Goal: Task Accomplishment & Management: Manage account settings

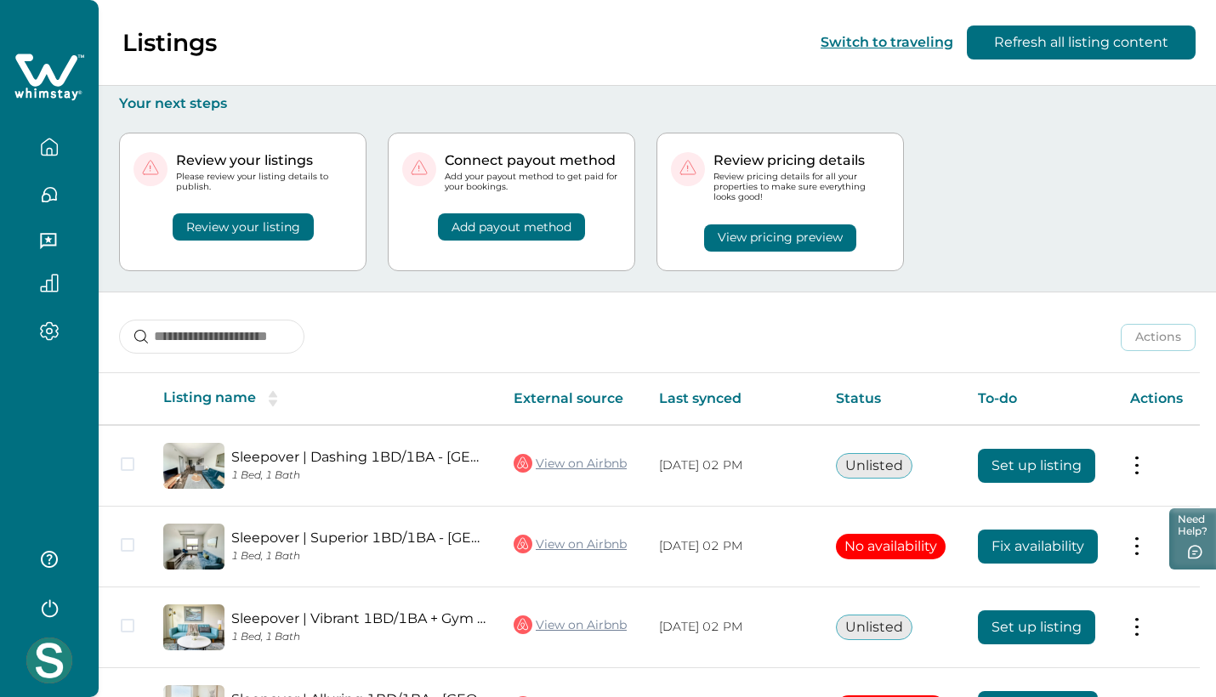
click at [743, 232] on button "View pricing preview" at bounding box center [780, 237] width 152 height 27
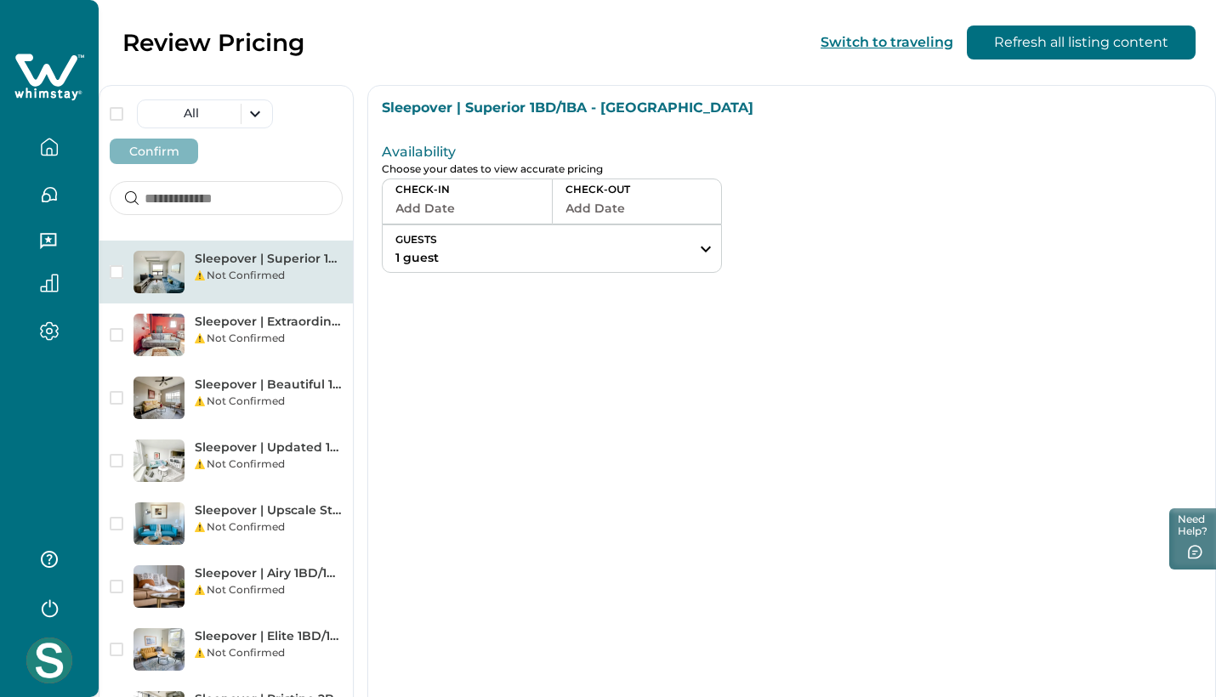
click at [430, 205] on button "Add Date" at bounding box center [467, 208] width 144 height 24
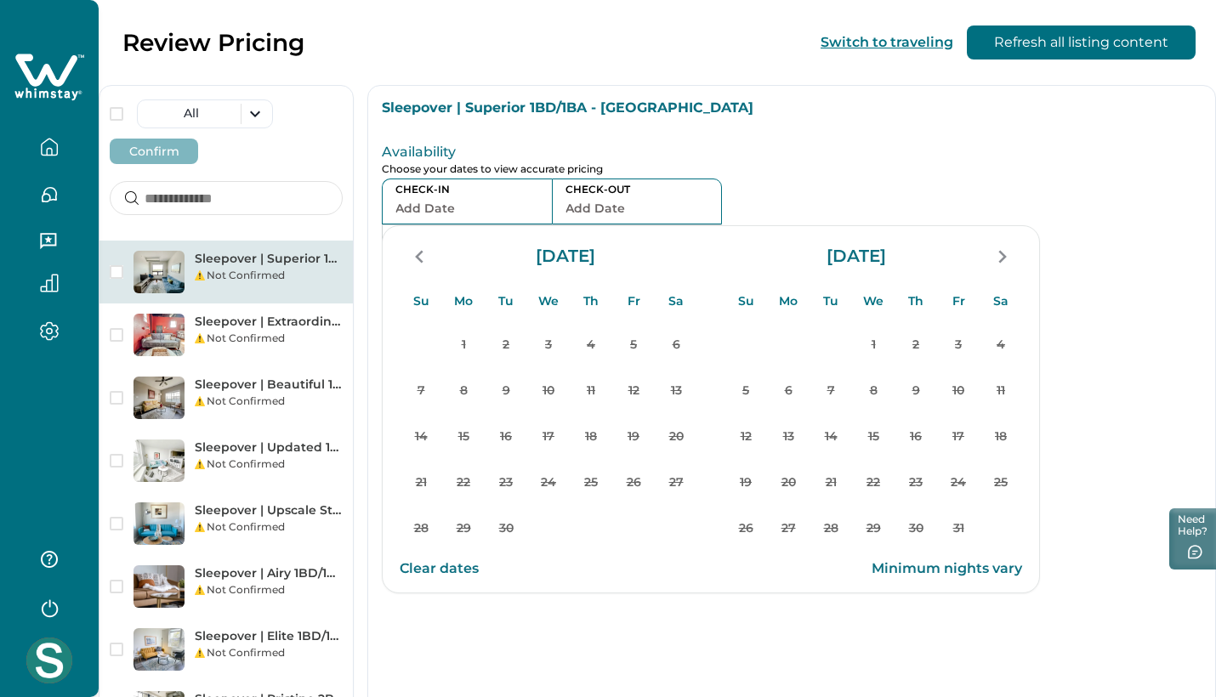
click at [587, 347] on p "4" at bounding box center [591, 345] width 34 height 34
click at [797, 97] on div "Sleepover | Superior 1BD/1BA - [GEOGRAPHIC_DATA]" at bounding box center [791, 101] width 847 height 31
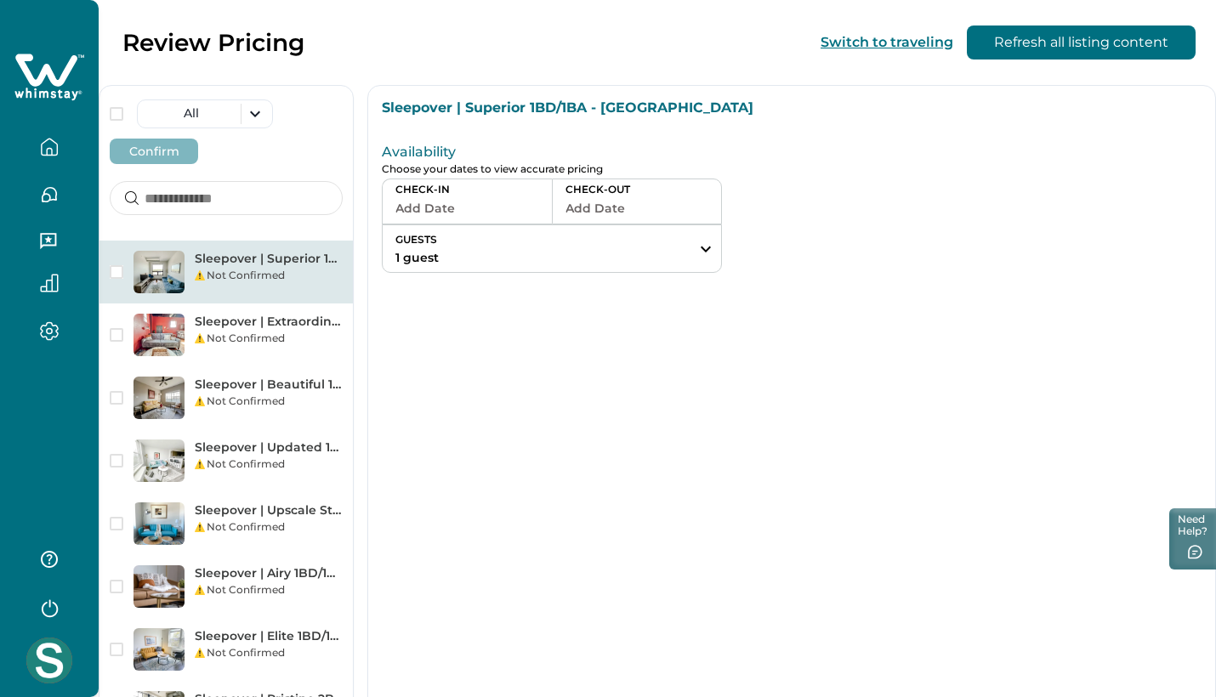
click at [1063, 36] on button "Refresh all listing content" at bounding box center [1081, 43] width 229 height 34
click at [57, 153] on icon "button" at bounding box center [49, 147] width 15 height 16
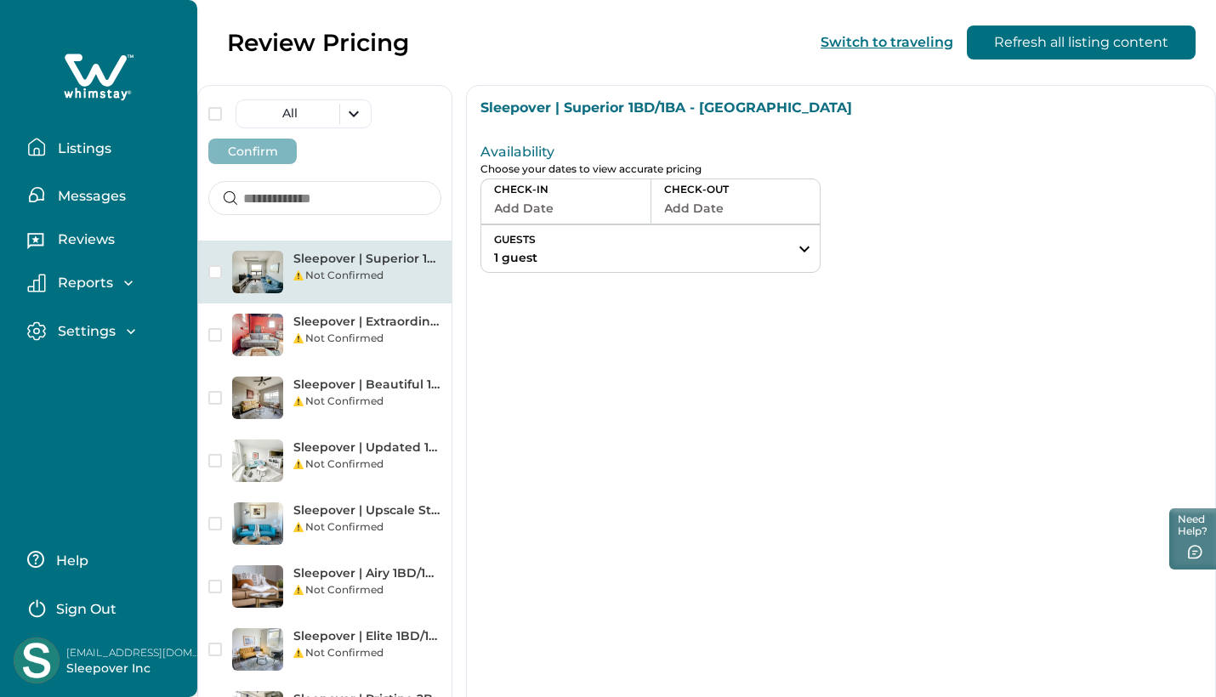
click at [116, 150] on button "Listings" at bounding box center [105, 147] width 156 height 34
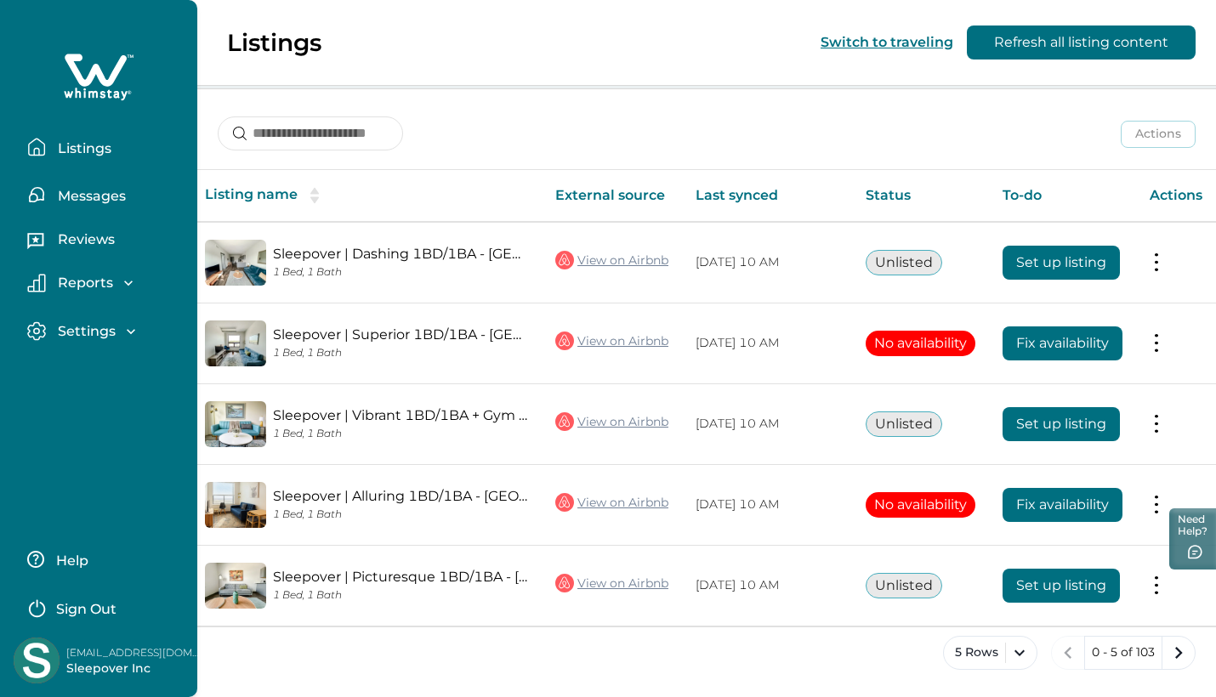
scroll to position [0, 59]
click at [1027, 649] on button "5 Rows" at bounding box center [990, 653] width 94 height 34
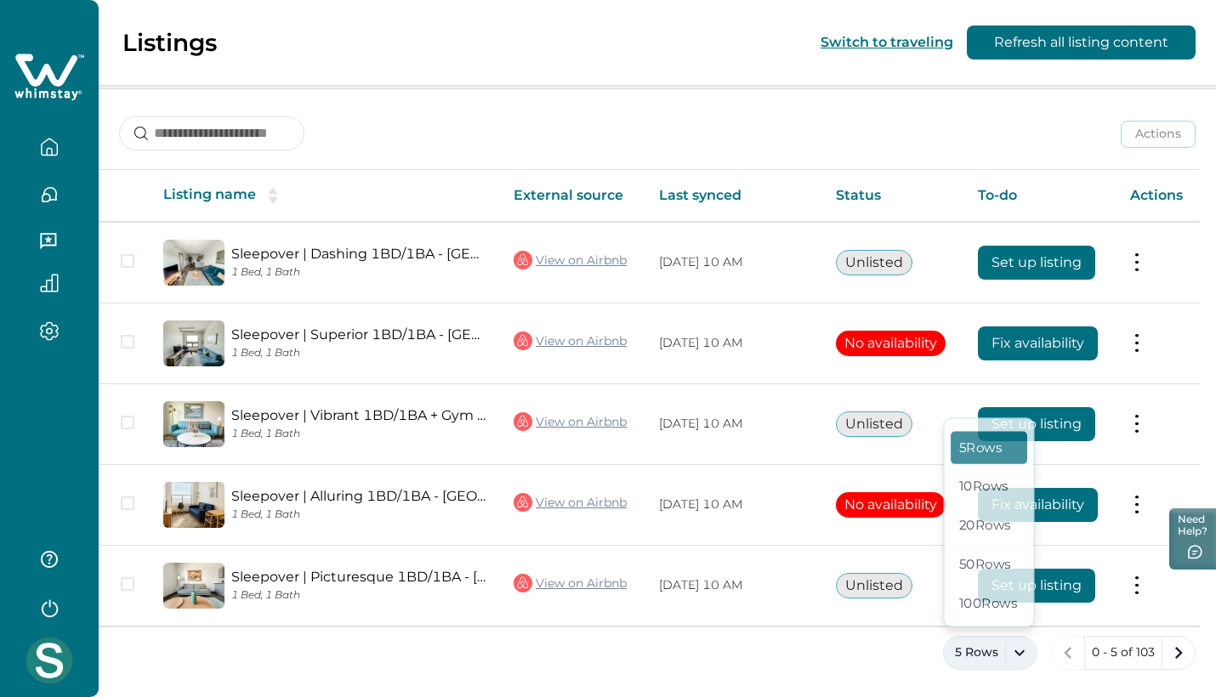
scroll to position [201, 0]
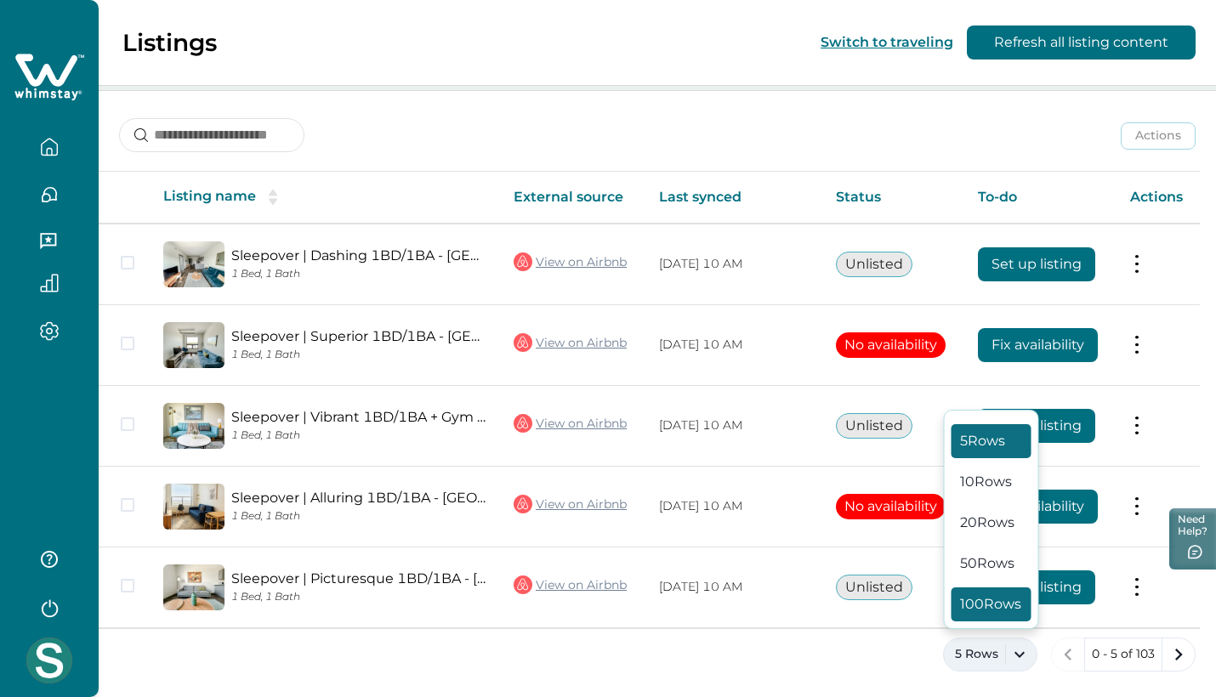
click at [1000, 605] on button "100 Rows" at bounding box center [991, 604] width 80 height 34
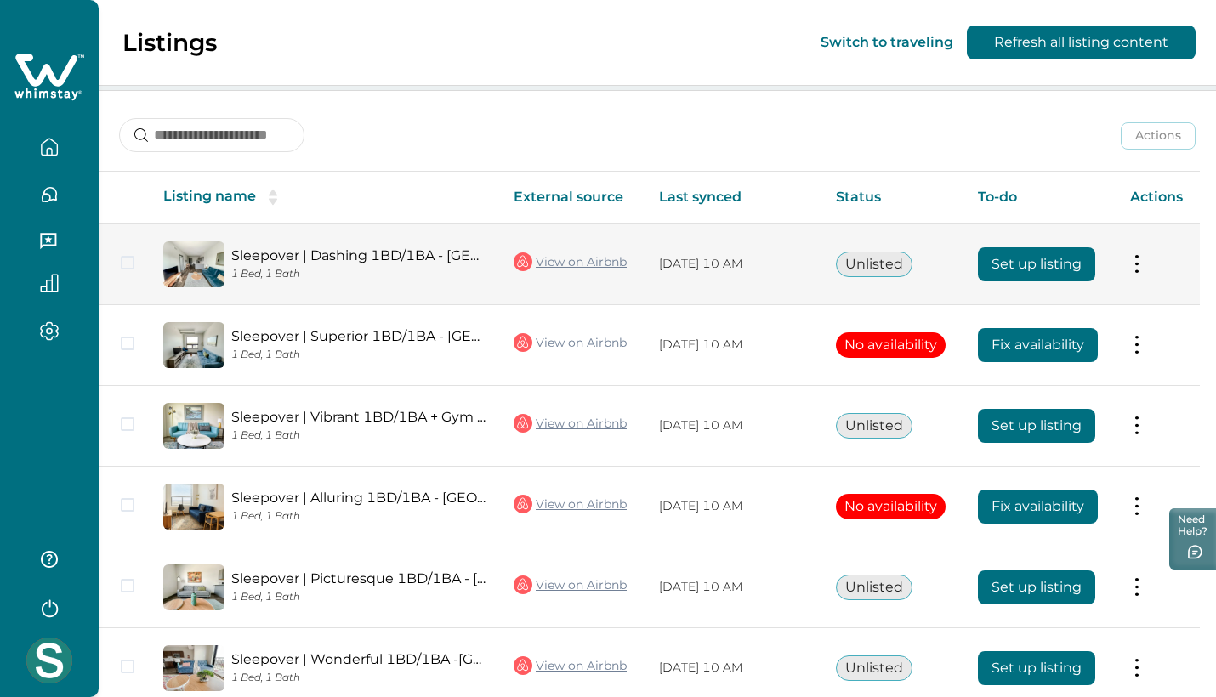
click at [1057, 270] on button "Set up listing" at bounding box center [1036, 264] width 117 height 34
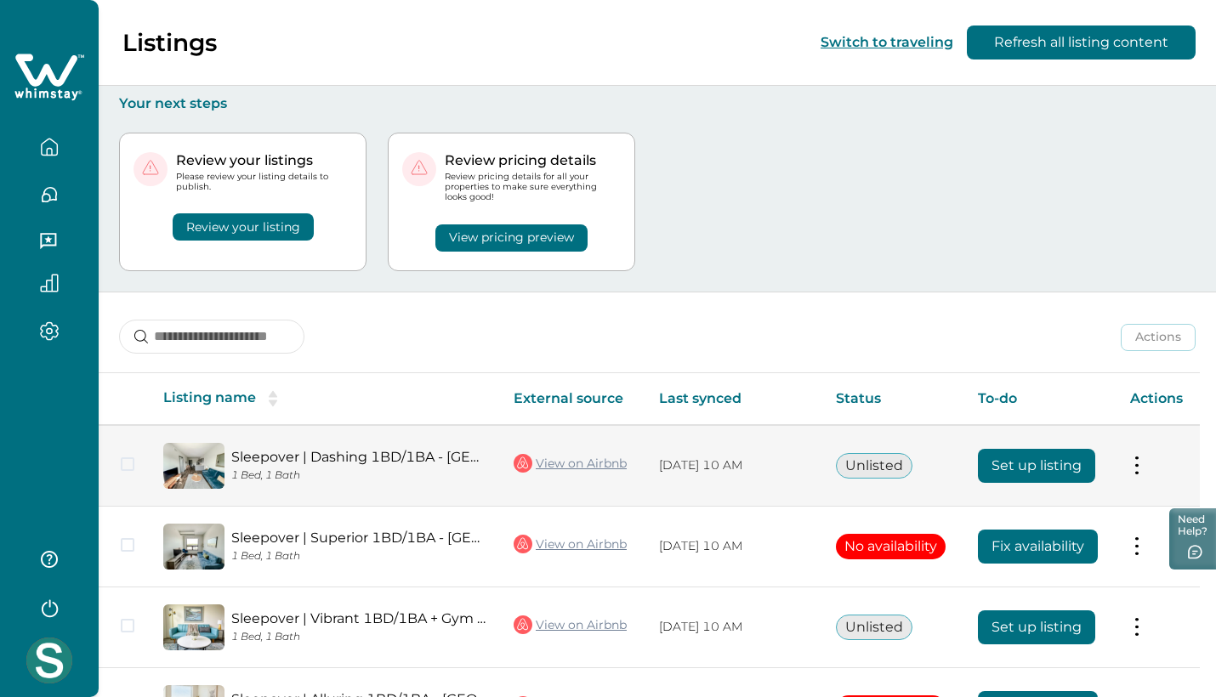
click at [1074, 478] on button "Set up listing" at bounding box center [1036, 466] width 117 height 34
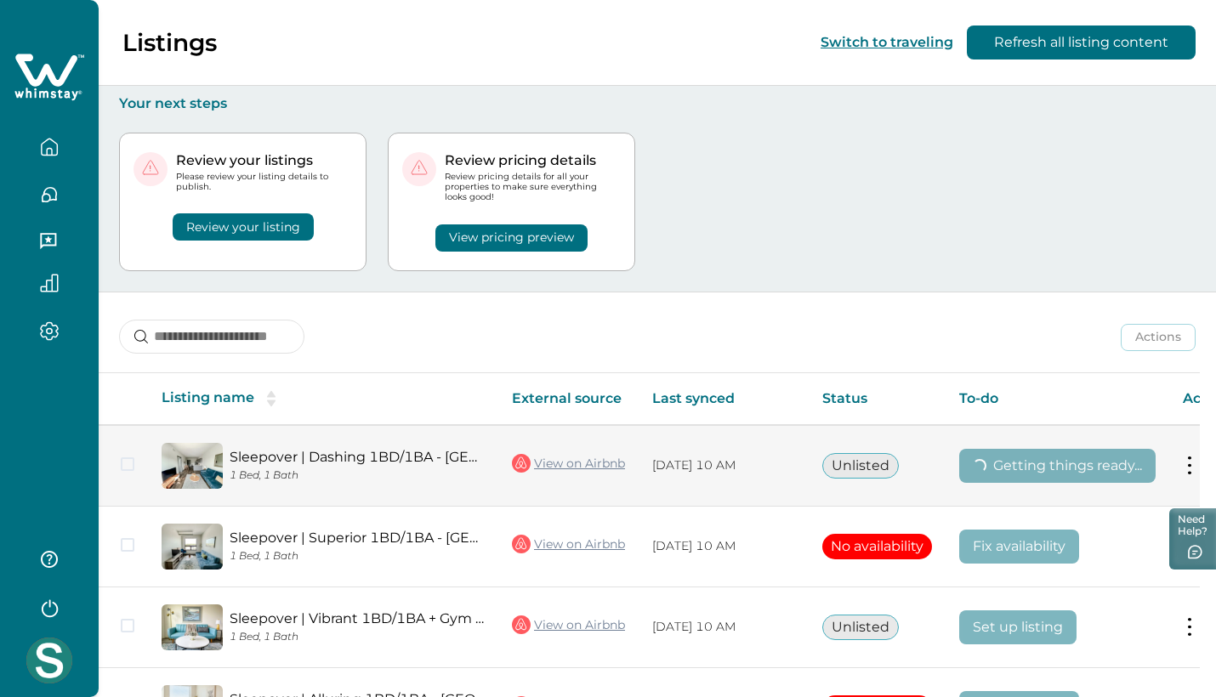
click at [296, 463] on link "Sleepover | Dashing 1BD/1BA - Des Moines" at bounding box center [357, 457] width 255 height 16
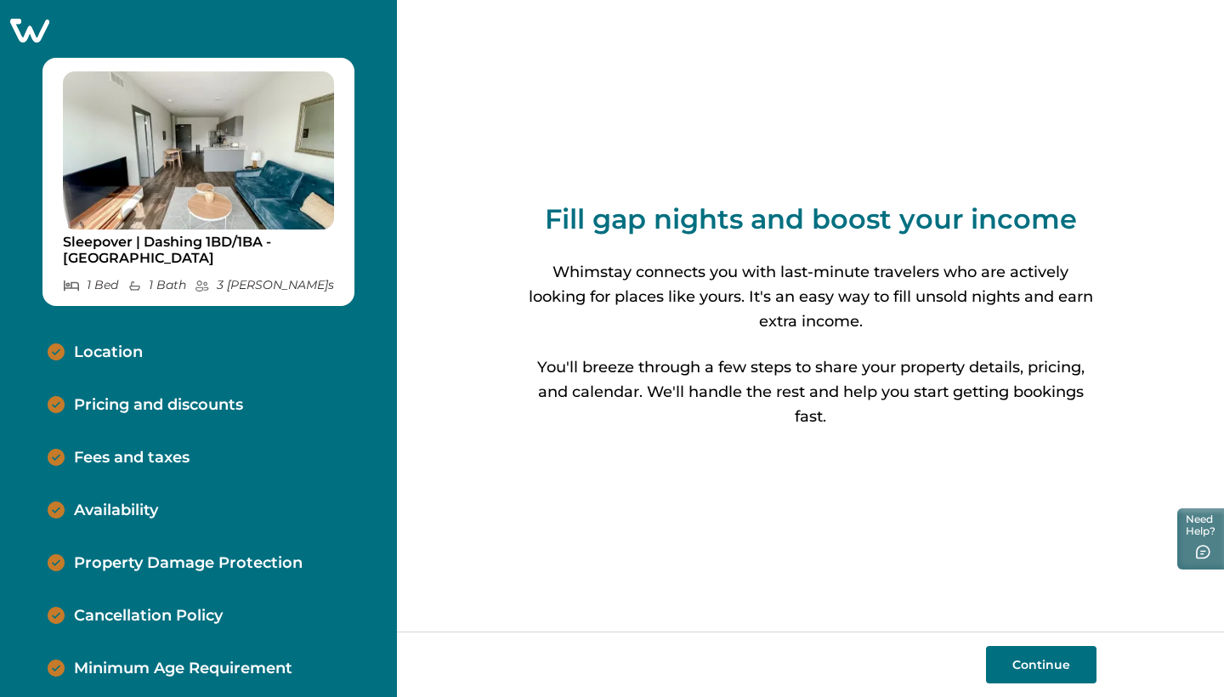
click at [137, 352] on p "Location" at bounding box center [108, 352] width 69 height 19
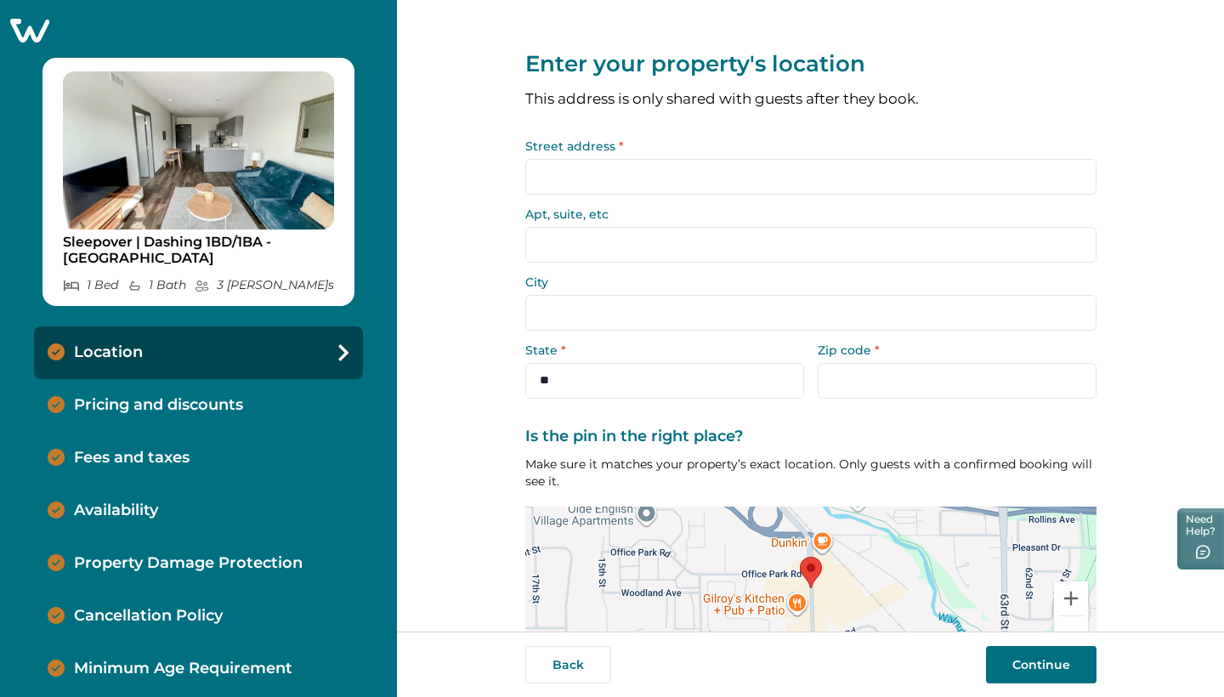
click at [35, 27] on icon at bounding box center [29, 31] width 39 height 24
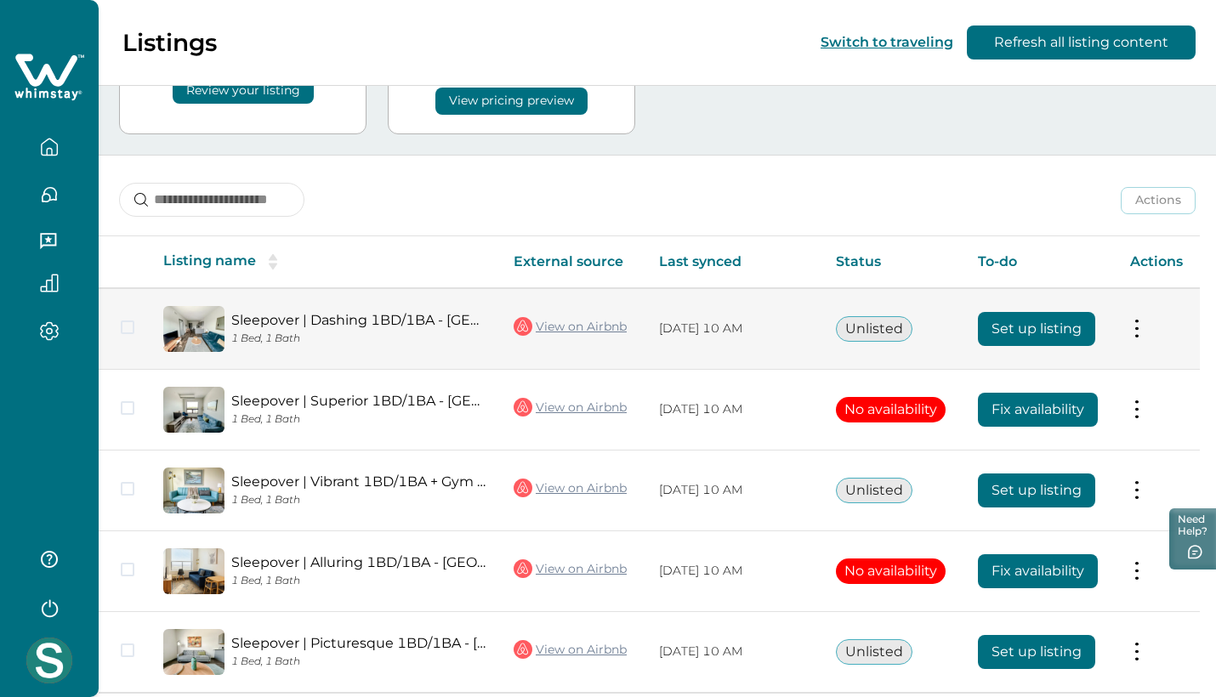
scroll to position [137, 0]
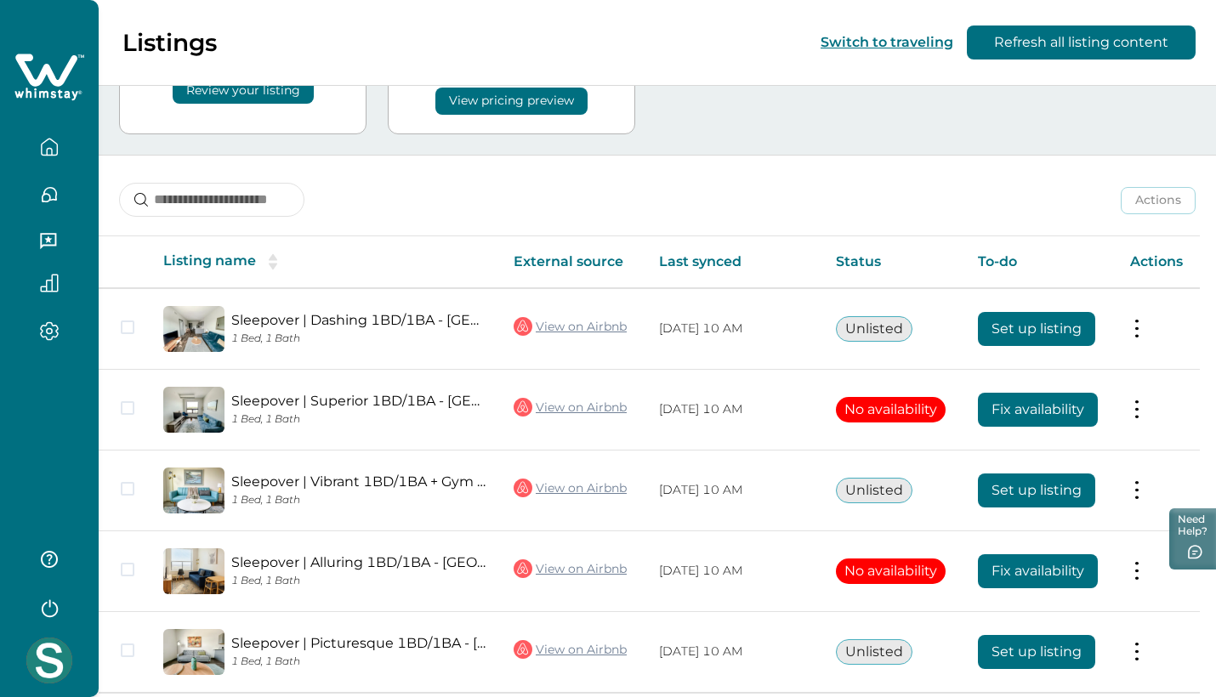
click at [50, 148] on icon "button" at bounding box center [49, 151] width 5 height 7
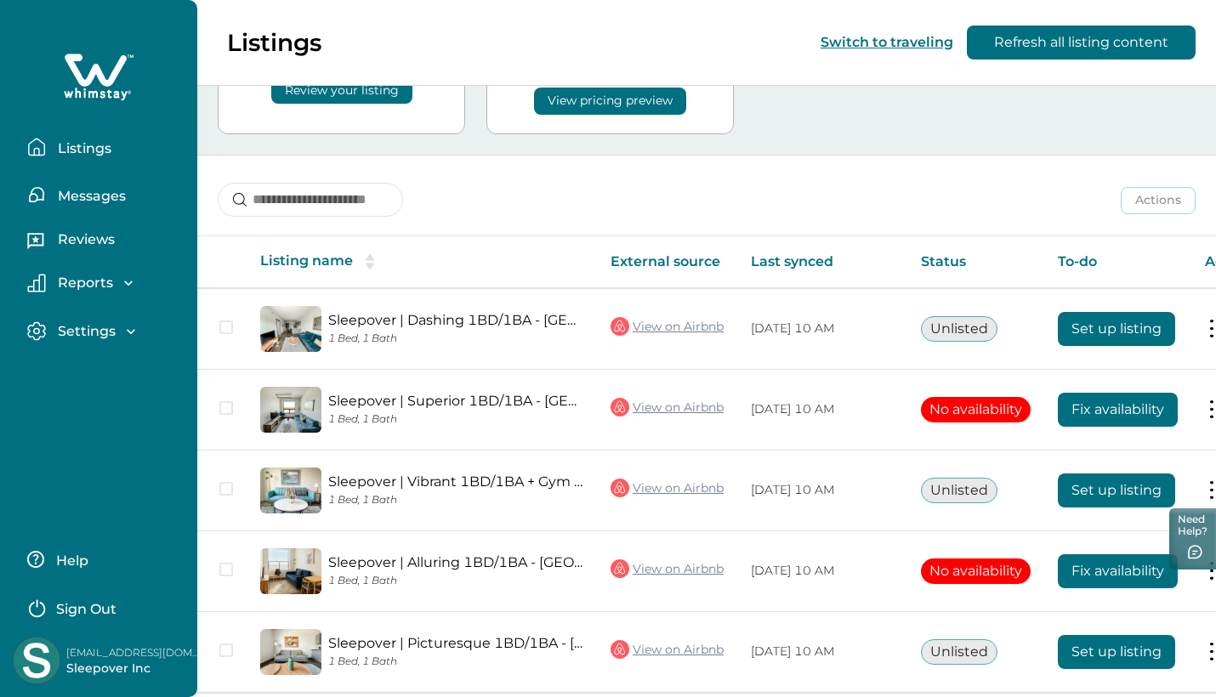
click at [102, 335] on p "Settings" at bounding box center [84, 331] width 63 height 17
click at [113, 366] on p "Profile details" at bounding box center [102, 368] width 99 height 17
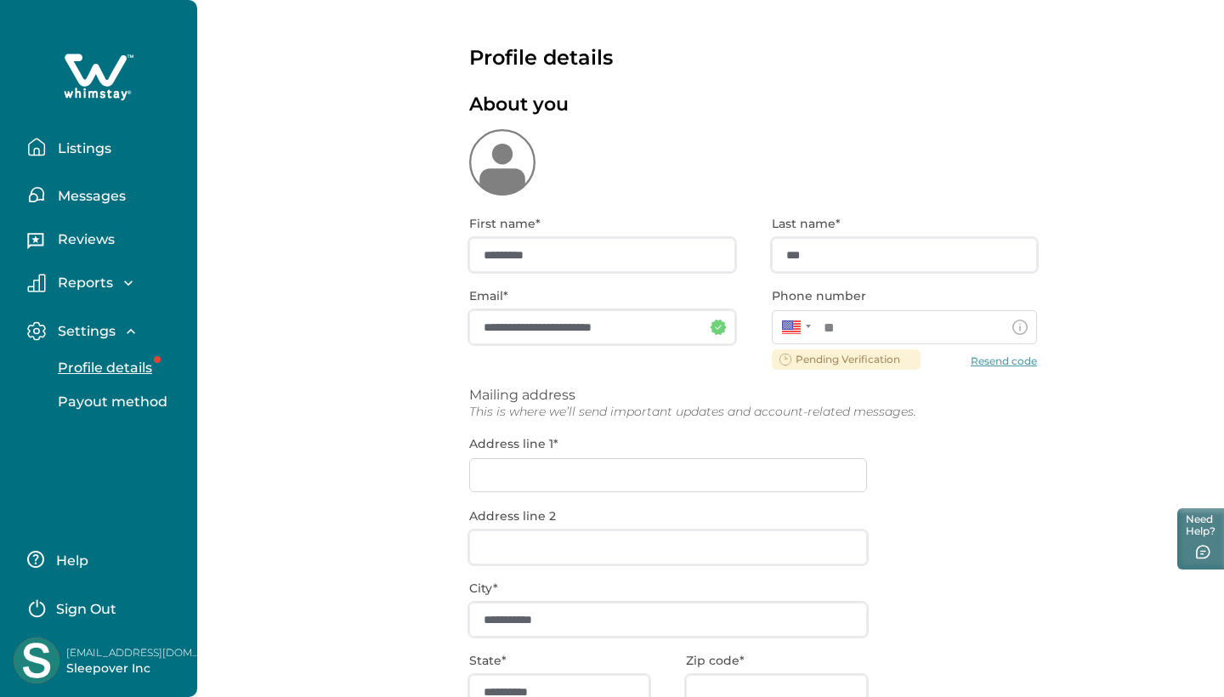
type input "**********"
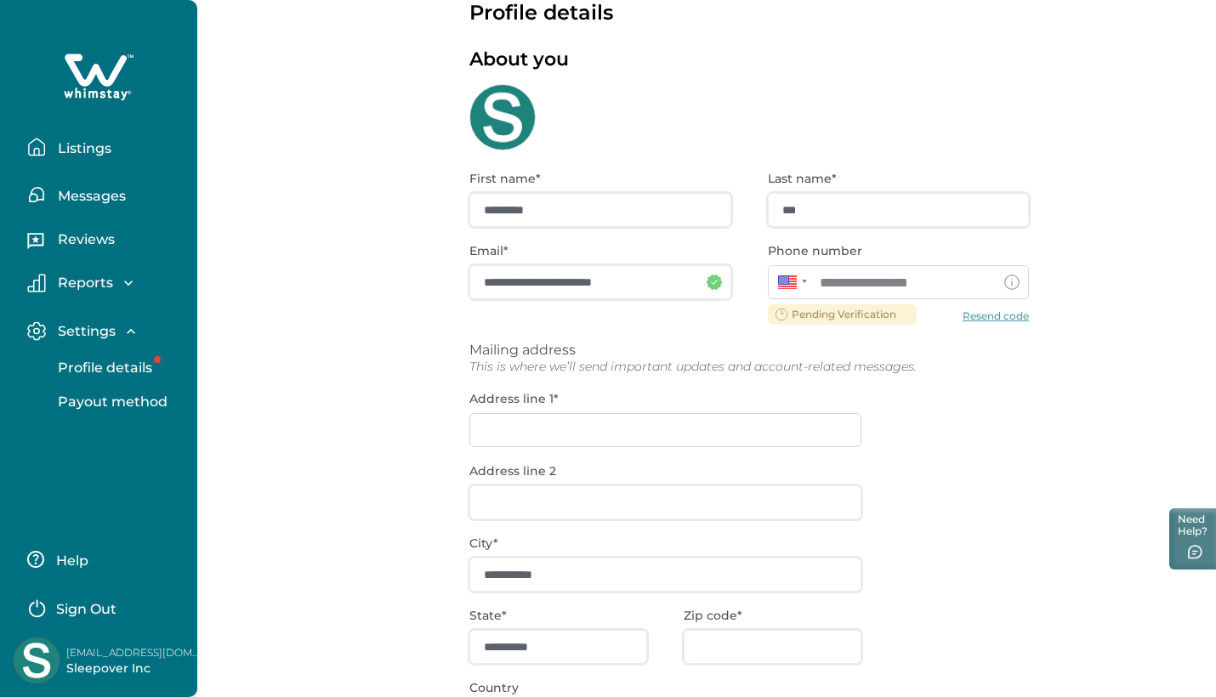
scroll to position [60, 0]
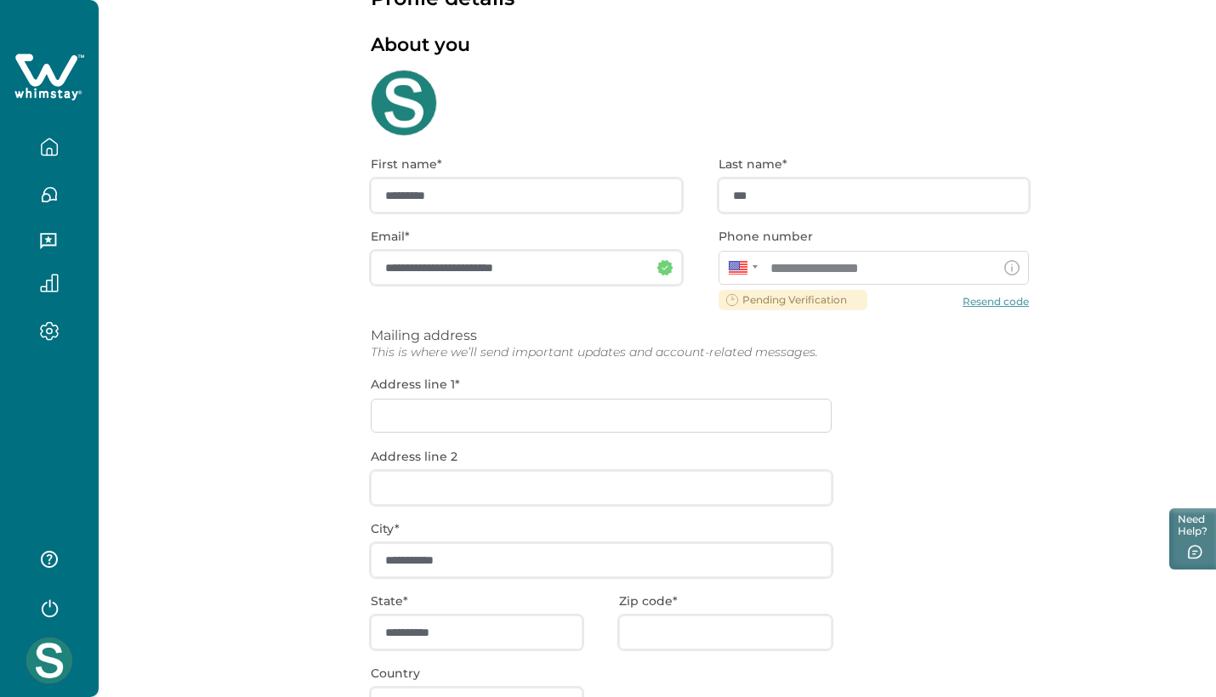
click at [987, 301] on div "**********" at bounding box center [700, 486] width 658 height 700
click at [984, 301] on div "**********" at bounding box center [700, 486] width 658 height 700
click at [1016, 297] on div "**********" at bounding box center [700, 486] width 658 height 700
click at [1016, 298] on div "**********" at bounding box center [700, 486] width 658 height 700
click at [1009, 298] on div "**********" at bounding box center [700, 486] width 658 height 700
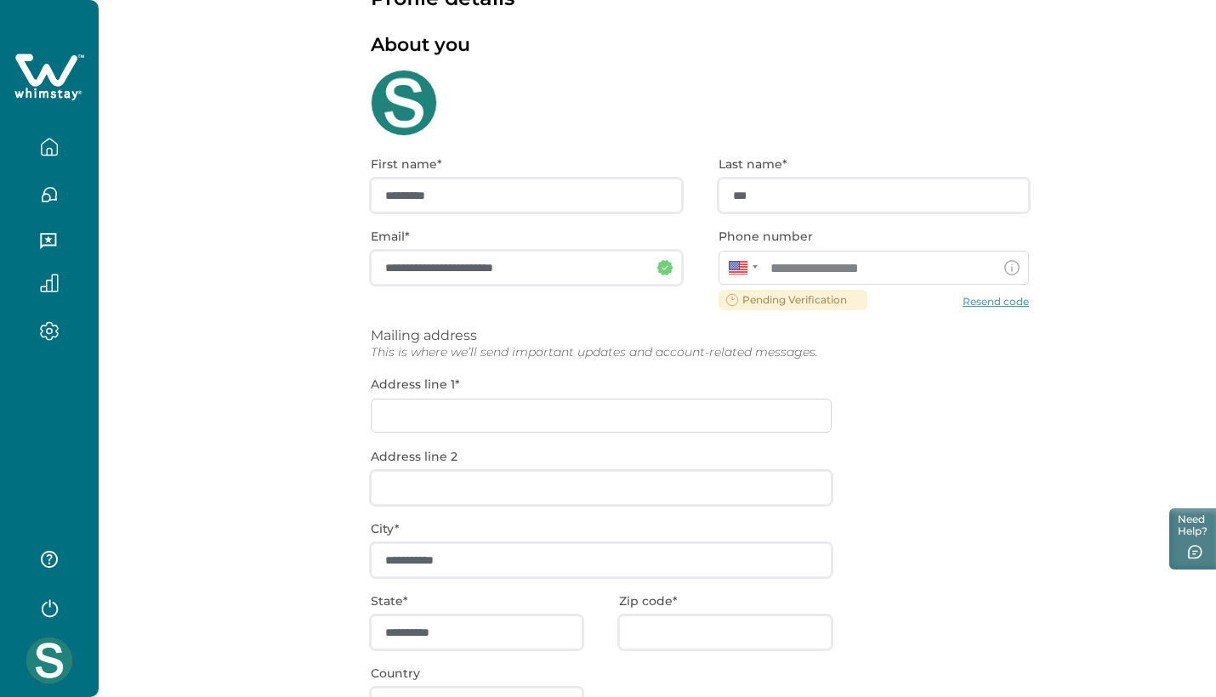
click at [979, 303] on div "**********" at bounding box center [700, 486] width 658 height 700
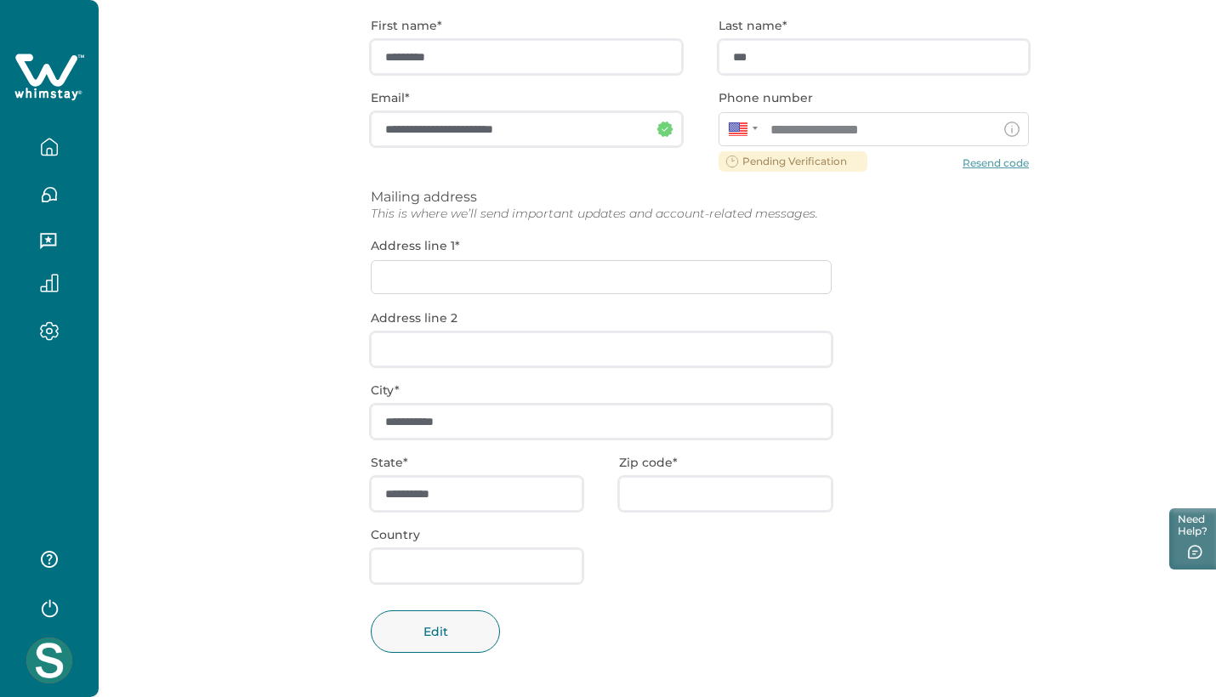
scroll to position [197, 0]
click at [688, 291] on div "**********" at bounding box center [700, 348] width 658 height 700
click at [671, 269] on div "**********" at bounding box center [700, 348] width 658 height 700
click at [627, 279] on div "**********" at bounding box center [700, 348] width 658 height 700
click at [535, 281] on div "**********" at bounding box center [700, 348] width 658 height 700
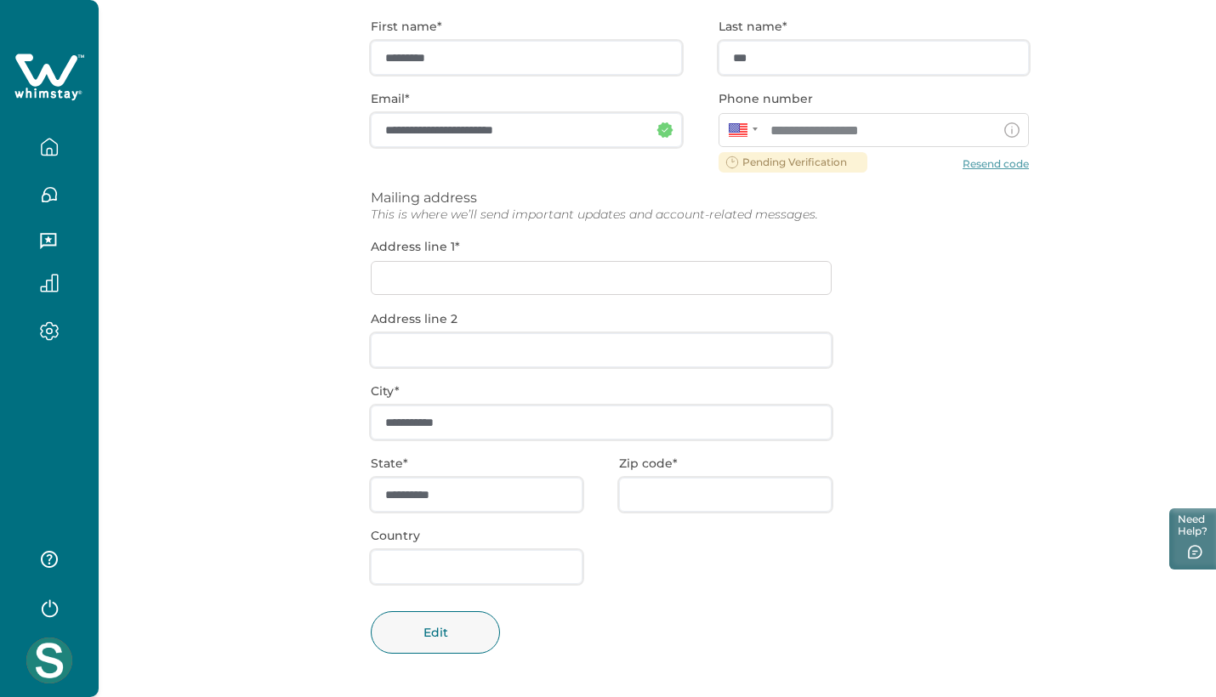
click at [422, 275] on div "**********" at bounding box center [700, 348] width 658 height 700
click at [430, 638] on button "Edit" at bounding box center [435, 632] width 129 height 43
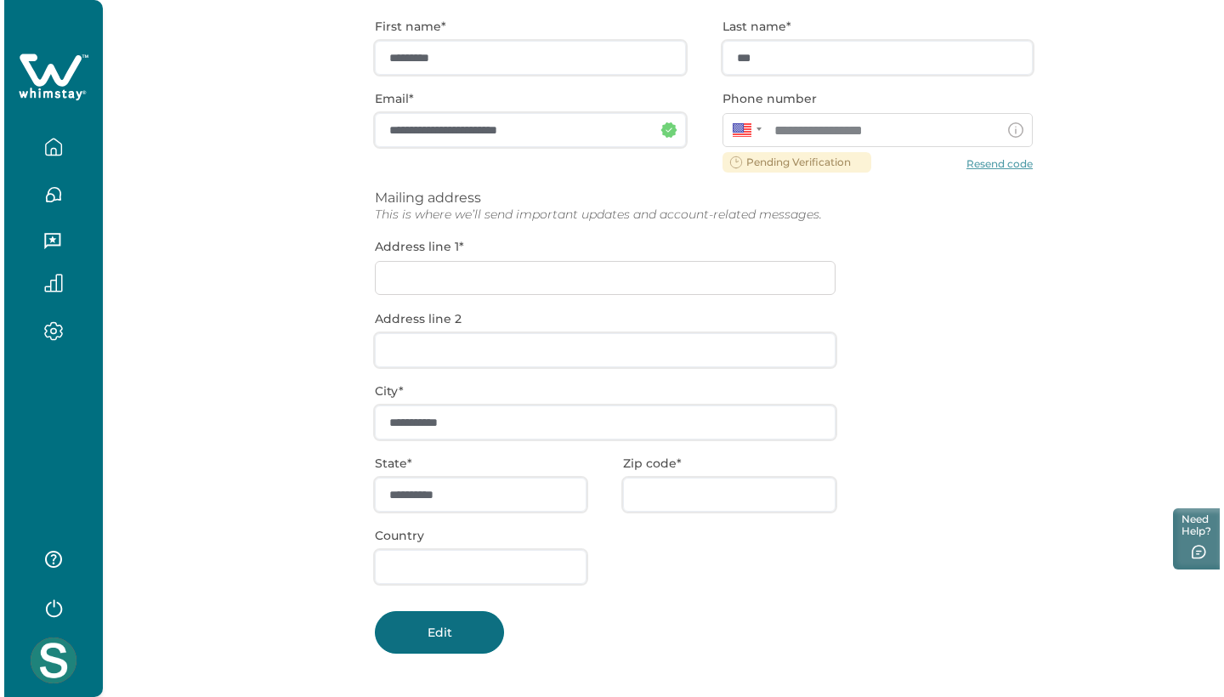
scroll to position [196, 0]
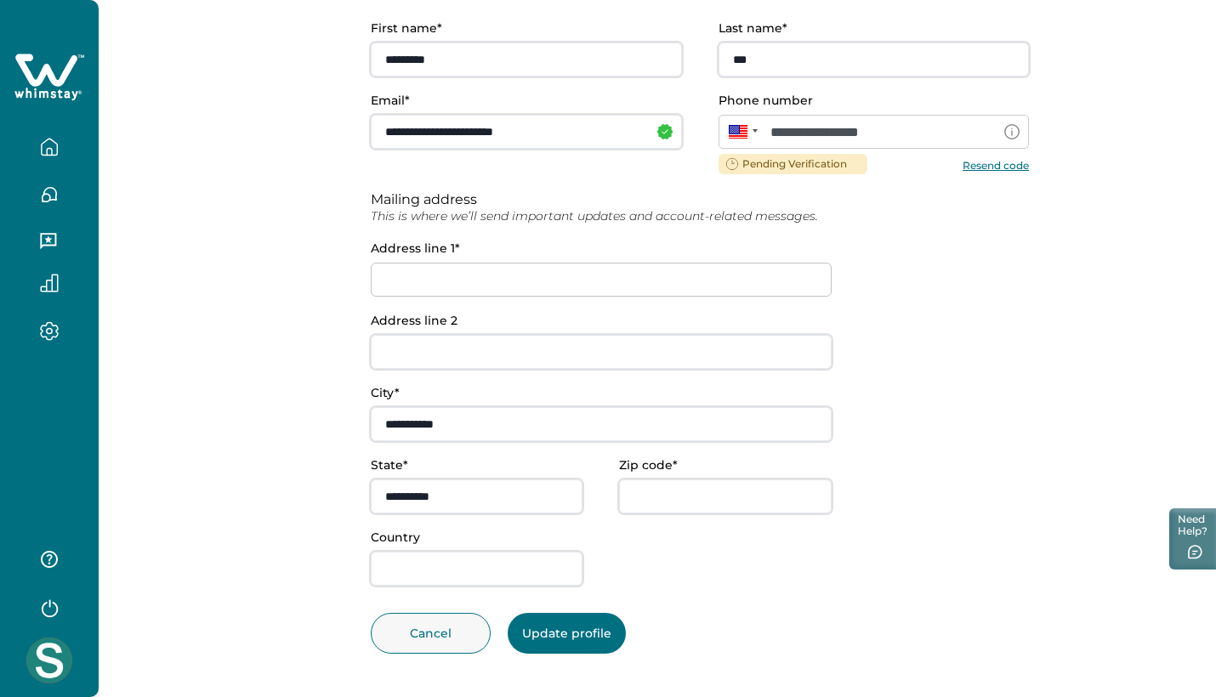
click at [1002, 162] on button "Resend code" at bounding box center [995, 164] width 66 height 13
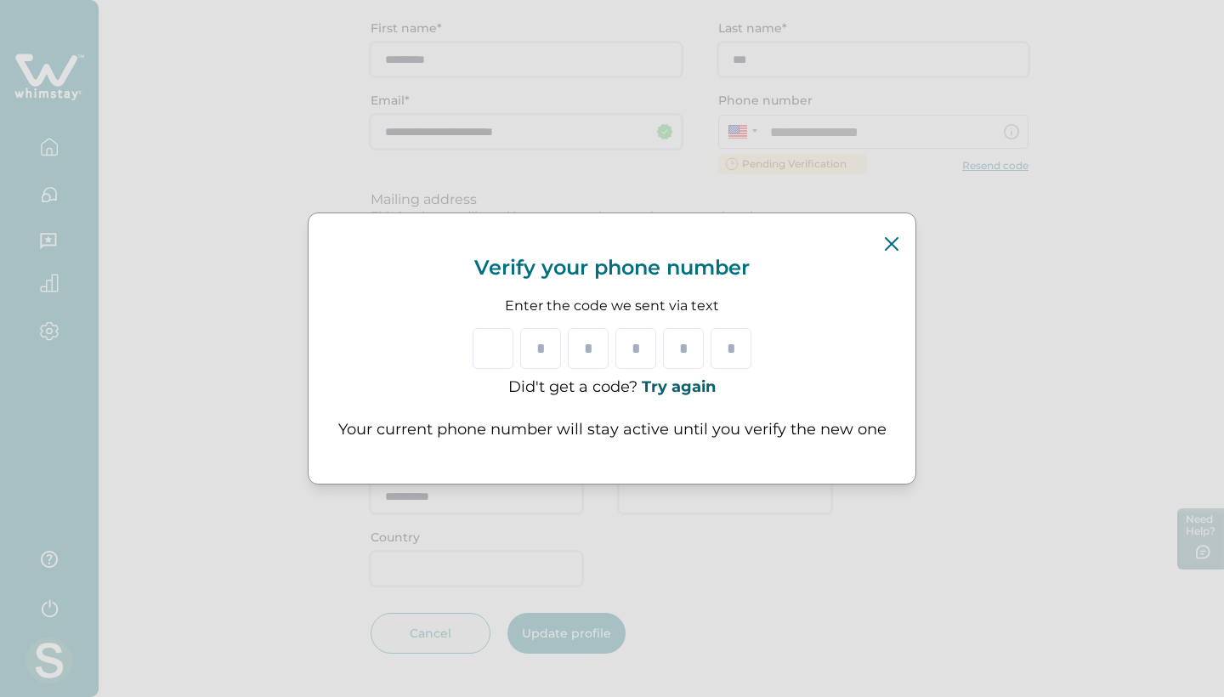
type input "*"
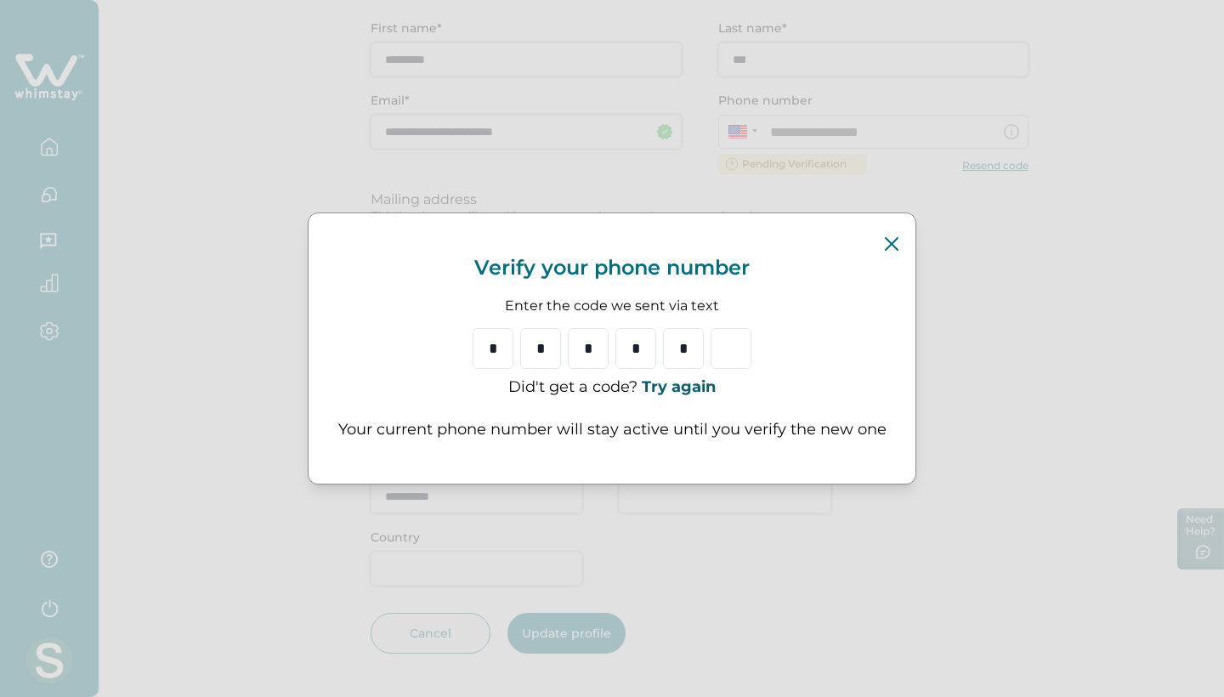
type input "*"
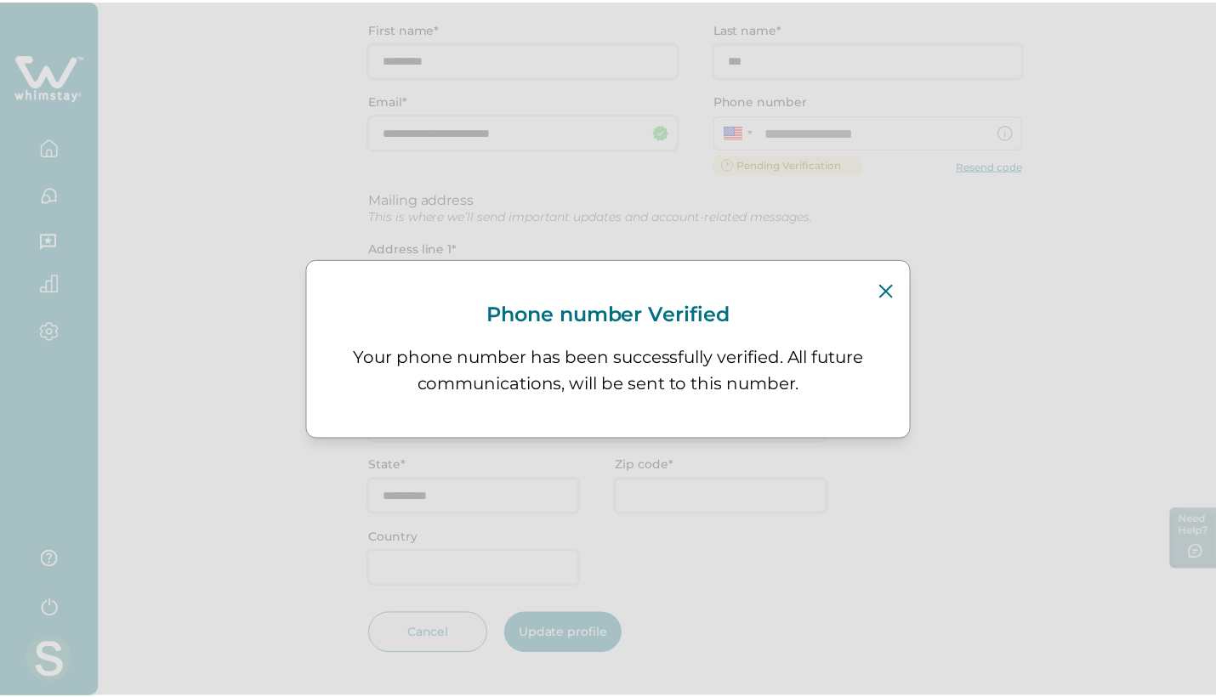
scroll to position [170, 0]
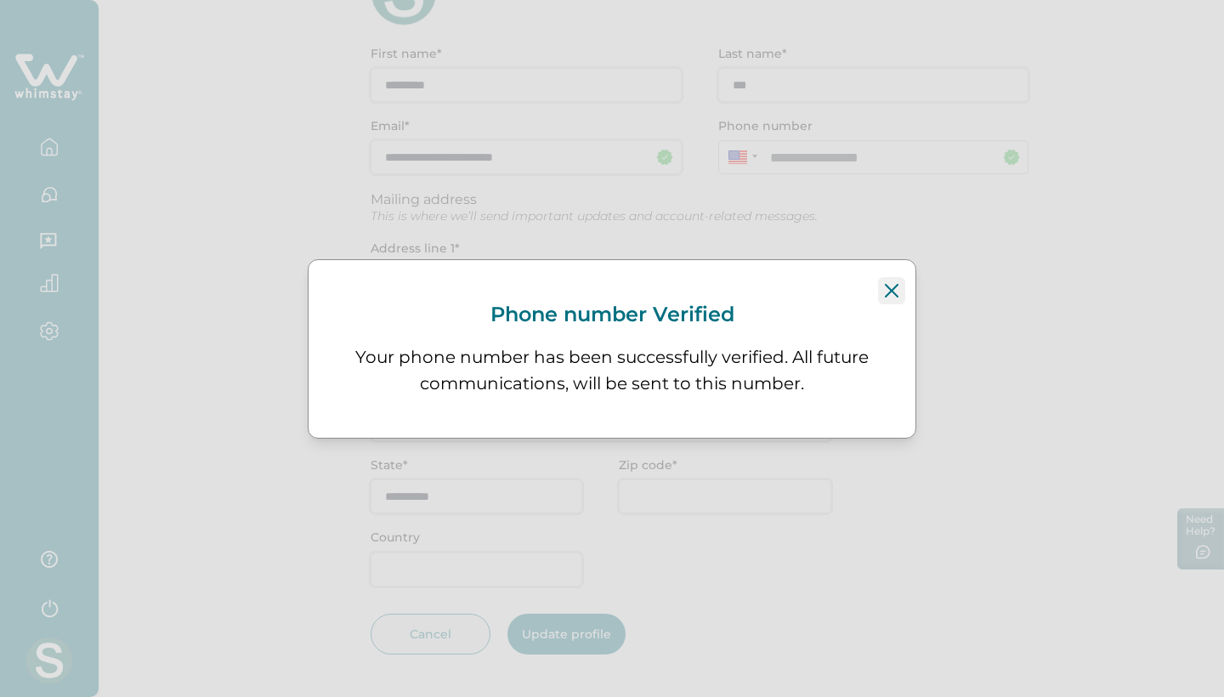
click at [894, 292] on icon "Close" at bounding box center [892, 290] width 14 height 14
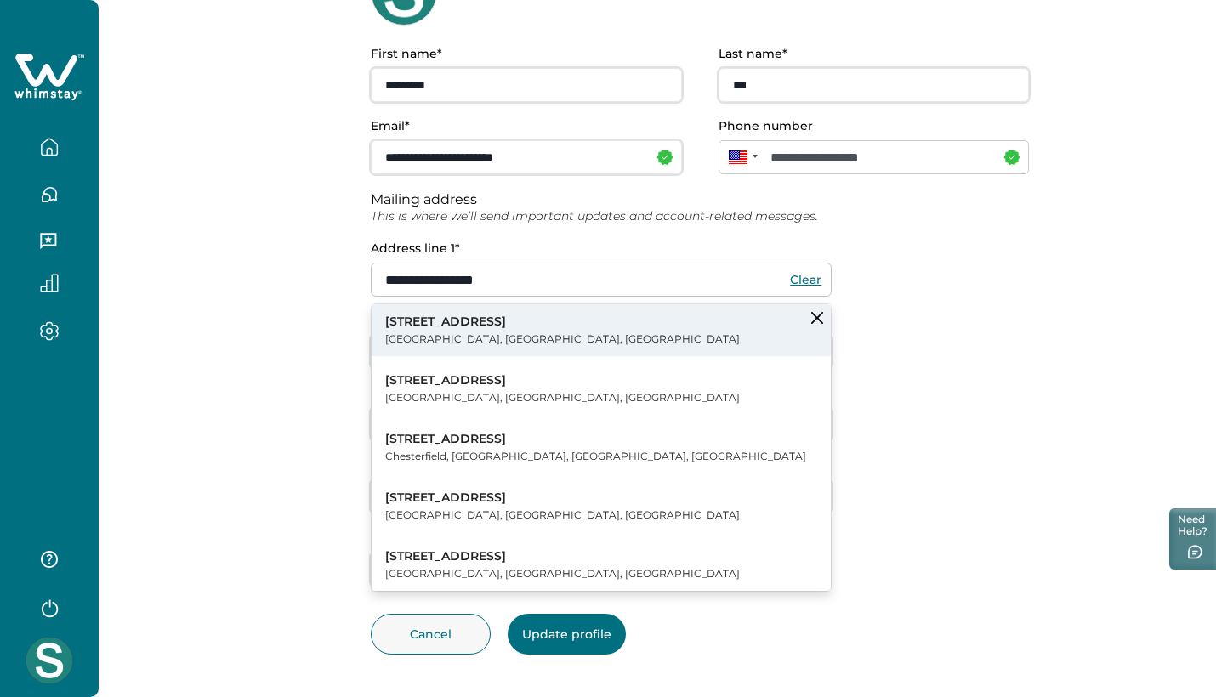
click at [592, 333] on button "1422 Hi Point St Los Angeles, CA, USA" at bounding box center [600, 330] width 459 height 52
type input "**********"
type input "**"
type input "*****"
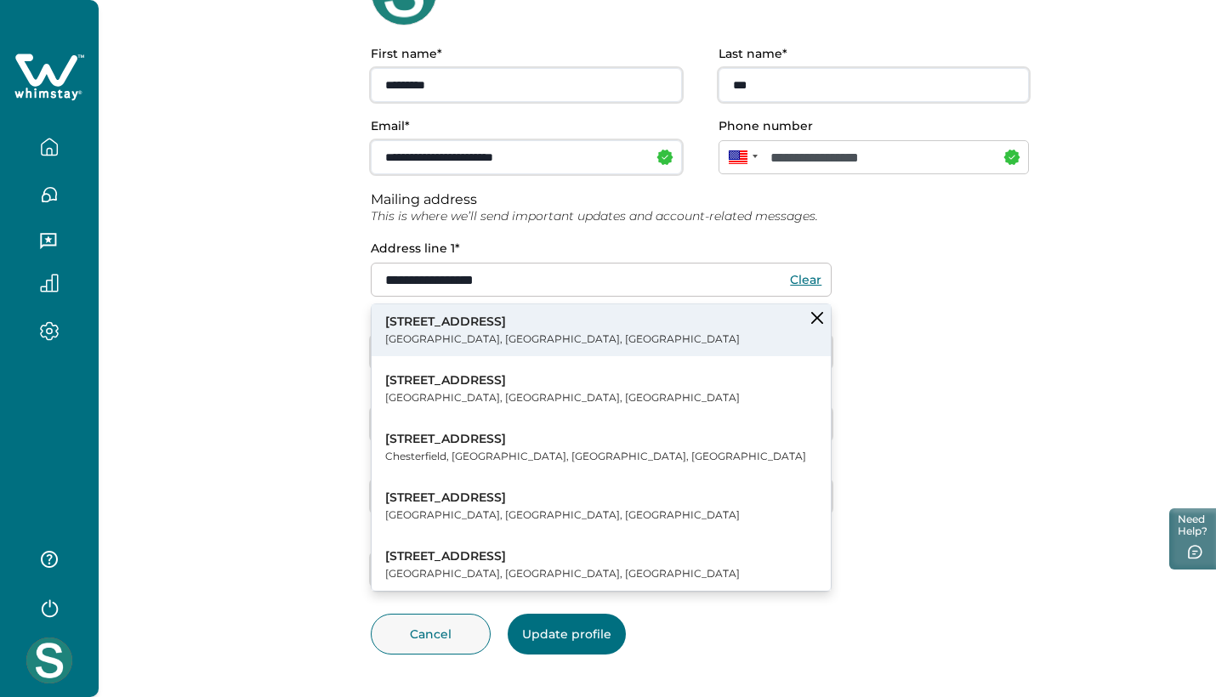
type input "***"
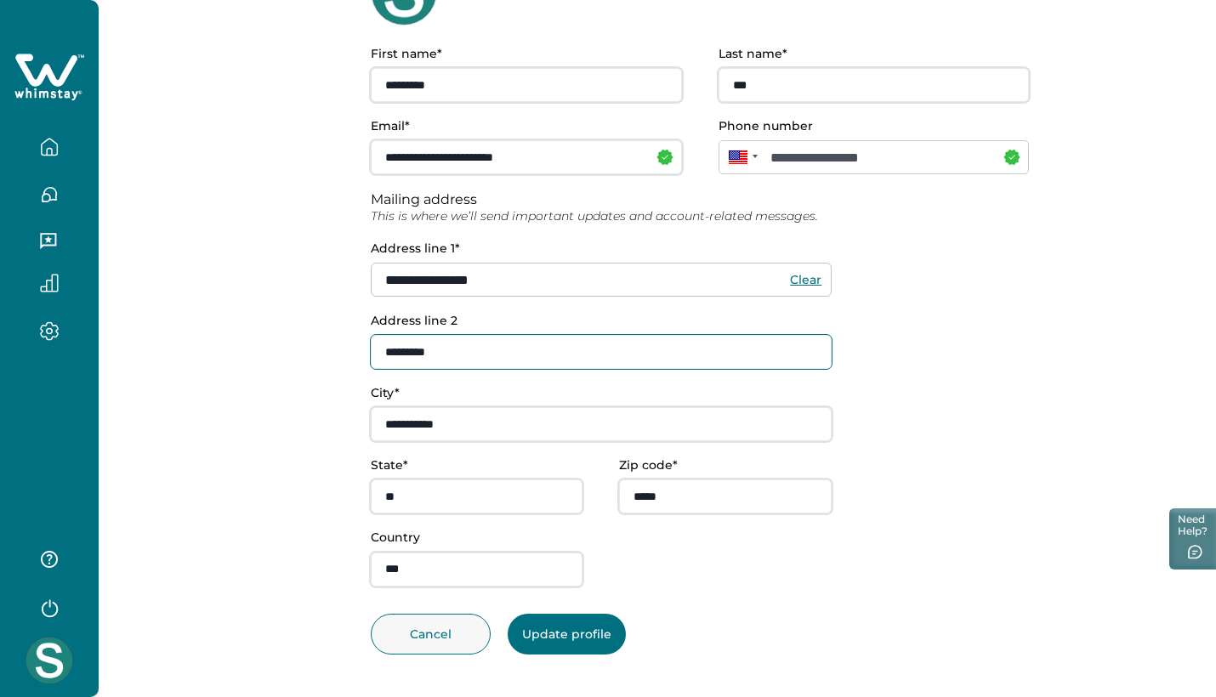
type input "********"
click at [563, 627] on button "Update profile" at bounding box center [566, 634] width 118 height 41
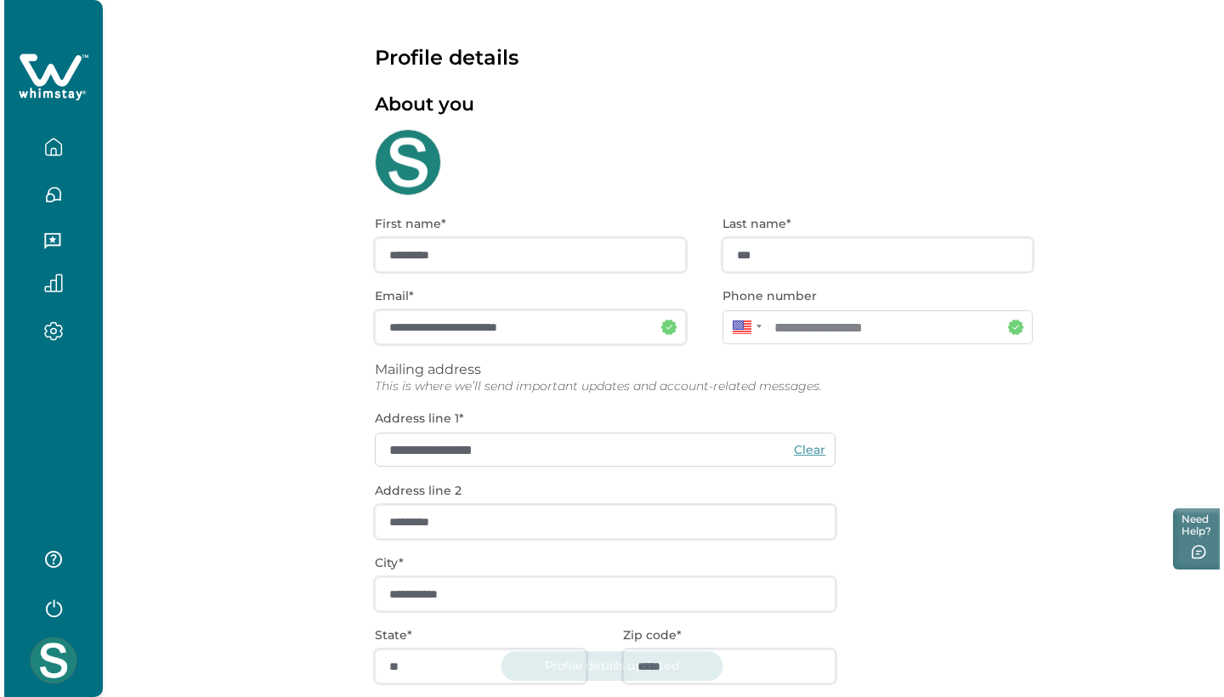
scroll to position [0, 0]
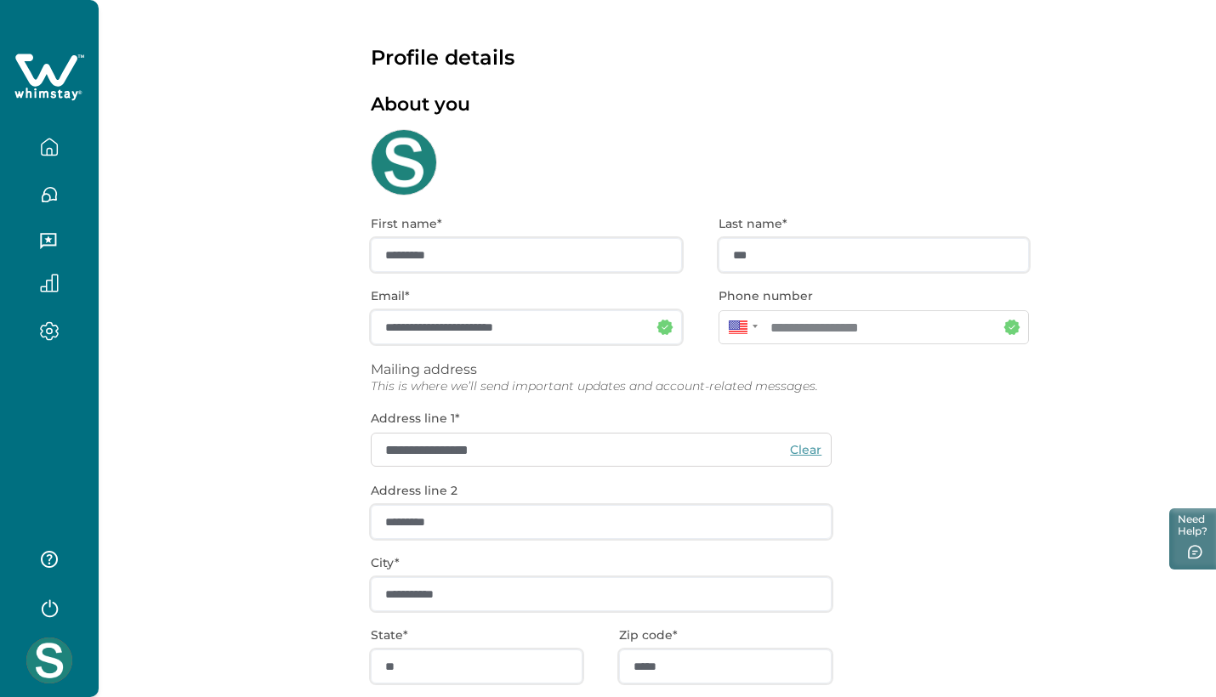
click at [48, 153] on icon "button" at bounding box center [49, 147] width 19 height 19
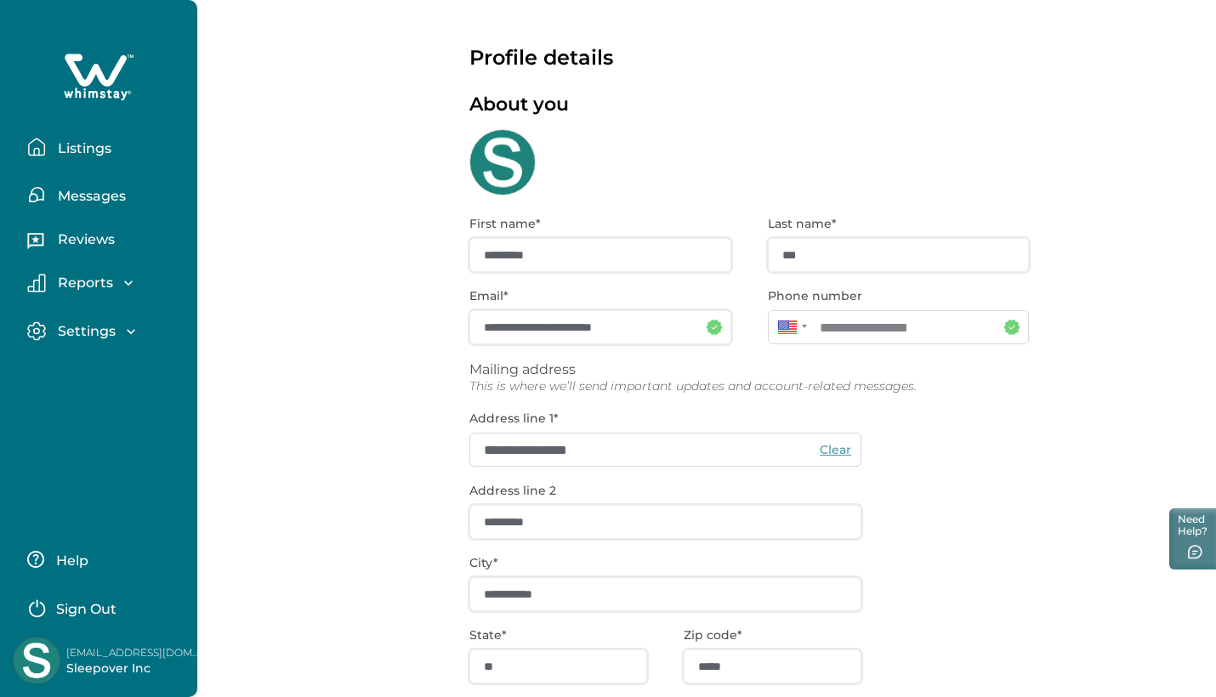
click at [84, 144] on p "Listings" at bounding box center [82, 148] width 59 height 17
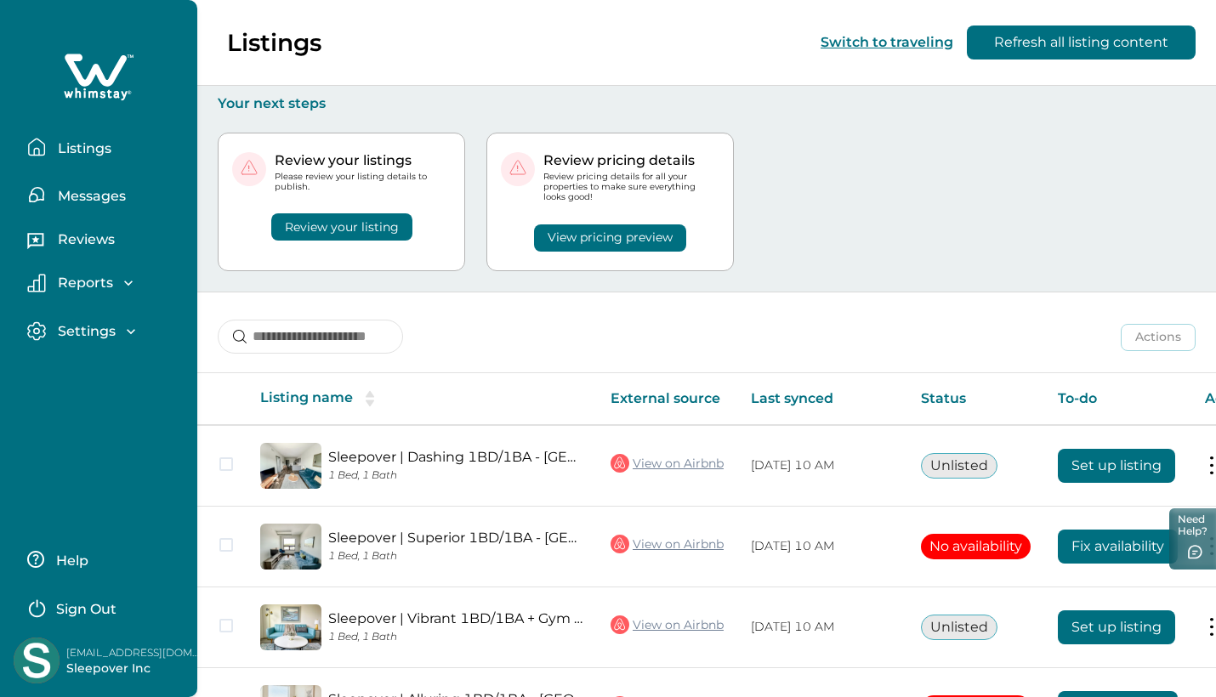
click at [390, 218] on div "Review your listing" at bounding box center [341, 216] width 218 height 48
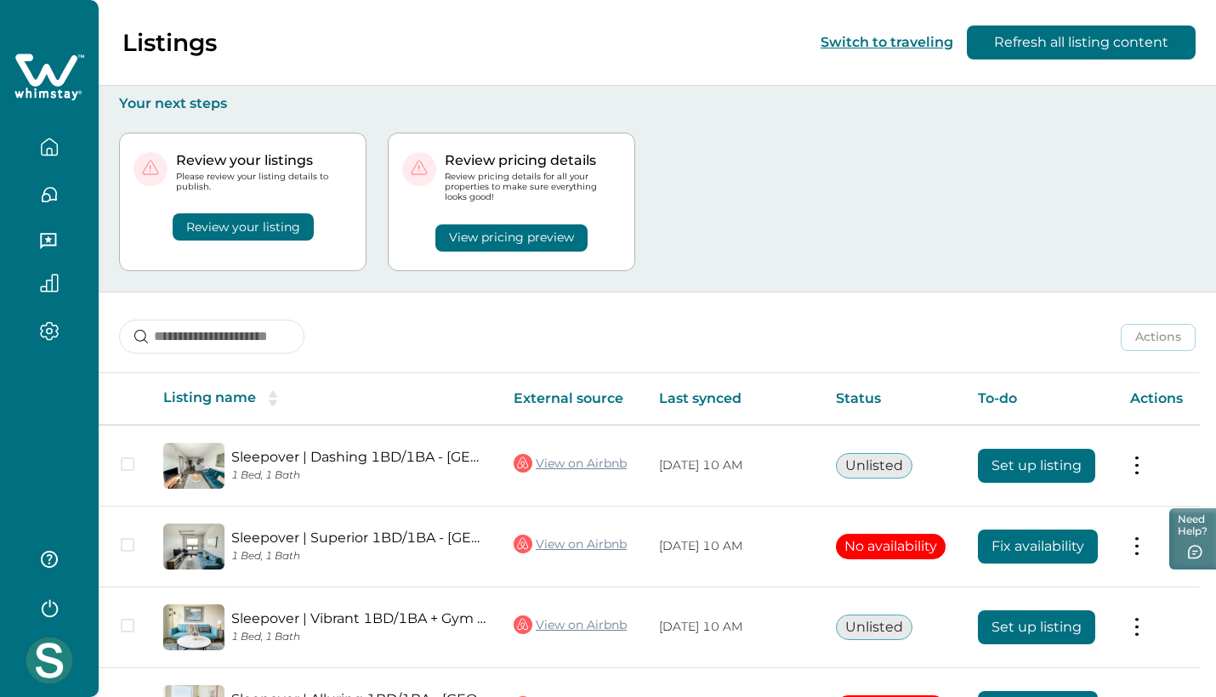
click at [283, 223] on button "Review your listing" at bounding box center [243, 226] width 141 height 27
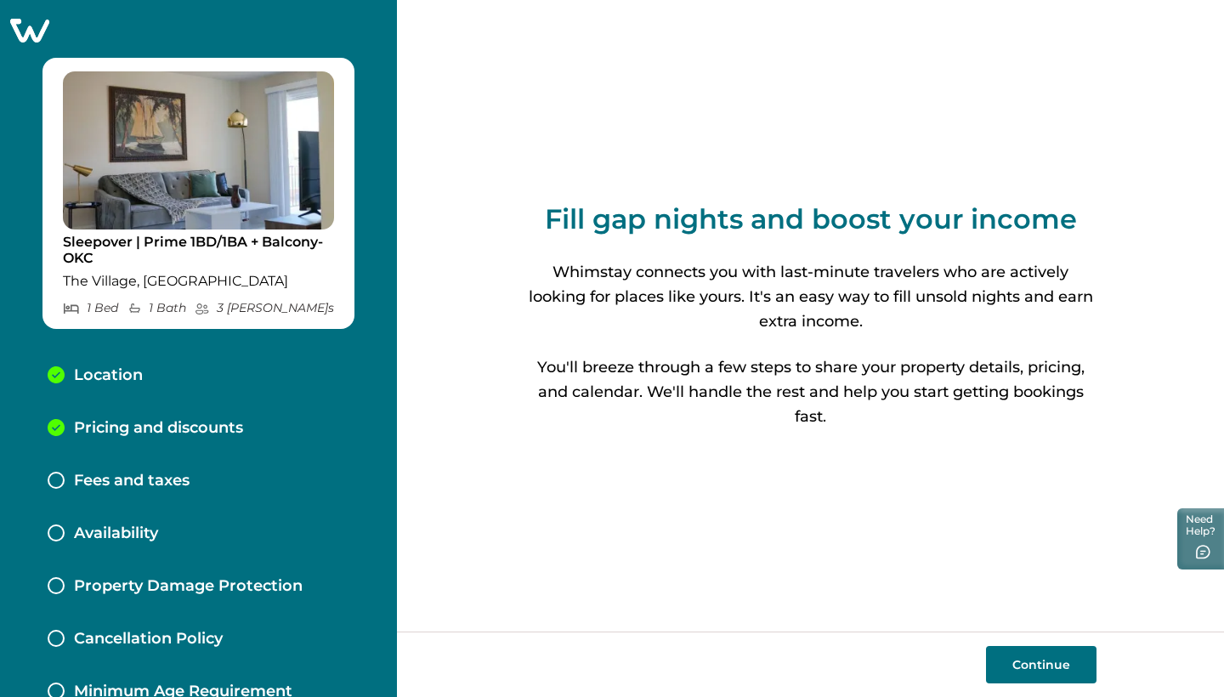
click at [164, 476] on p "Fees and taxes" at bounding box center [132, 481] width 116 height 19
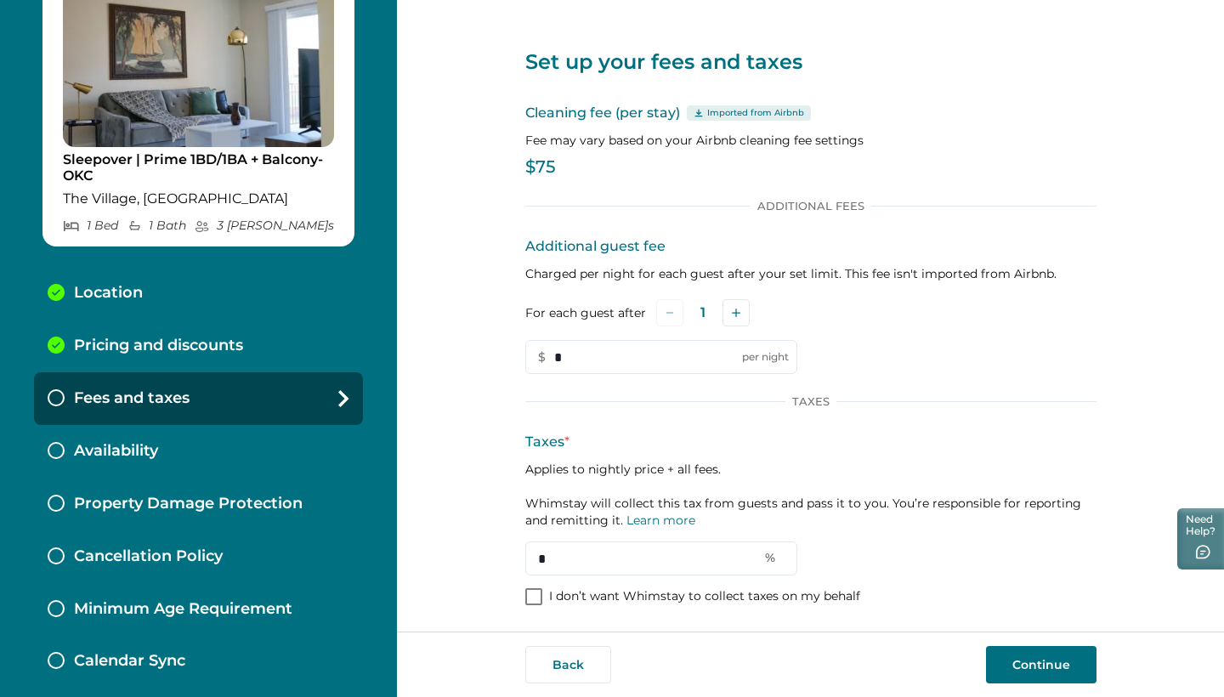
click at [179, 449] on div "Availability" at bounding box center [198, 451] width 329 height 53
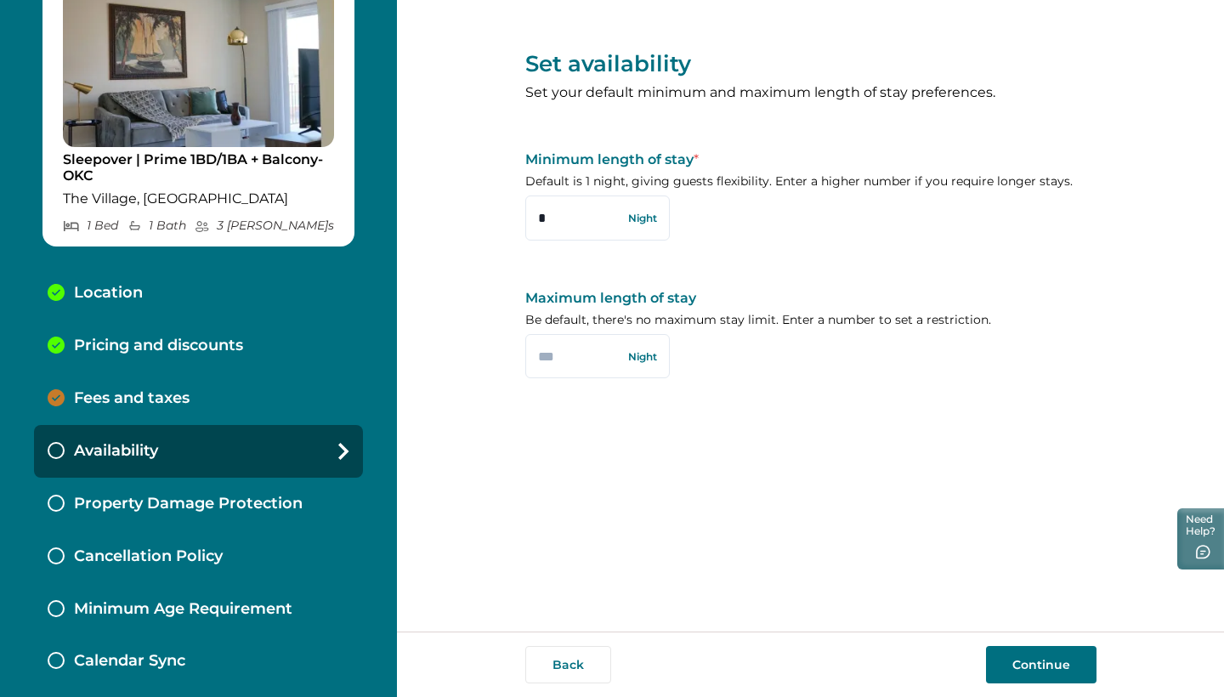
click at [189, 495] on p "Property Damage Protection" at bounding box center [188, 504] width 229 height 19
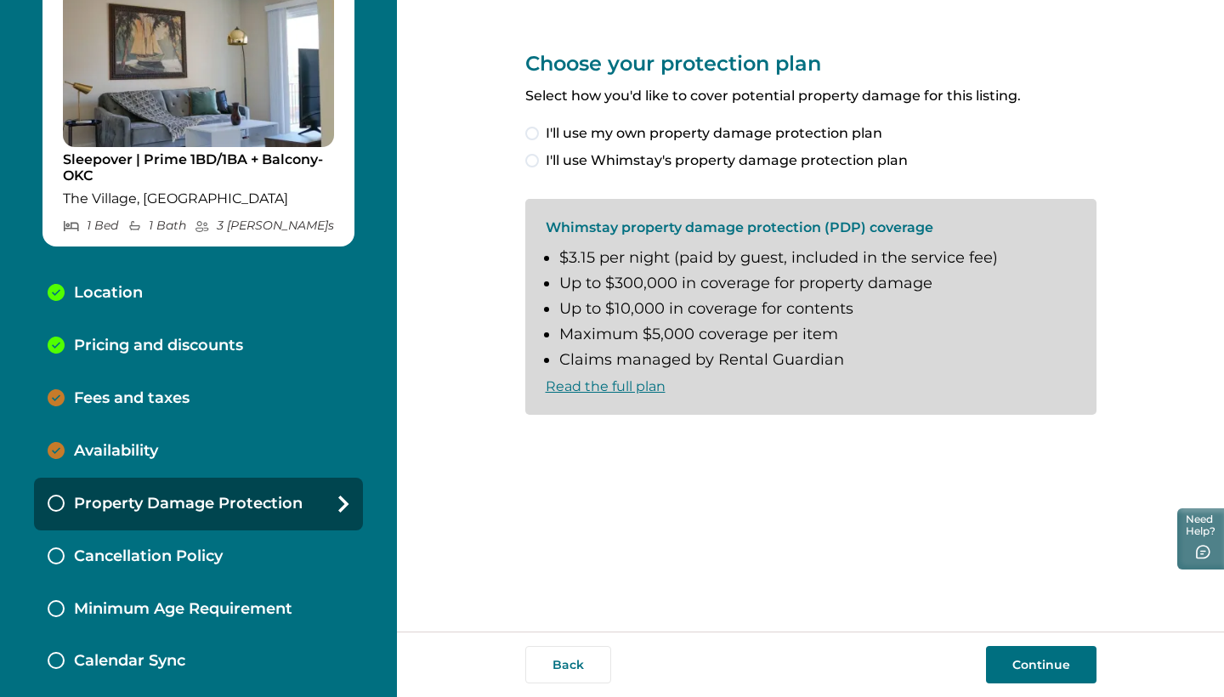
click at [589, 378] on link "Read the full plan" at bounding box center [606, 386] width 120 height 16
click at [537, 162] on span at bounding box center [532, 161] width 14 height 14
click at [527, 440] on span at bounding box center [532, 443] width 14 height 14
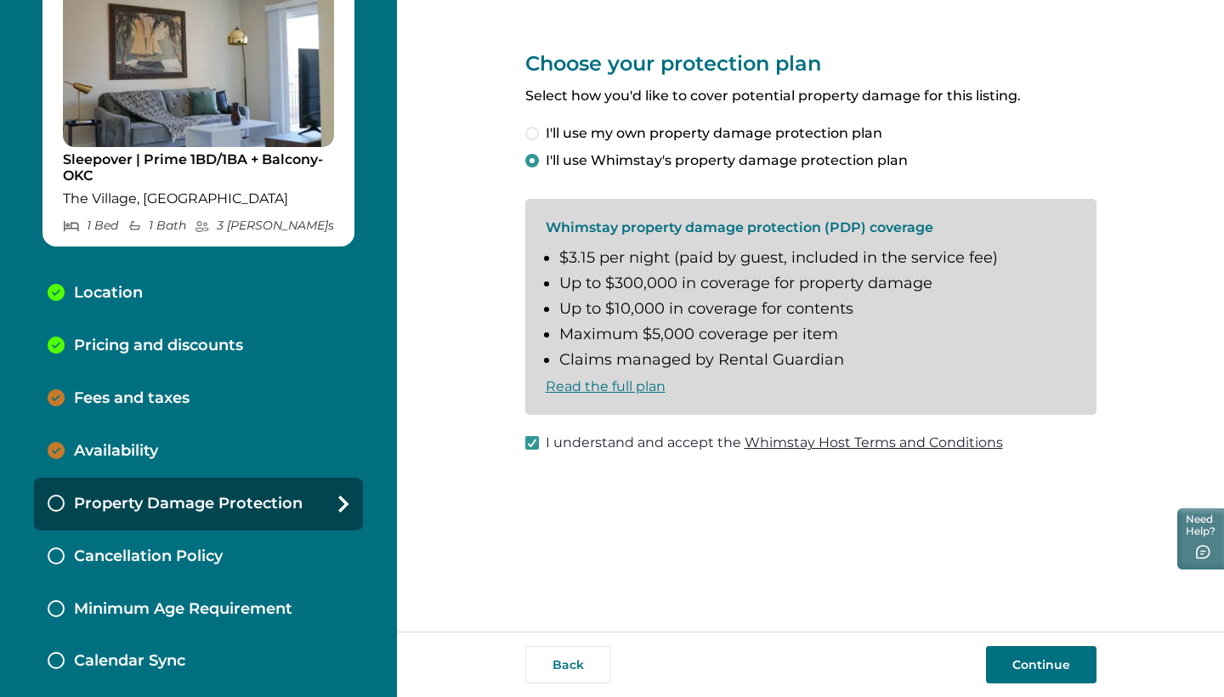
click at [1035, 666] on button "Continue" at bounding box center [1041, 664] width 111 height 37
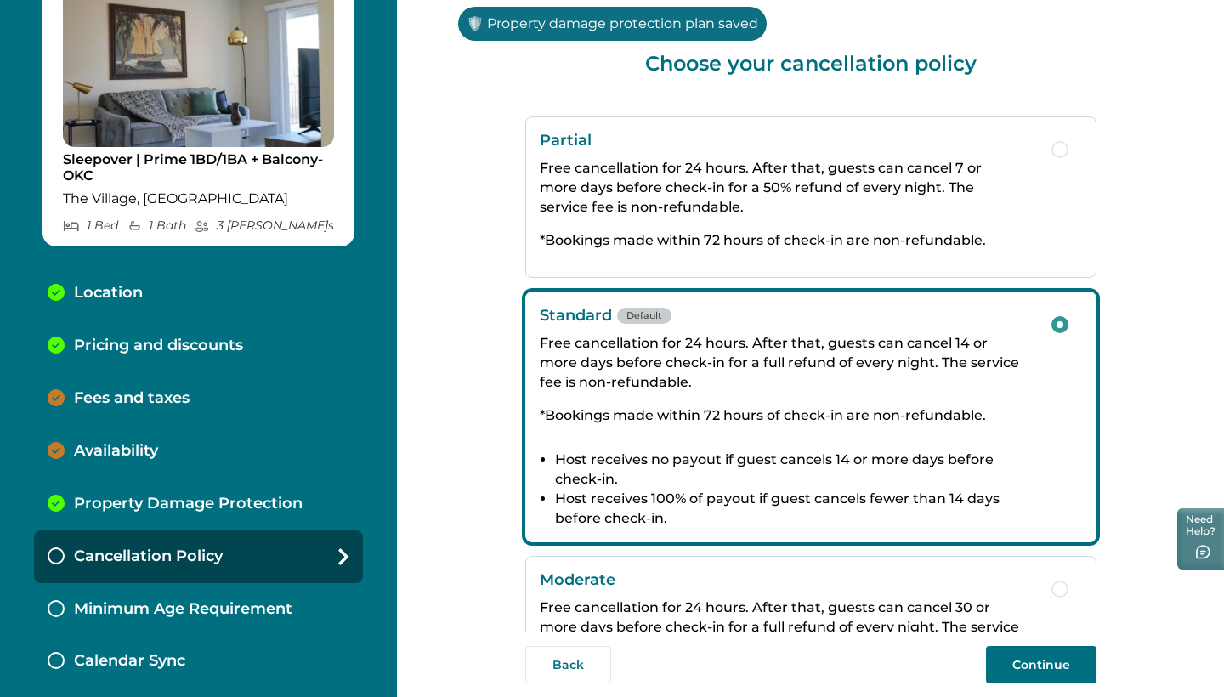
click at [161, 407] on div "Fees and taxes" at bounding box center [198, 398] width 329 height 53
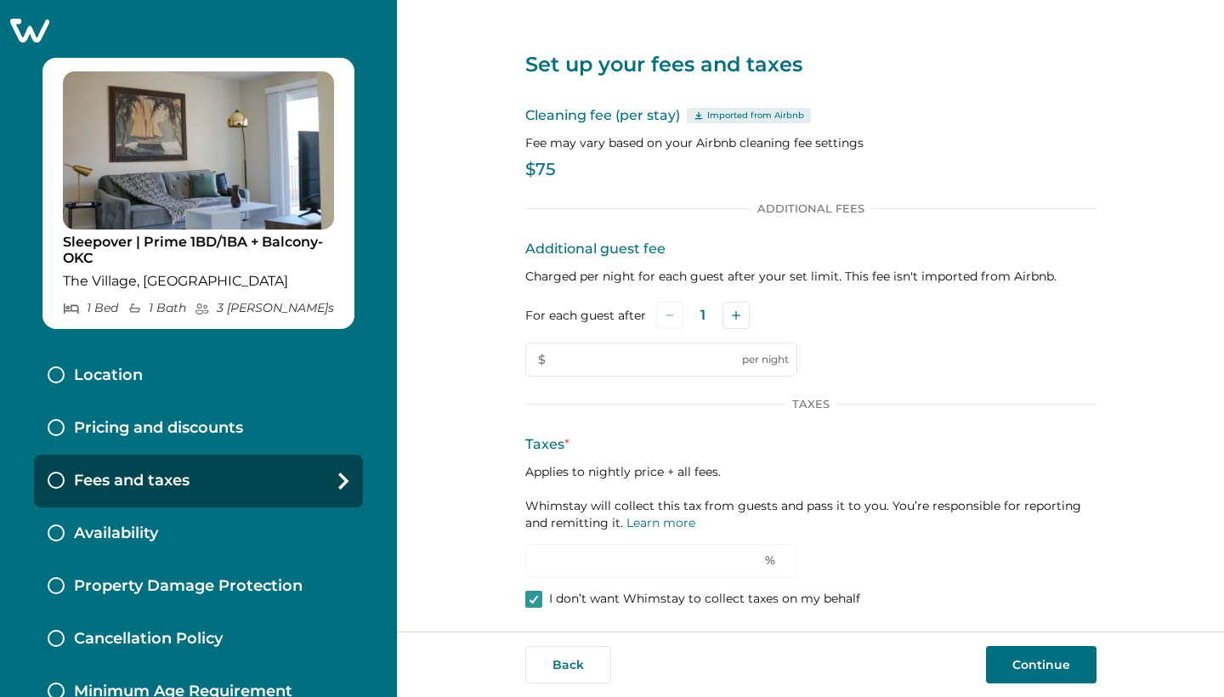
type input "*"
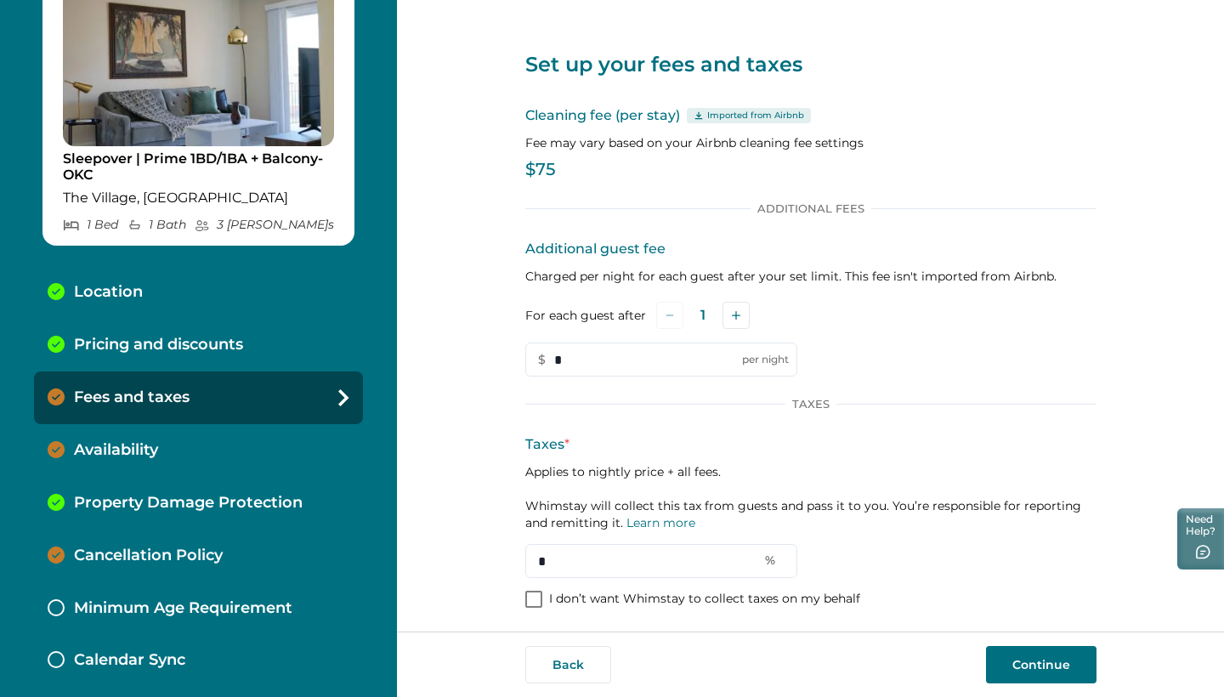
scroll to position [82, 0]
click at [598, 565] on input "*" at bounding box center [661, 561] width 272 height 34
type input "*"
click at [1058, 667] on button "Continue" at bounding box center [1041, 664] width 111 height 37
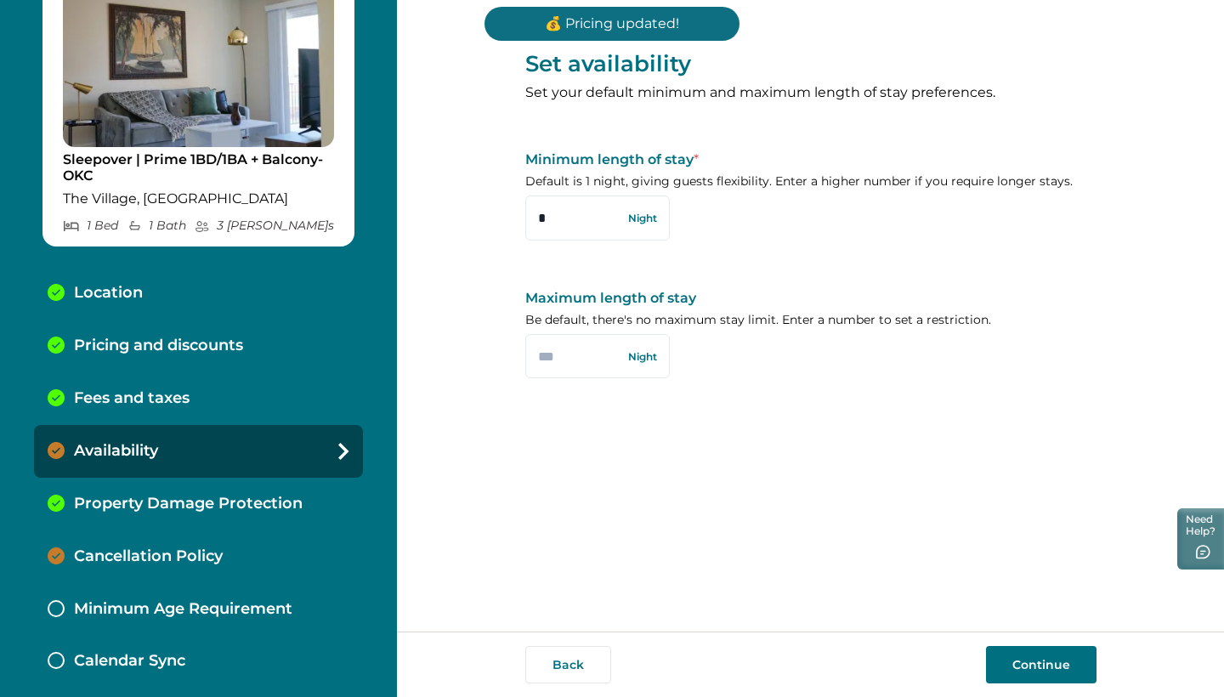
click at [1063, 659] on button "Continue" at bounding box center [1041, 664] width 111 height 37
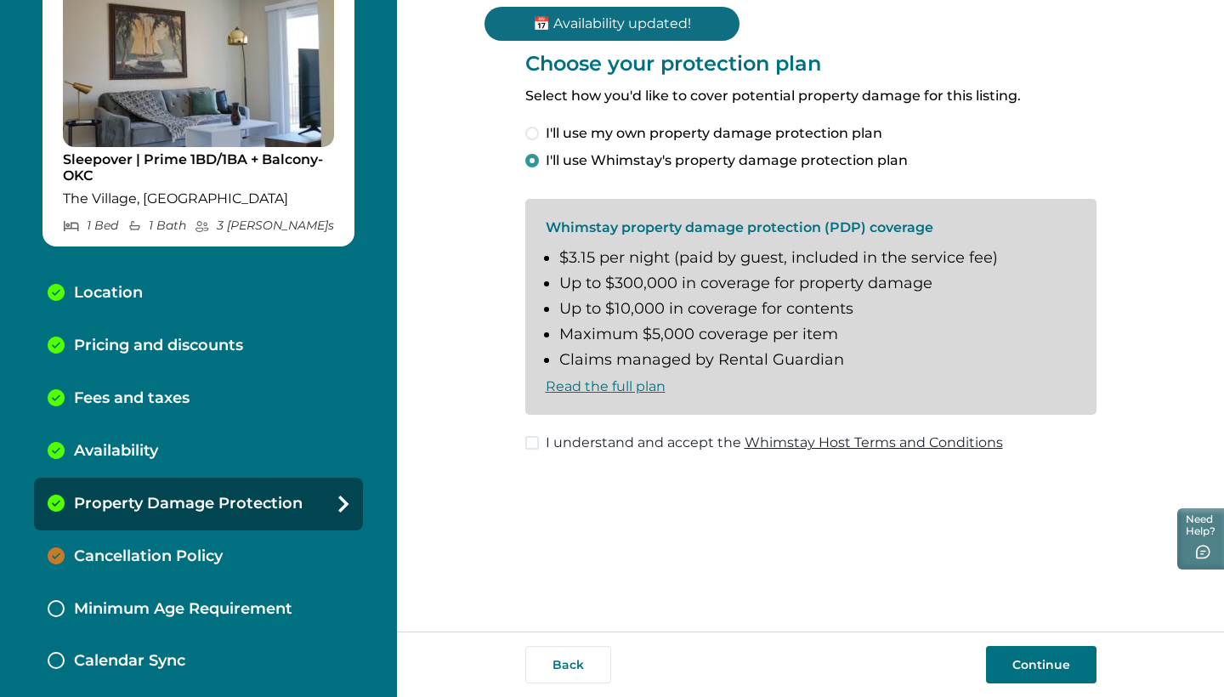
click at [1041, 660] on button "Continue" at bounding box center [1041, 664] width 111 height 37
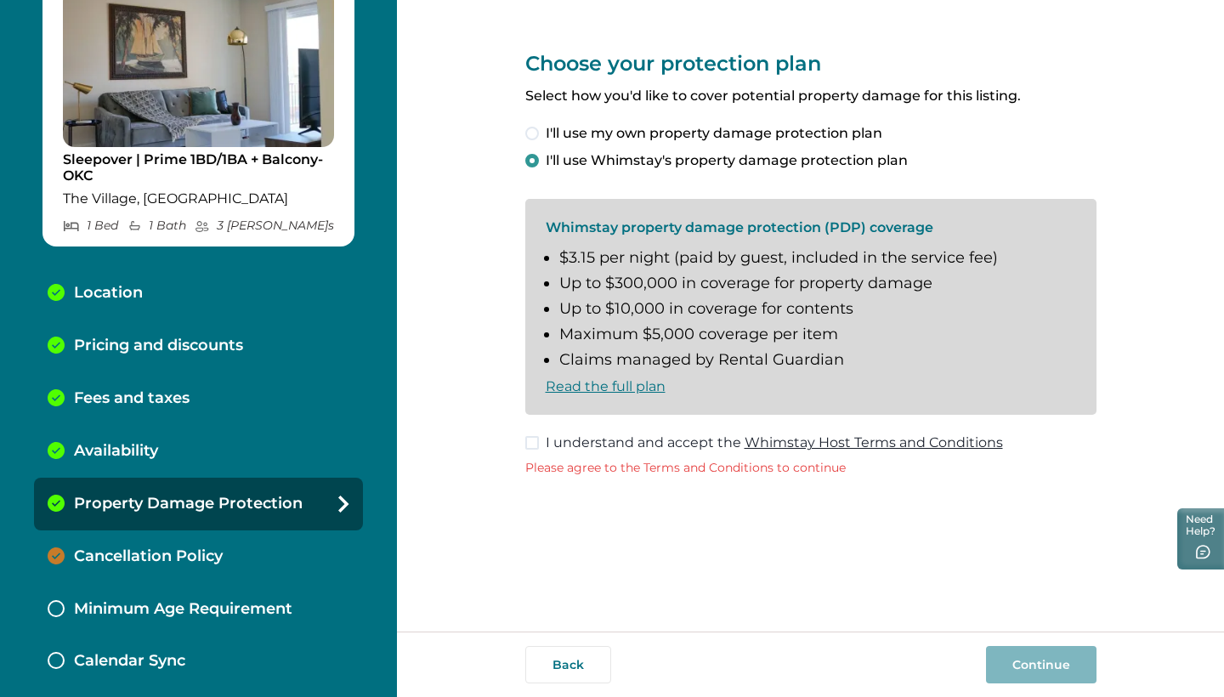
click at [538, 441] on span at bounding box center [532, 443] width 14 height 14
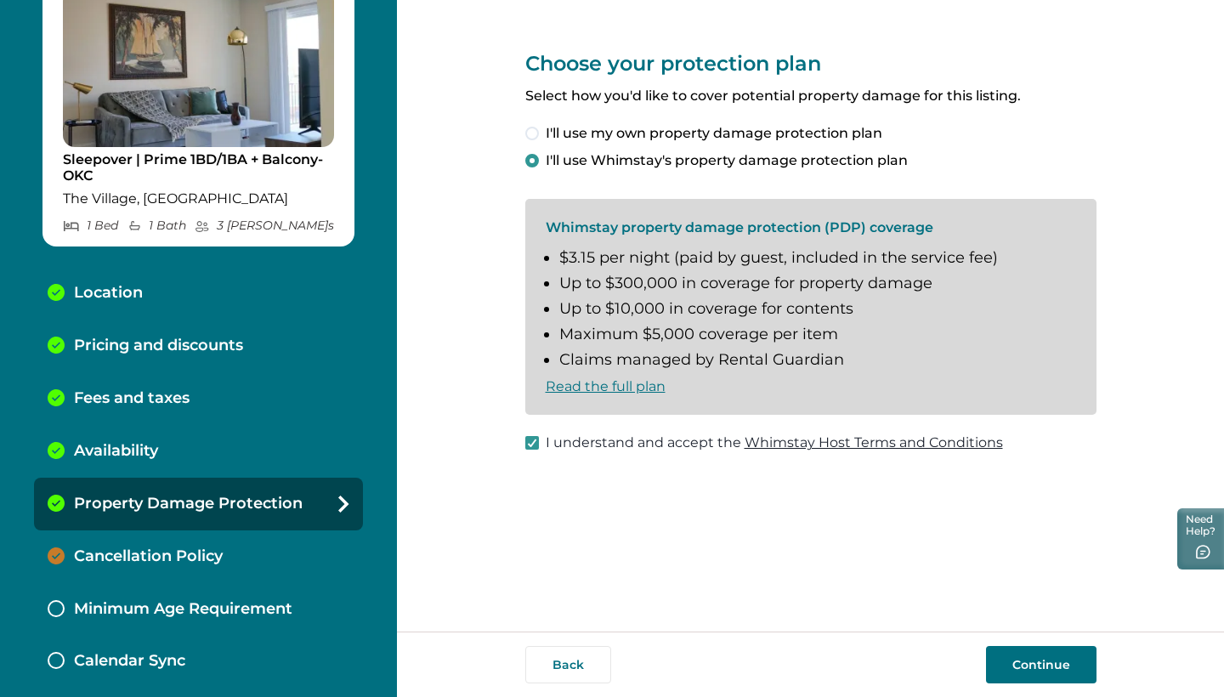
click at [1092, 675] on button "Continue" at bounding box center [1041, 664] width 111 height 37
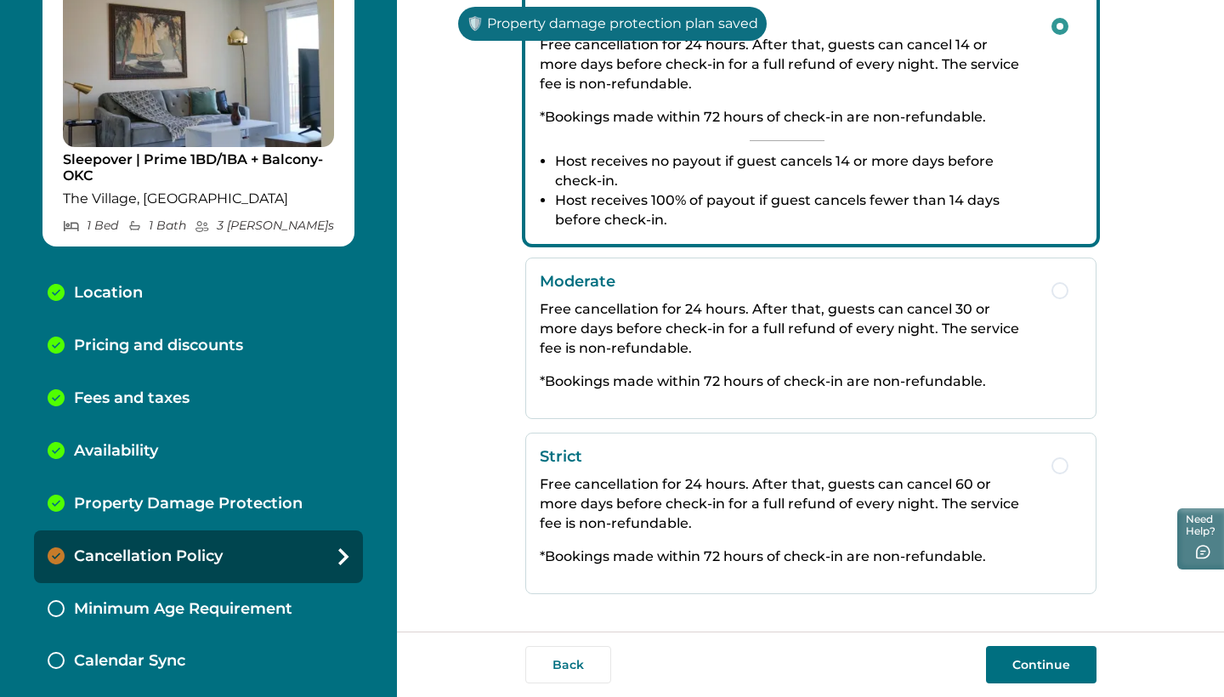
click at [741, 463] on p "Strict" at bounding box center [787, 456] width 495 height 19
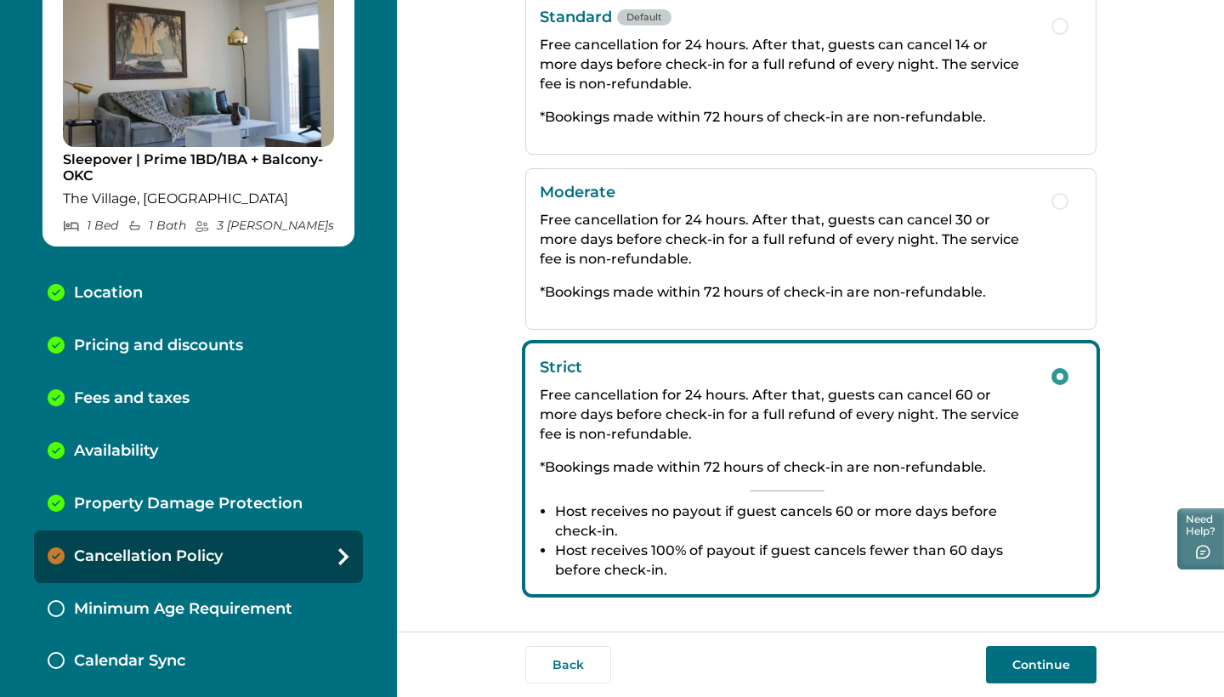
click at [1010, 665] on button "Continue" at bounding box center [1041, 664] width 111 height 37
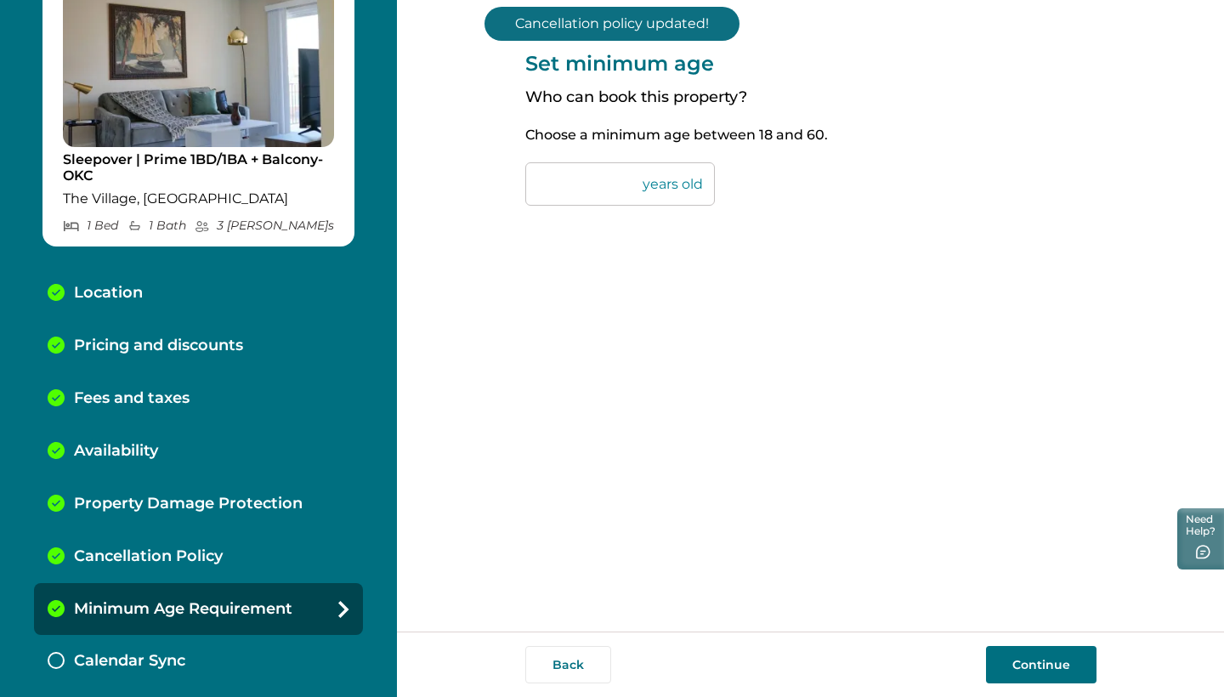
click at [1052, 670] on button "Continue" at bounding box center [1041, 664] width 111 height 37
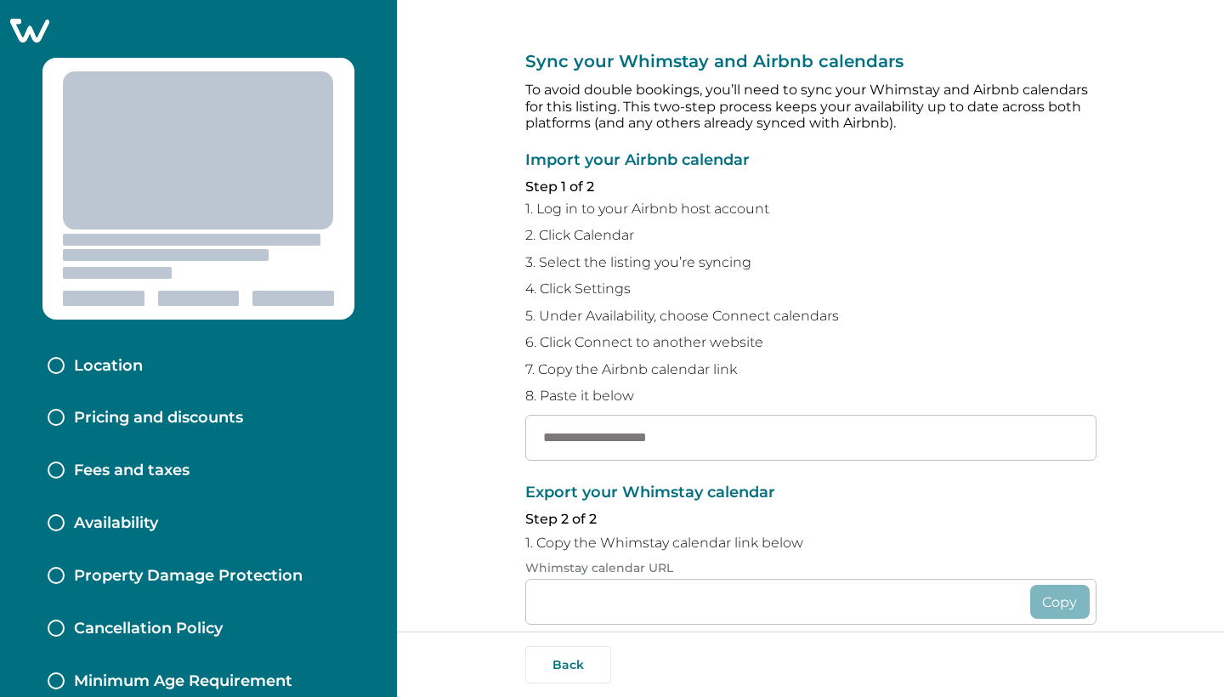
type input "**********"
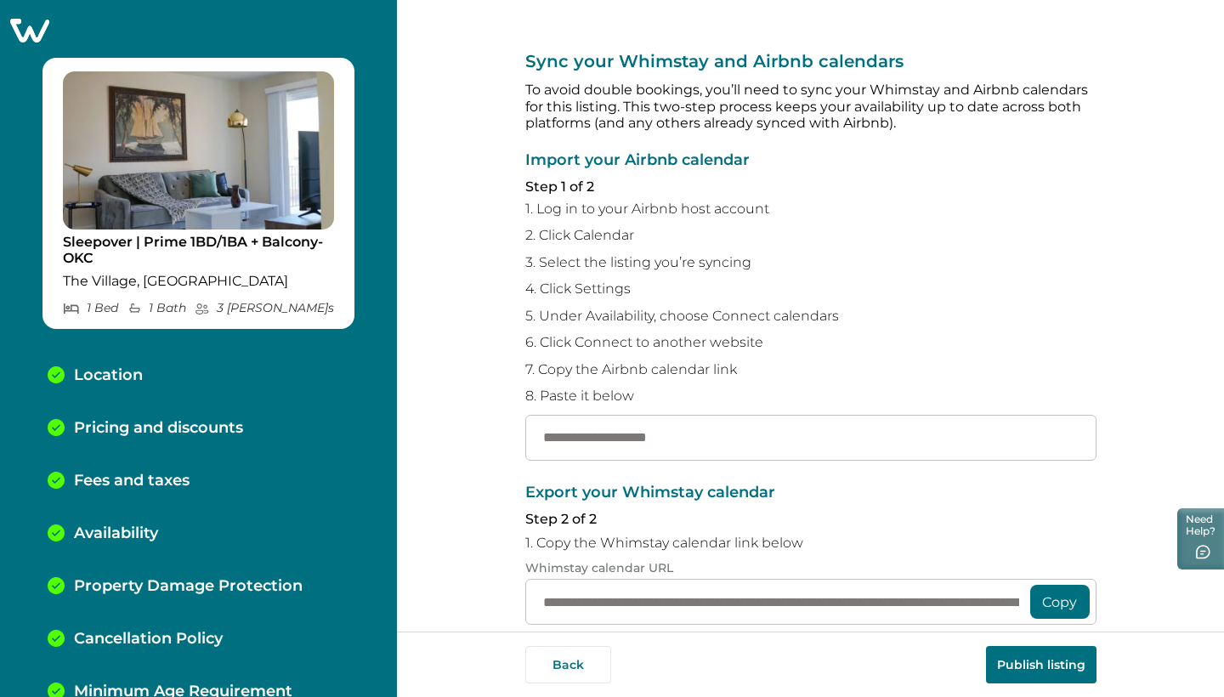
click at [44, 34] on icon at bounding box center [30, 30] width 42 height 26
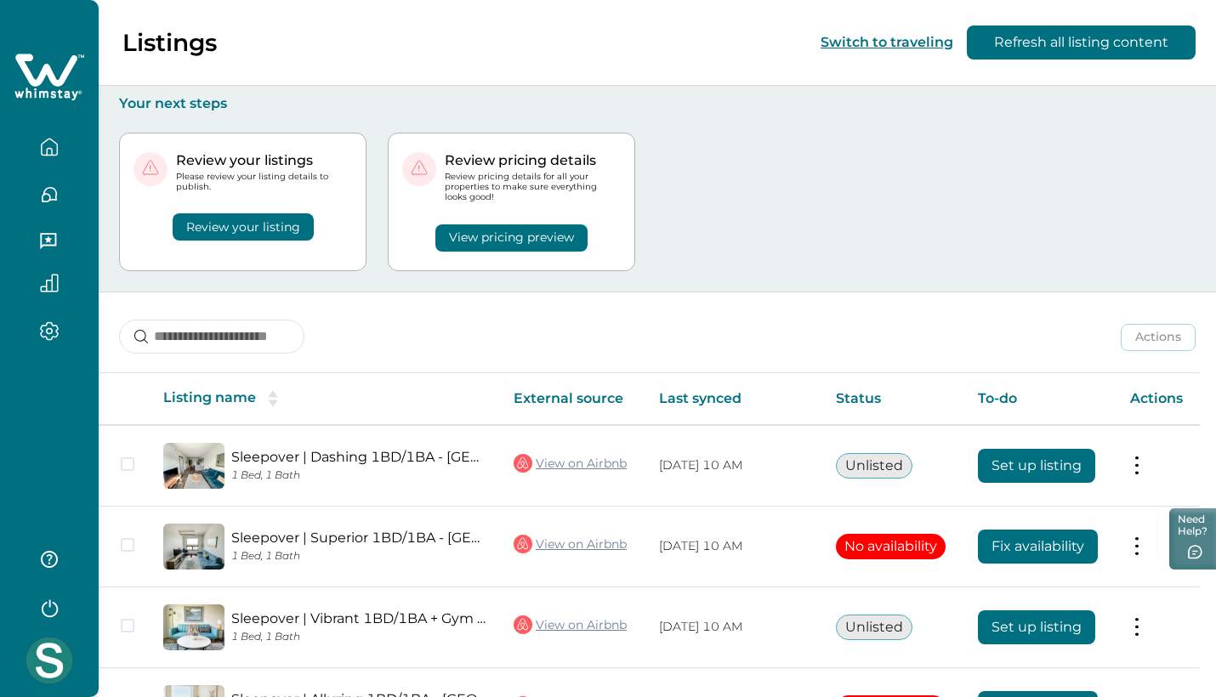
click at [51, 155] on icon "button" at bounding box center [49, 147] width 15 height 16
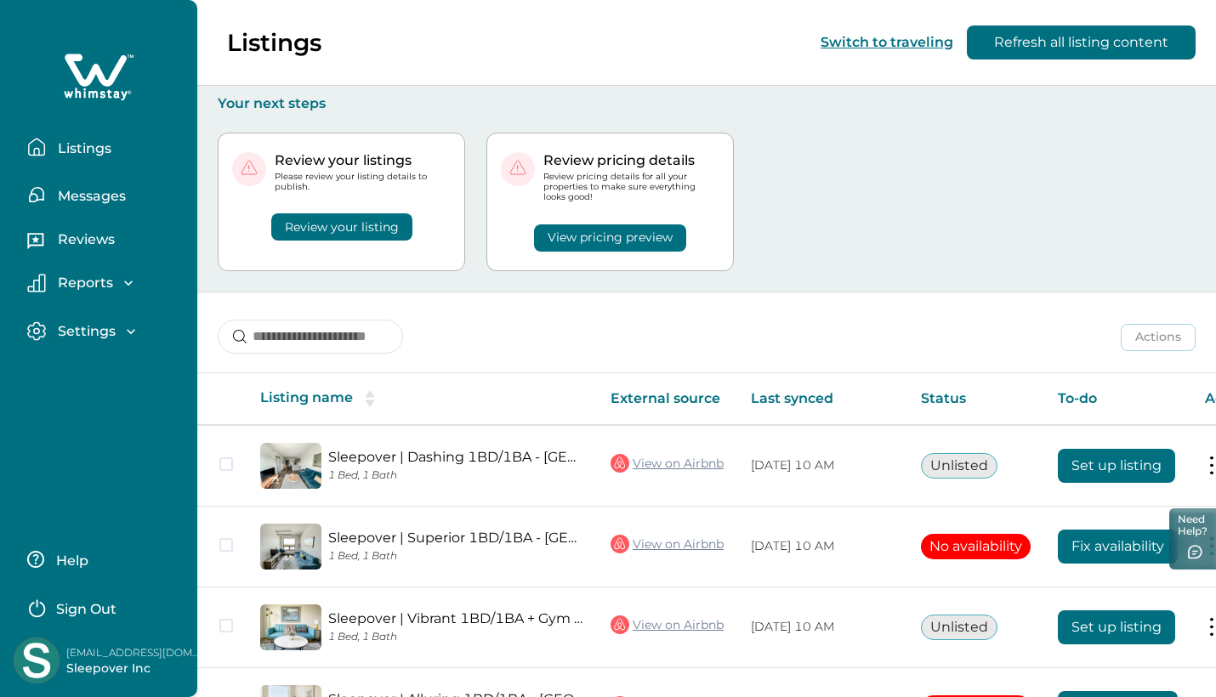
click at [348, 219] on button "Review your listing" at bounding box center [341, 226] width 141 height 27
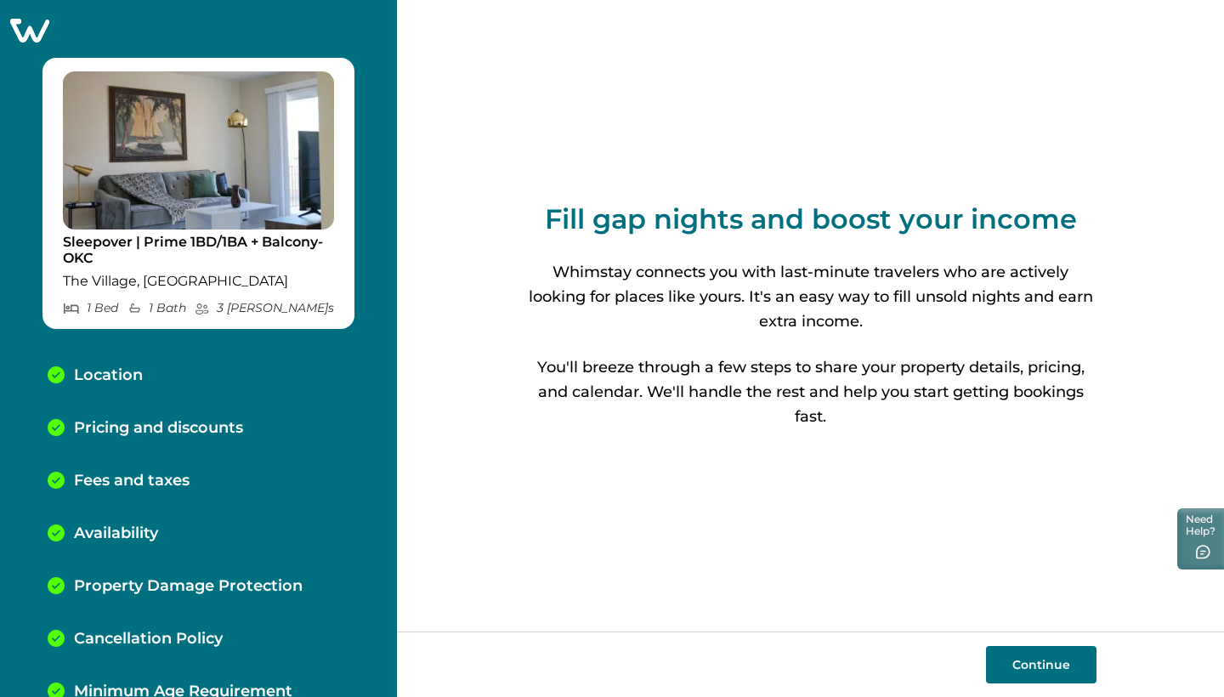
click at [37, 33] on icon at bounding box center [29, 31] width 39 height 24
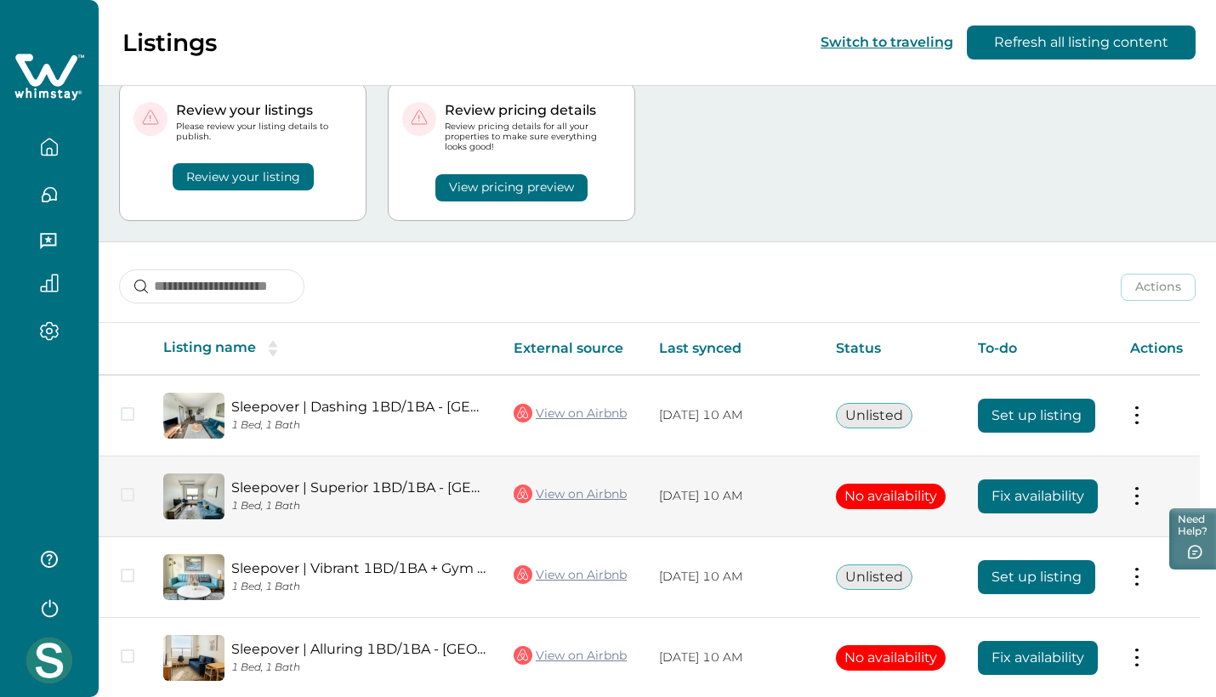
scroll to position [38, 0]
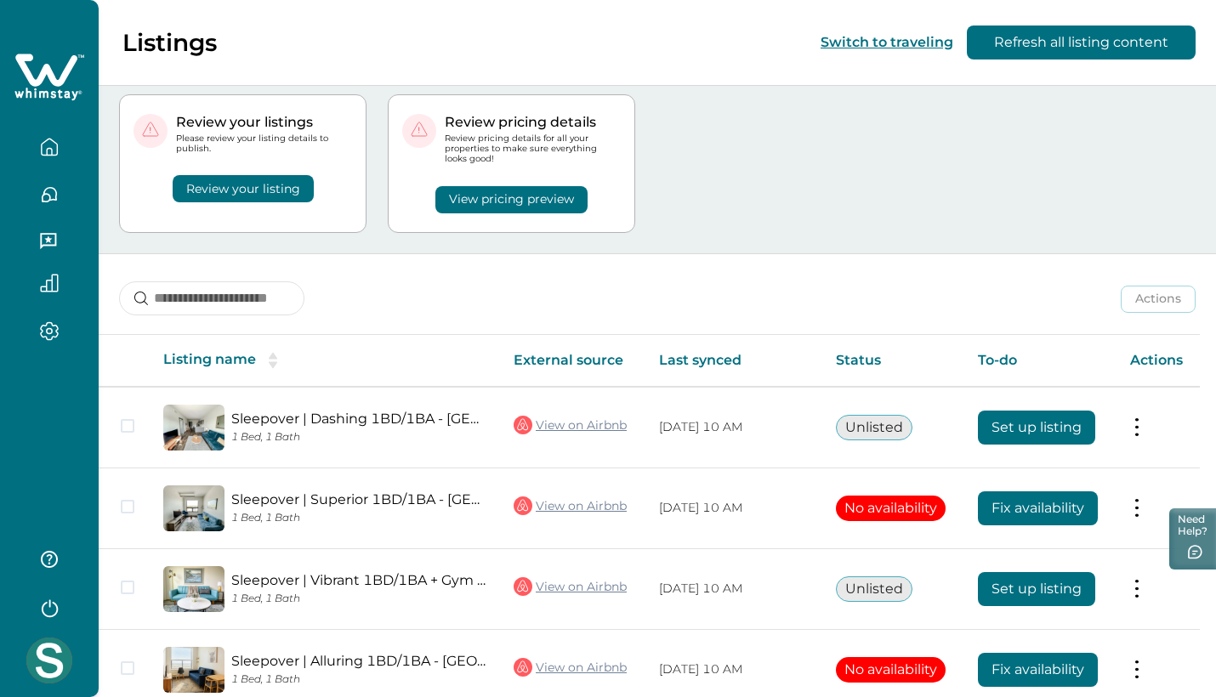
click at [57, 280] on icon "button" at bounding box center [49, 283] width 17 height 17
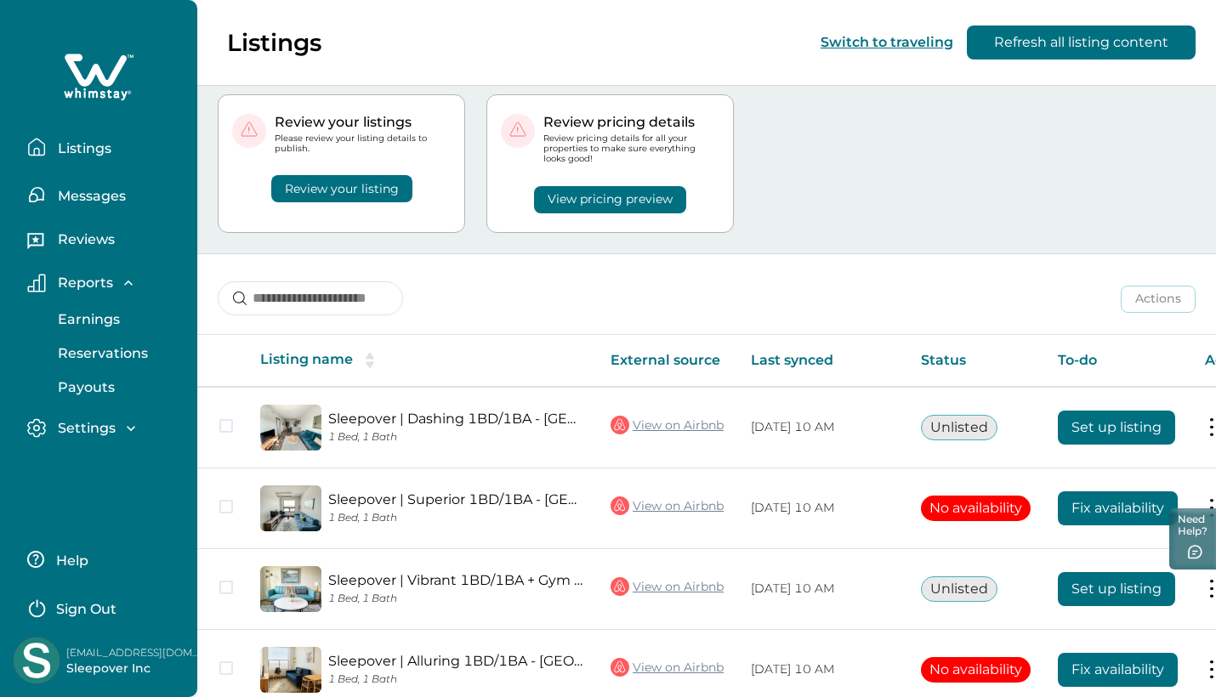
click at [88, 235] on p "Reviews" at bounding box center [84, 239] width 62 height 17
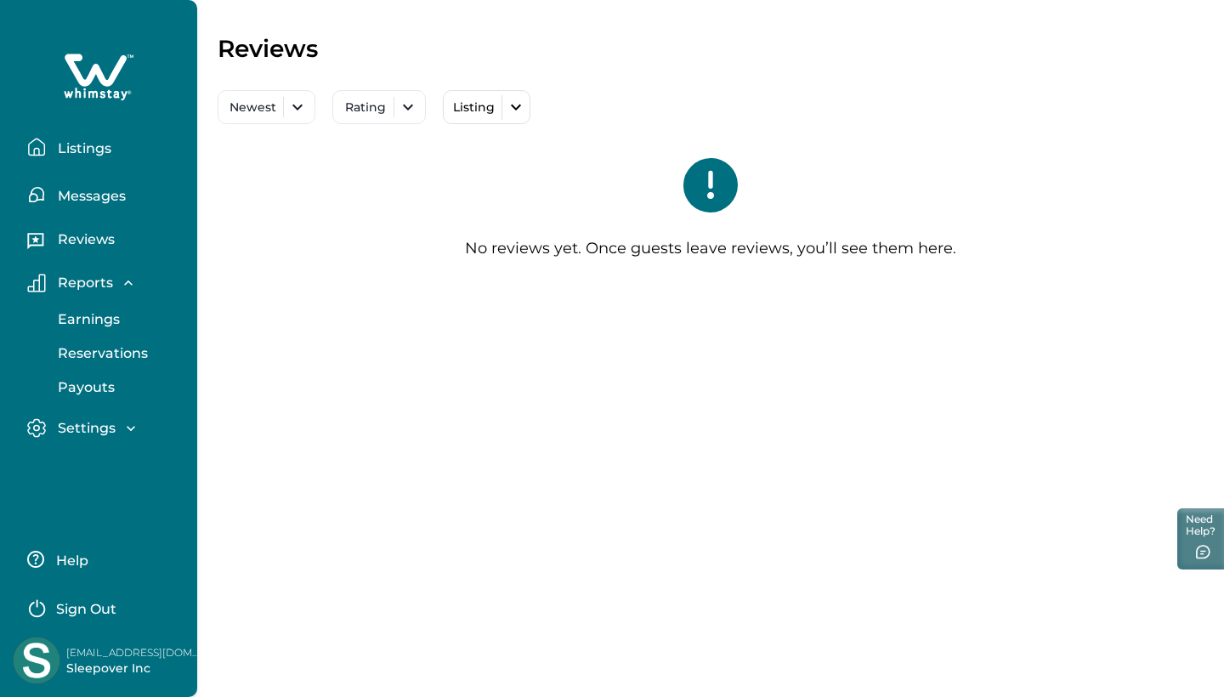
click at [99, 195] on p "Messages" at bounding box center [89, 196] width 73 height 17
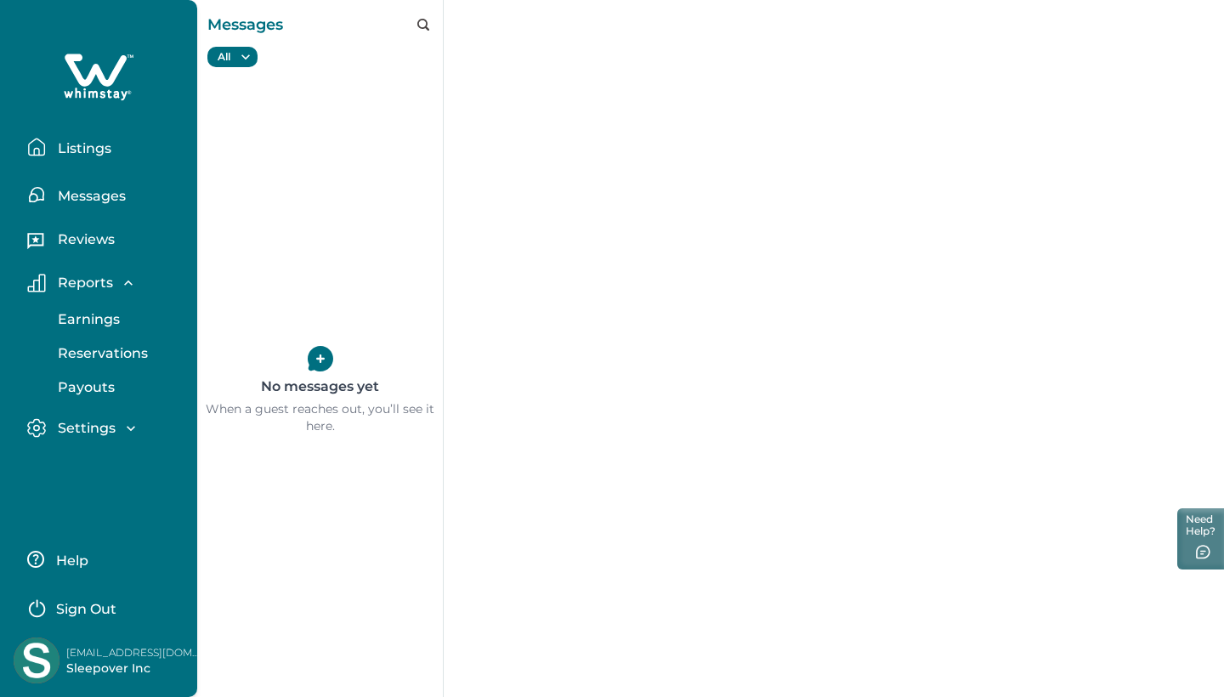
click at [97, 140] on p "Listings" at bounding box center [82, 148] width 59 height 17
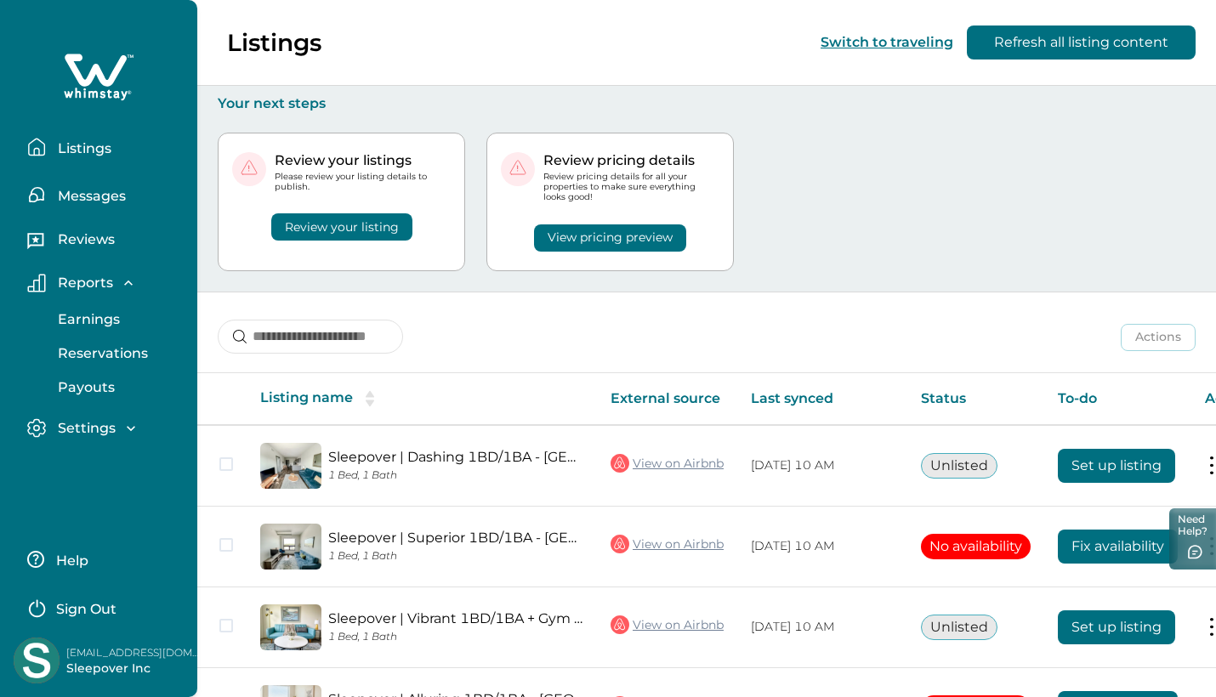
click at [85, 434] on p "Settings" at bounding box center [84, 428] width 63 height 17
click at [334, 223] on button "Review your listing" at bounding box center [341, 226] width 141 height 27
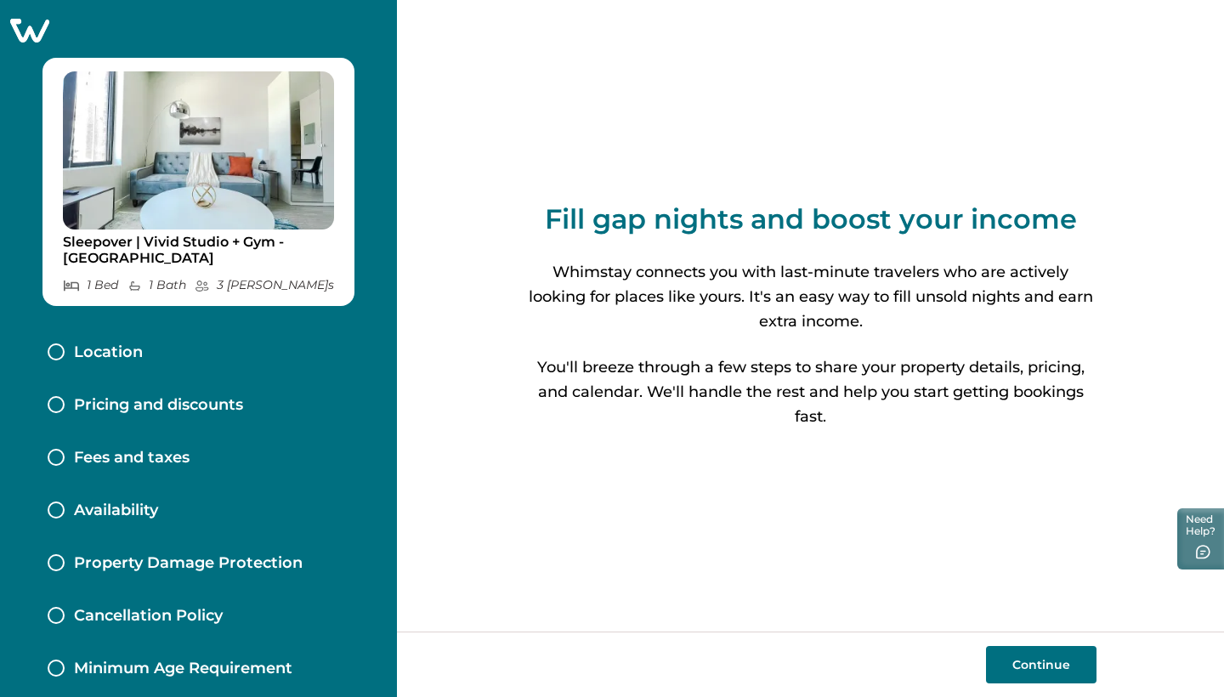
click at [37, 38] on icon at bounding box center [30, 30] width 42 height 26
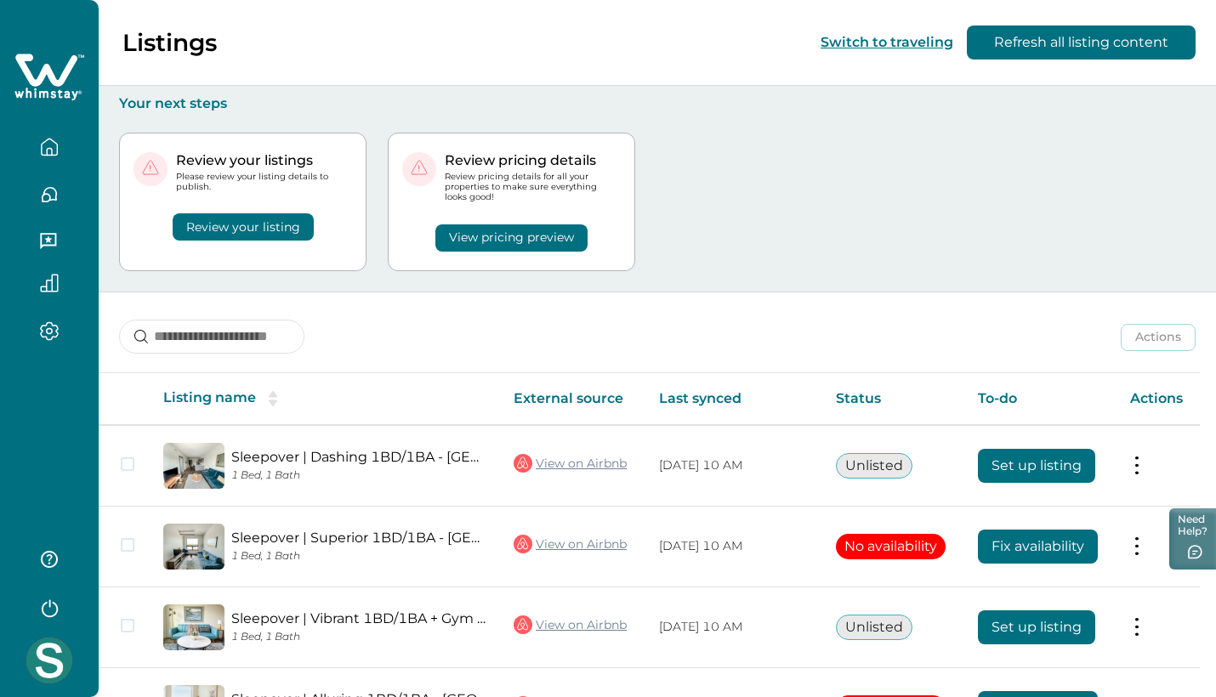
click at [252, 235] on button "Review your listing" at bounding box center [243, 226] width 141 height 27
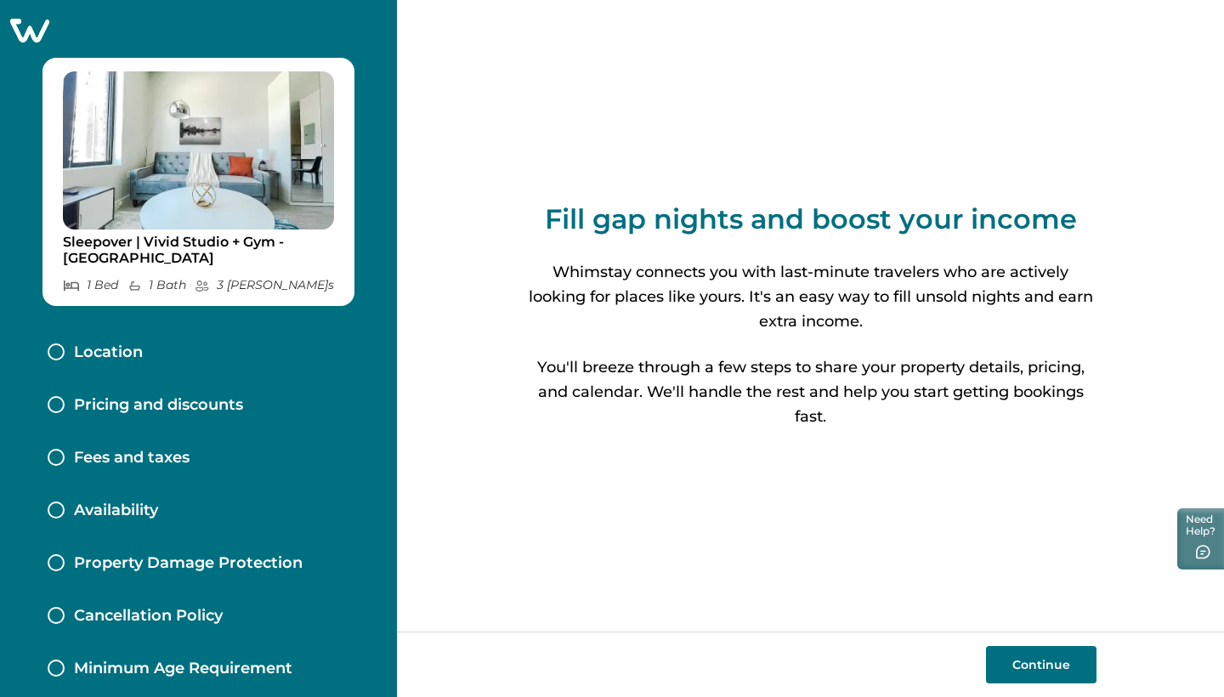
click at [1014, 672] on button "Continue" at bounding box center [1041, 664] width 111 height 37
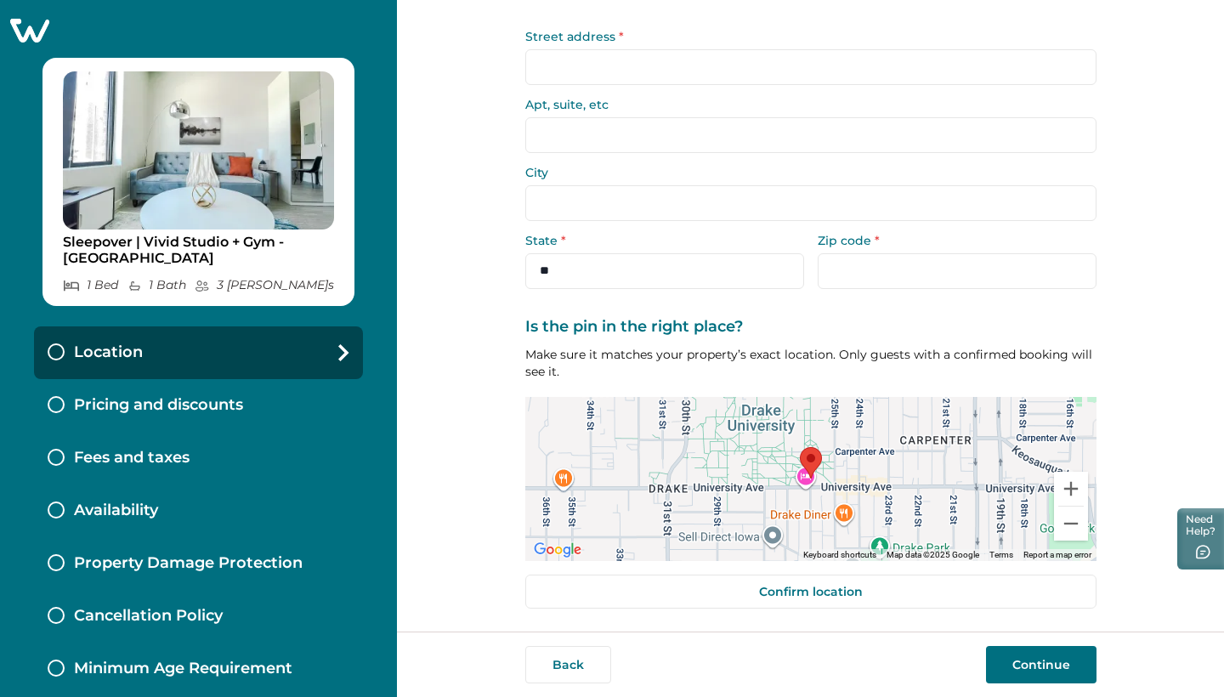
scroll to position [109, 0]
click at [190, 400] on p "Pricing and discounts" at bounding box center [158, 405] width 169 height 19
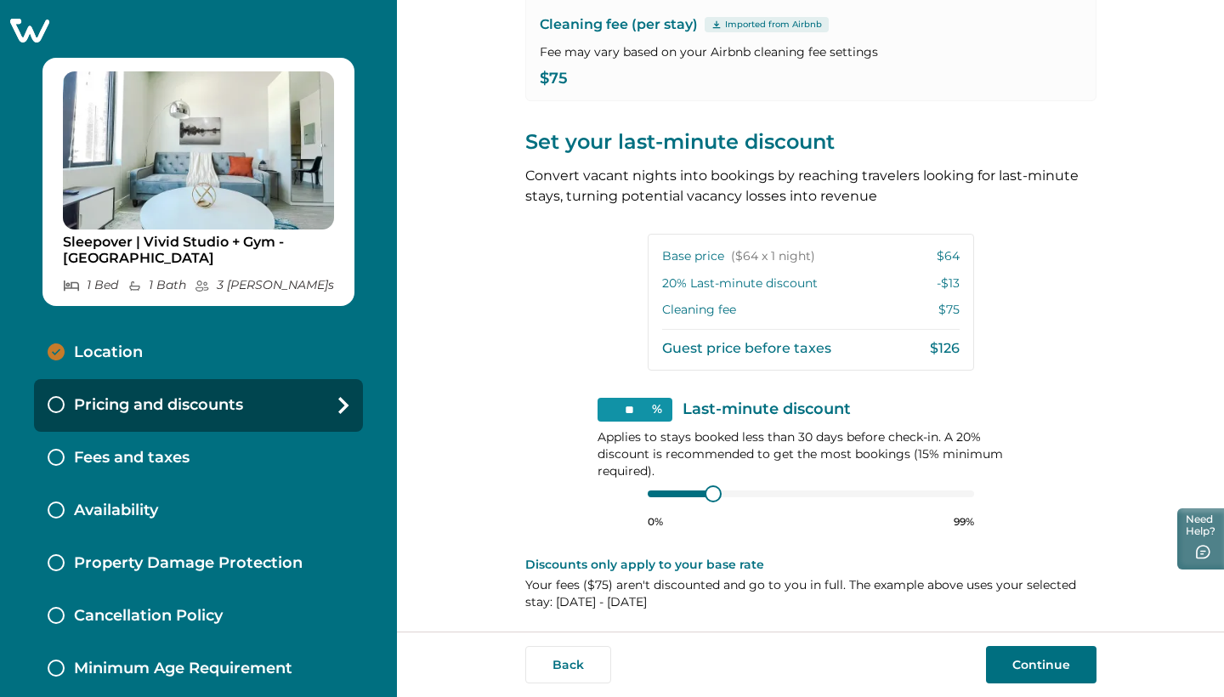
scroll to position [272, 0]
click at [652, 495] on div at bounding box center [811, 495] width 326 height 14
click at [622, 493] on div "** % Last-minute discount Applies to stays booked less than 30 days before chec…" at bounding box center [811, 464] width 427 height 131
click at [708, 503] on div "0% 99%" at bounding box center [811, 508] width 326 height 43
type input "**"
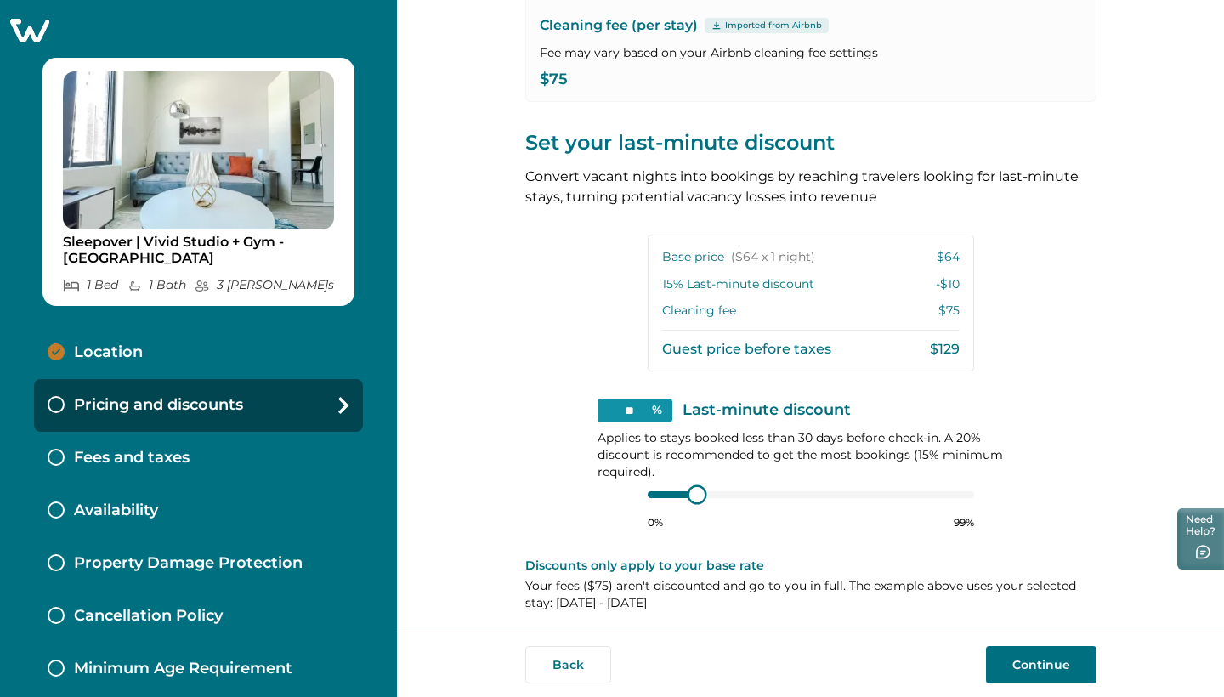
click at [542, 485] on div "View your pricing We imported your pricing from Airbnb and picked the next avai…" at bounding box center [810, 181] width 571 height 907
click at [1055, 661] on button "Continue" at bounding box center [1041, 664] width 111 height 37
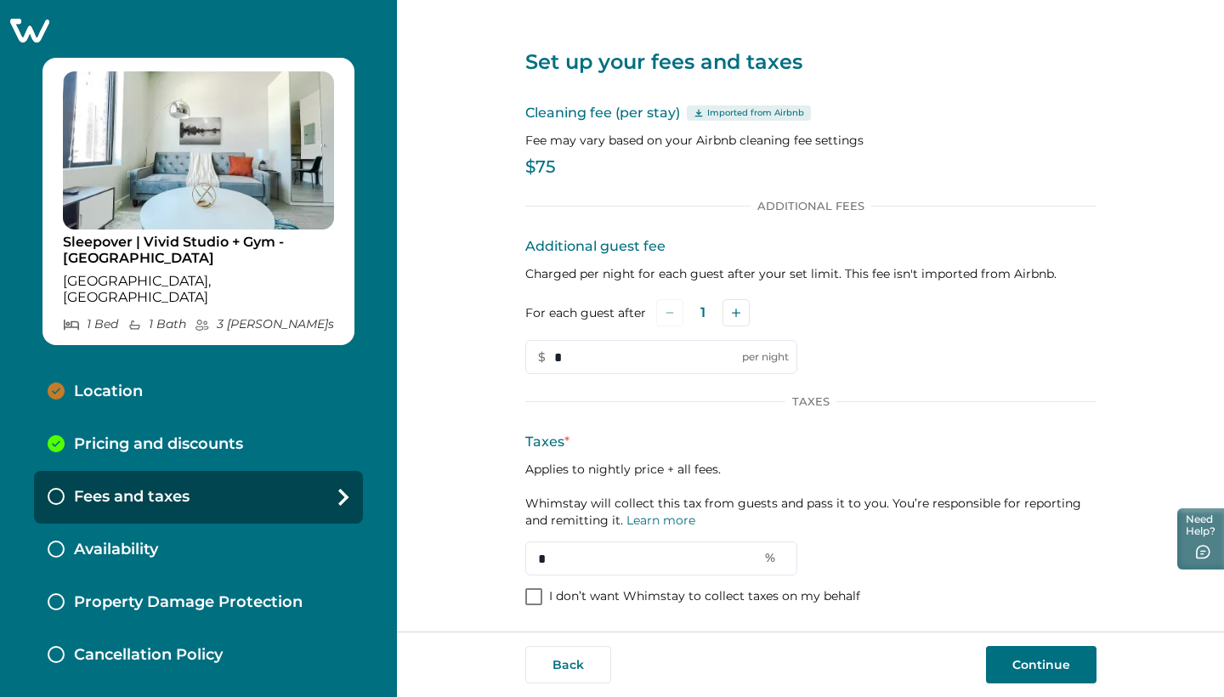
drag, startPoint x: 559, startPoint y: 557, endPoint x: 453, endPoint y: 558, distance: 106.3
click at [453, 558] on div "Set up your fees and taxes Cleaning fee (per stay) Imported from Airbnb Fee may…" at bounding box center [810, 316] width 827 height 632
click at [813, 558] on div "Taxes * Applies to nightly price + all fees. Whimstay will collect this tax fro…" at bounding box center [810, 504] width 571 height 144
drag, startPoint x: 553, startPoint y: 564, endPoint x: 508, endPoint y: 564, distance: 45.1
click at [508, 564] on div "Set up your fees and taxes Cleaning fee (per stay) Imported from Airbnb Fee may…" at bounding box center [810, 316] width 827 height 632
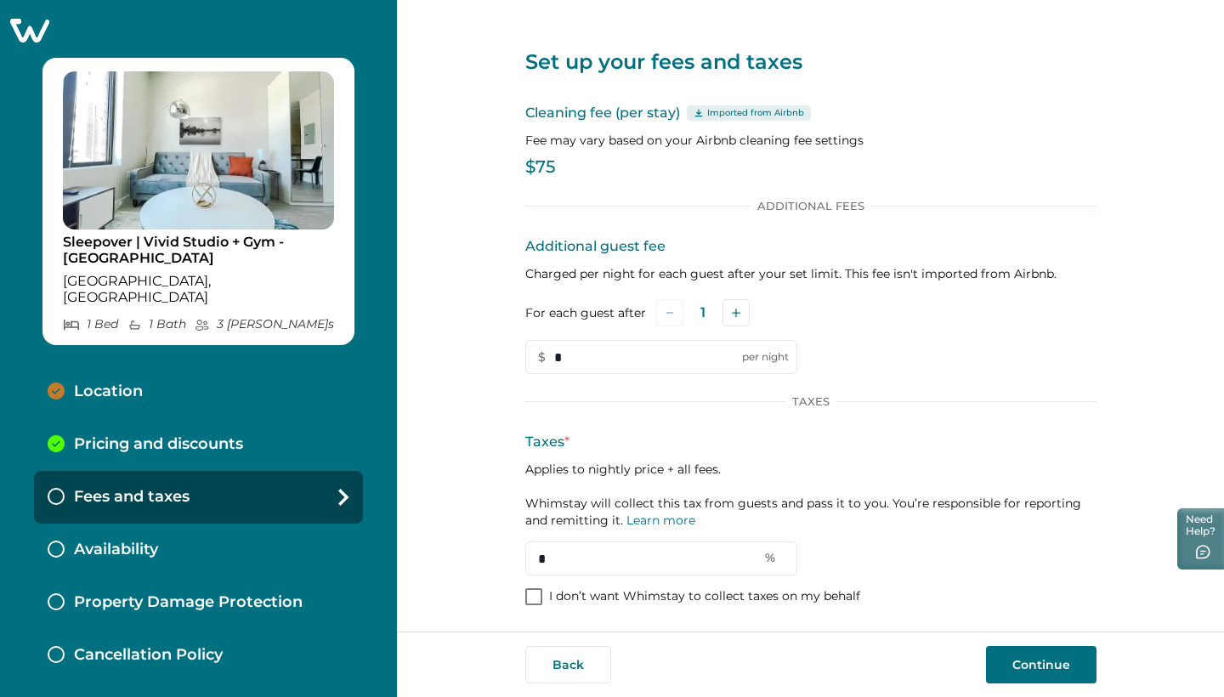
type input "*"
click at [1006, 553] on div "Taxes * Applies to nightly price + all fees. Whimstay will collect this tax fro…" at bounding box center [810, 504] width 571 height 144
click at [1019, 667] on button "Continue" at bounding box center [1041, 664] width 111 height 37
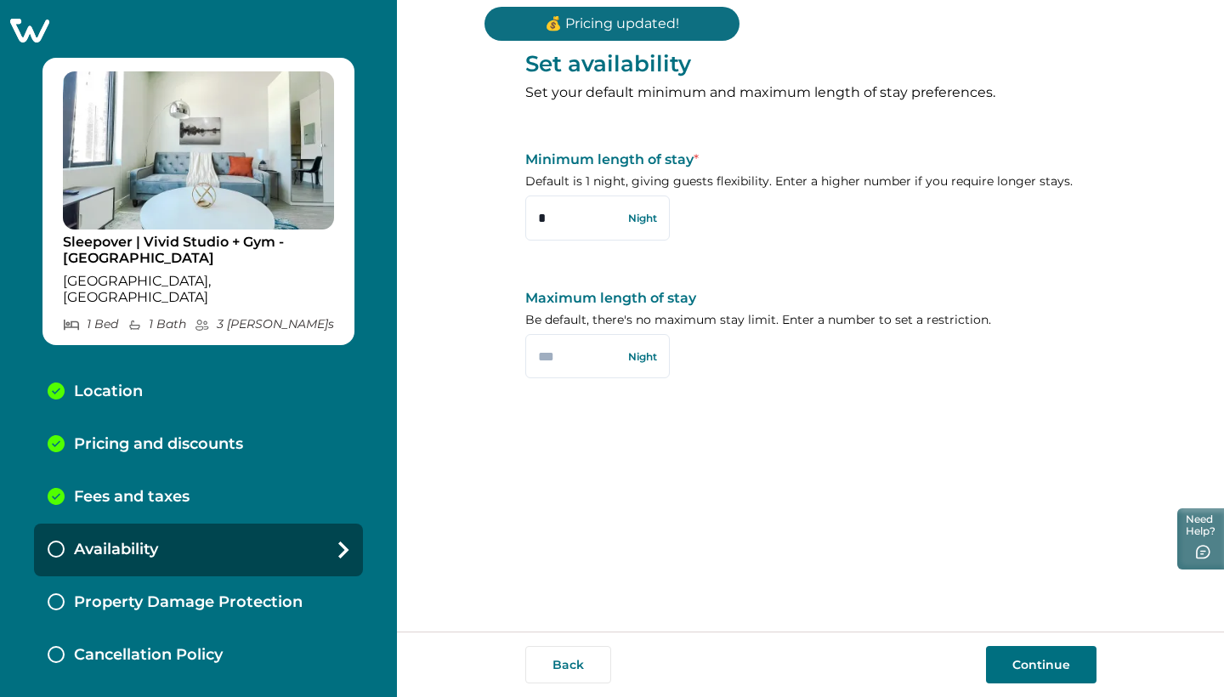
click at [1018, 661] on button "Continue" at bounding box center [1041, 664] width 111 height 37
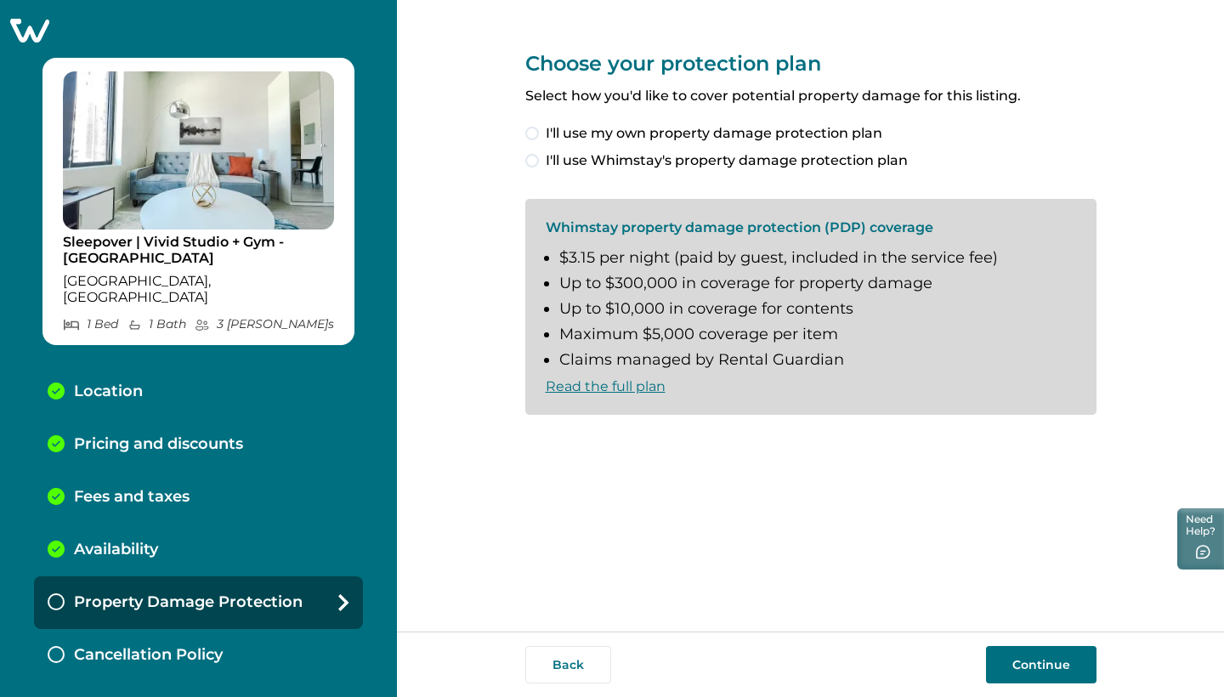
click at [536, 161] on span at bounding box center [532, 161] width 14 height 14
click at [534, 441] on span at bounding box center [532, 443] width 14 height 14
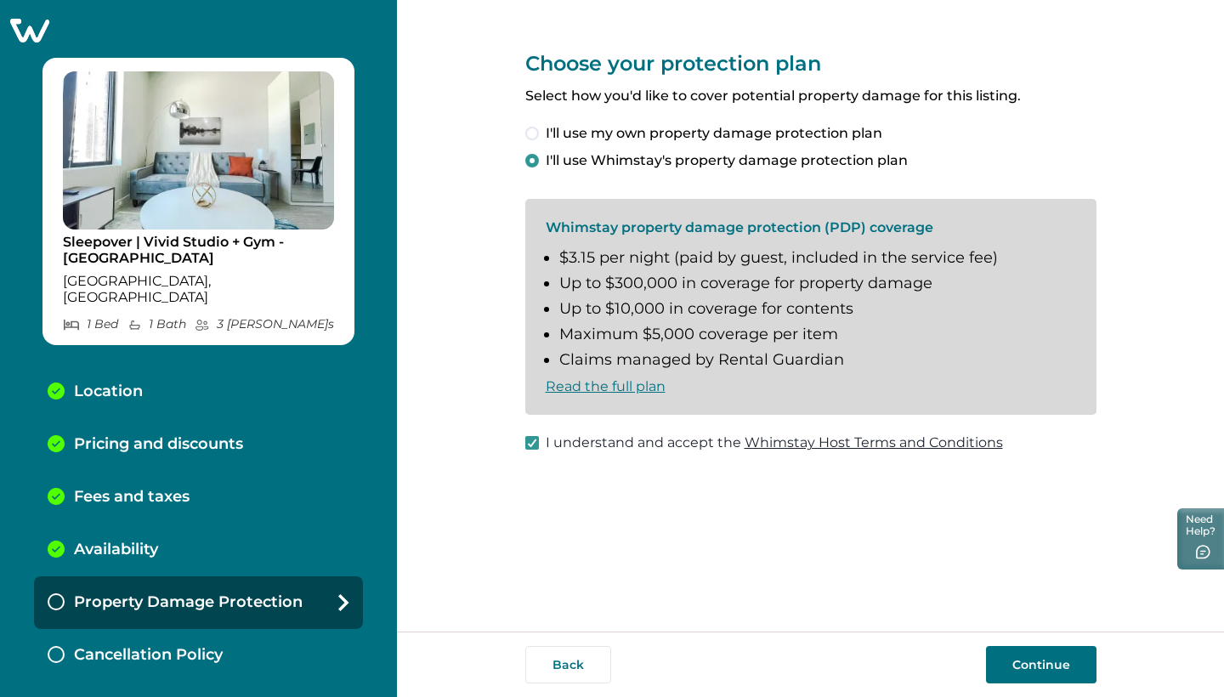
click at [1033, 669] on button "Continue" at bounding box center [1041, 664] width 111 height 37
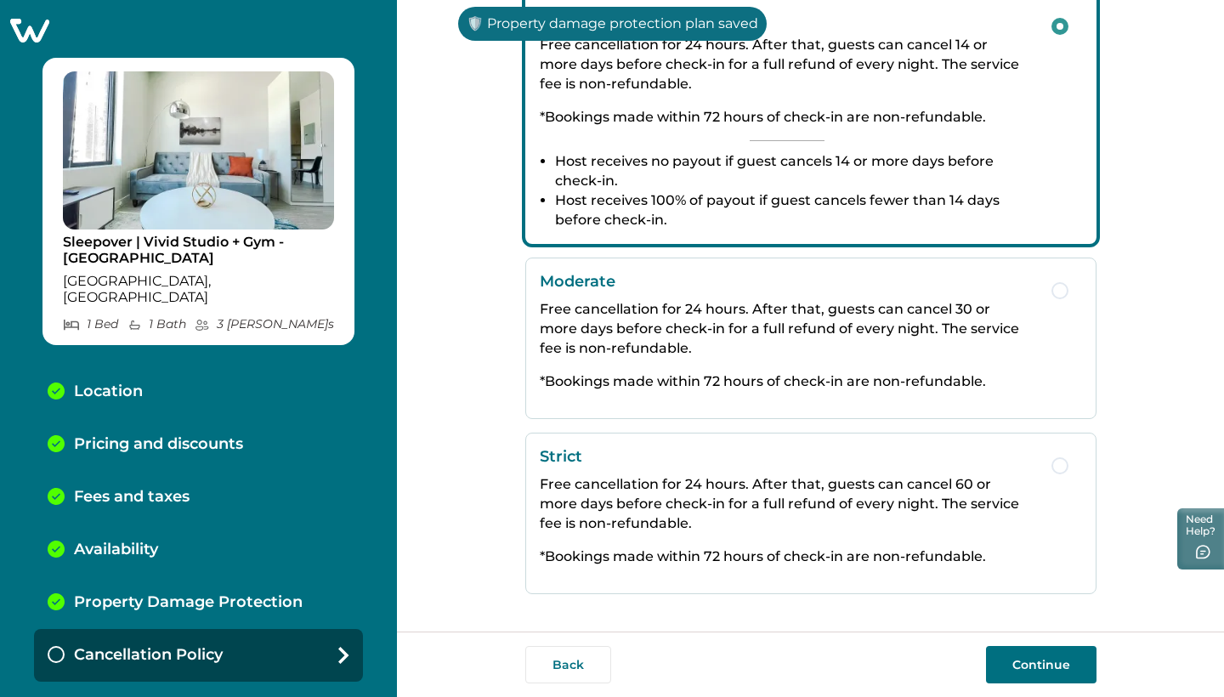
scroll to position [298, 0]
click at [729, 542] on div "Strict Free cancellation for 24 hours. After that, guests can cancel 60 or more…" at bounding box center [787, 513] width 495 height 133
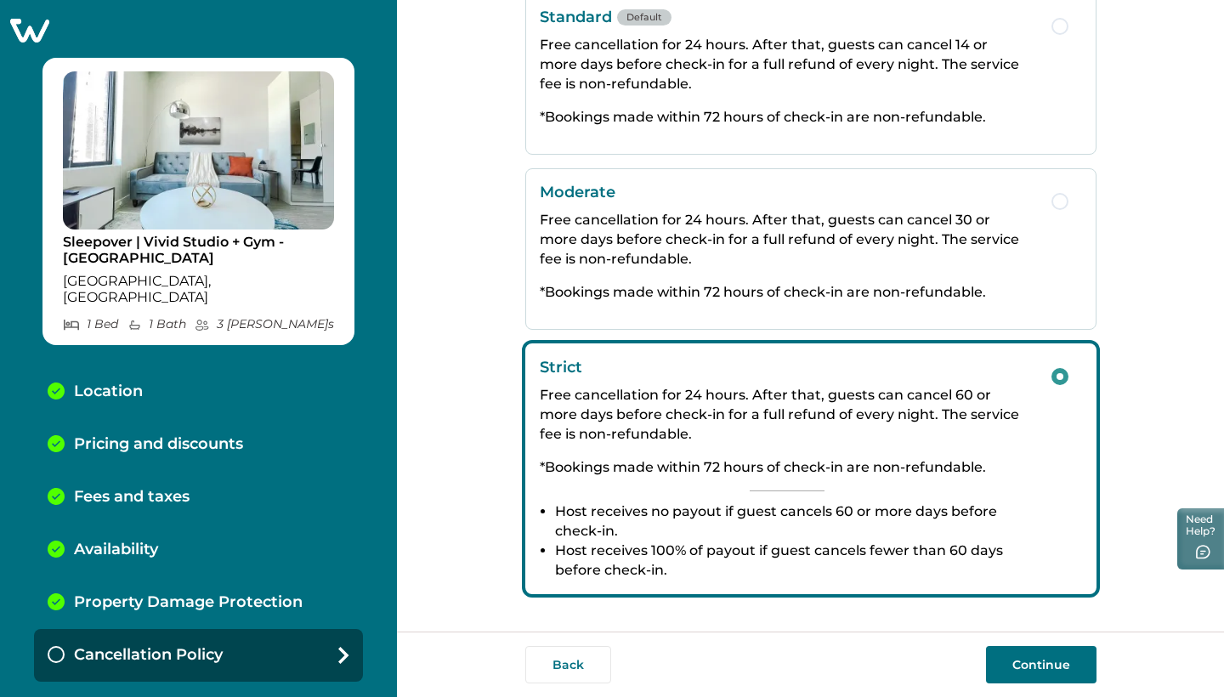
click at [1053, 665] on button "Continue" at bounding box center [1041, 664] width 111 height 37
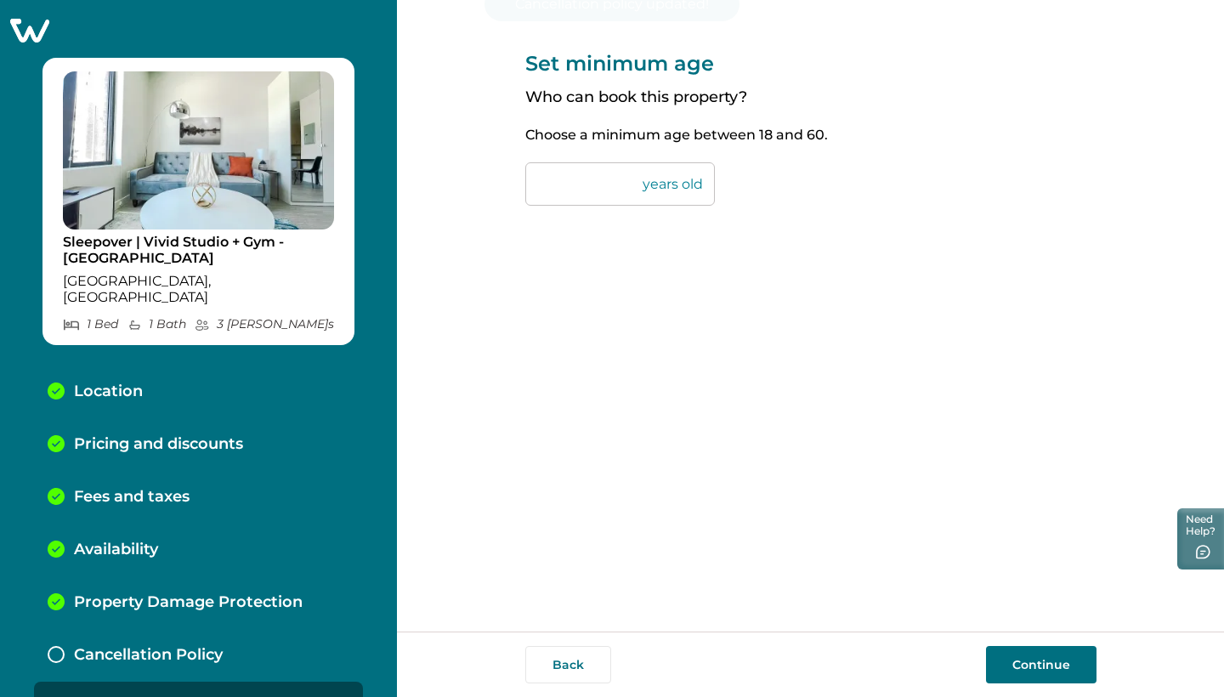
scroll to position [14, 0]
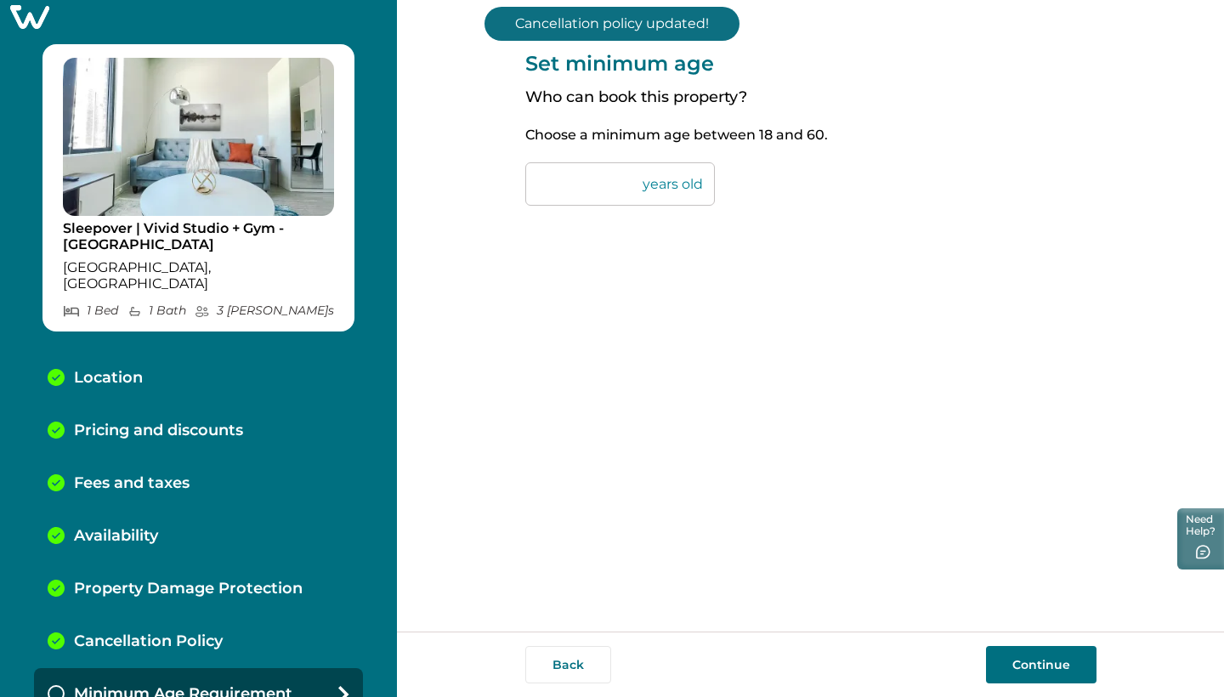
click at [1073, 665] on button "Continue" at bounding box center [1041, 664] width 111 height 37
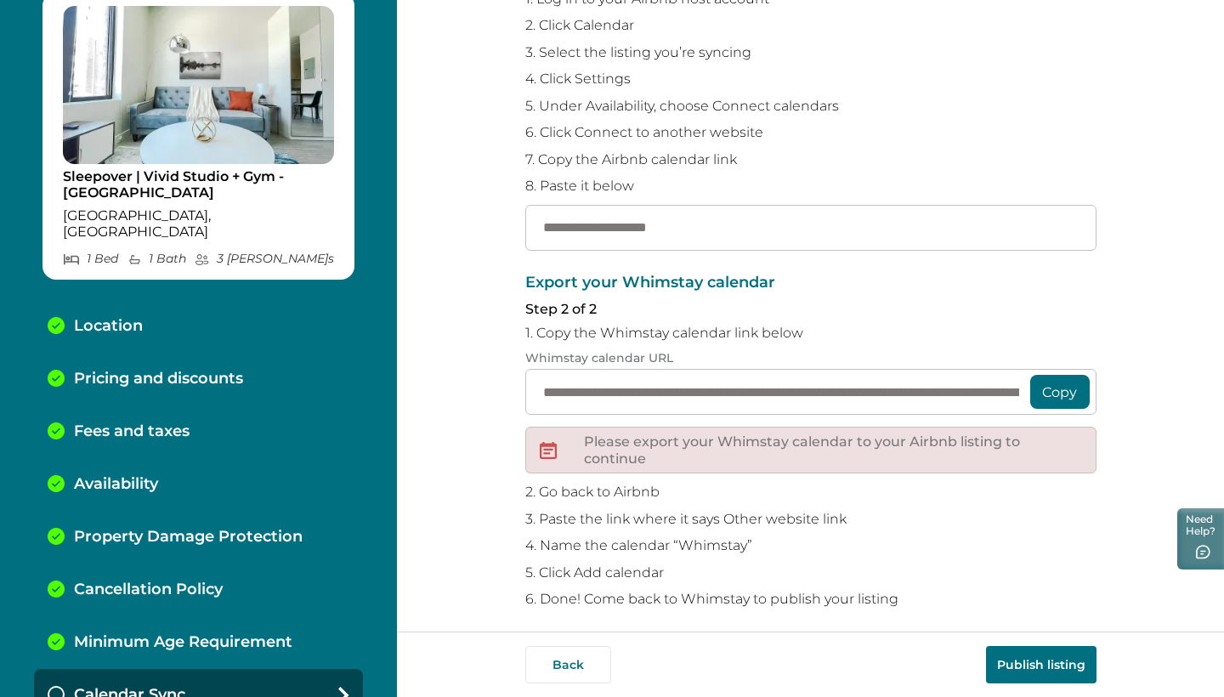
click at [126, 317] on p "Location" at bounding box center [108, 326] width 69 height 19
select select "**"
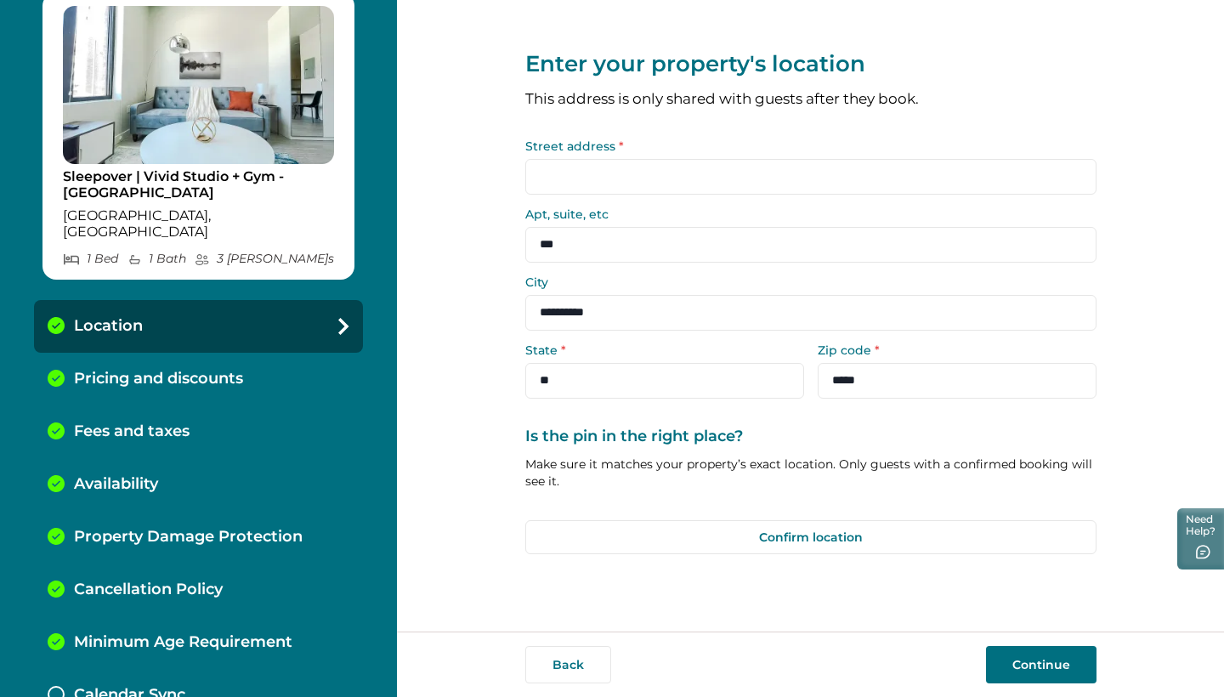
type input "**********"
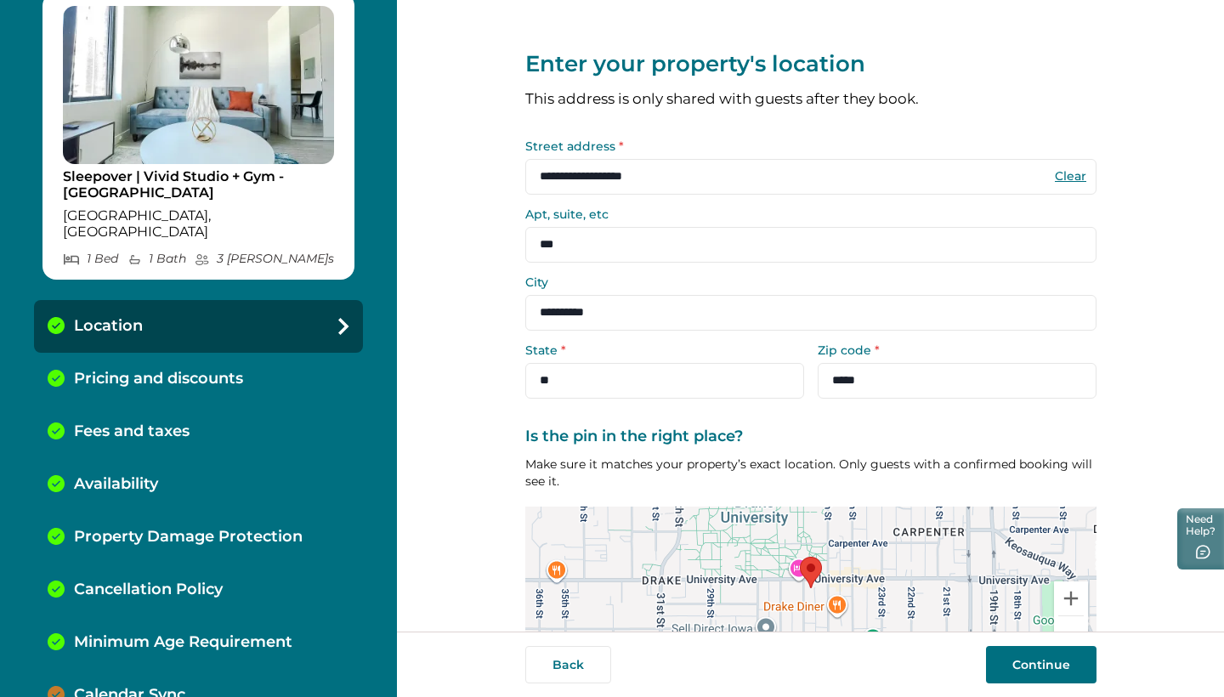
click at [143, 669] on div "Calendar Sync" at bounding box center [198, 695] width 329 height 53
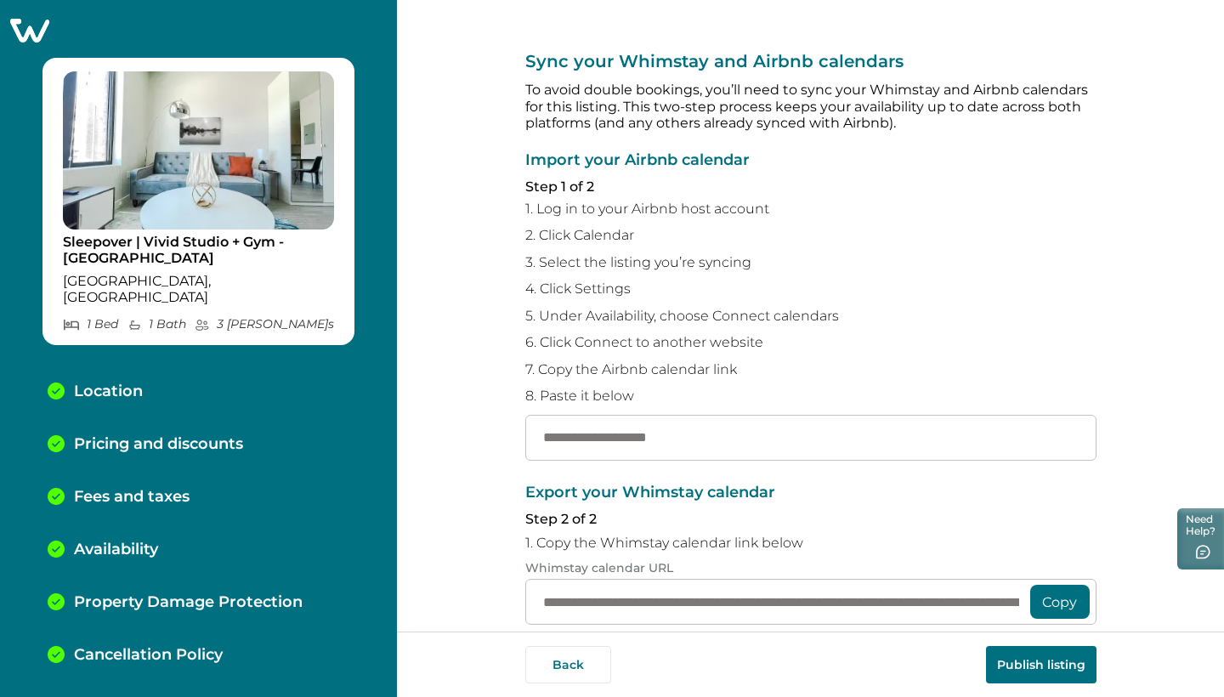
click at [51, 31] on div at bounding box center [198, 31] width 397 height 24
click at [22, 24] on icon at bounding box center [29, 31] width 39 height 24
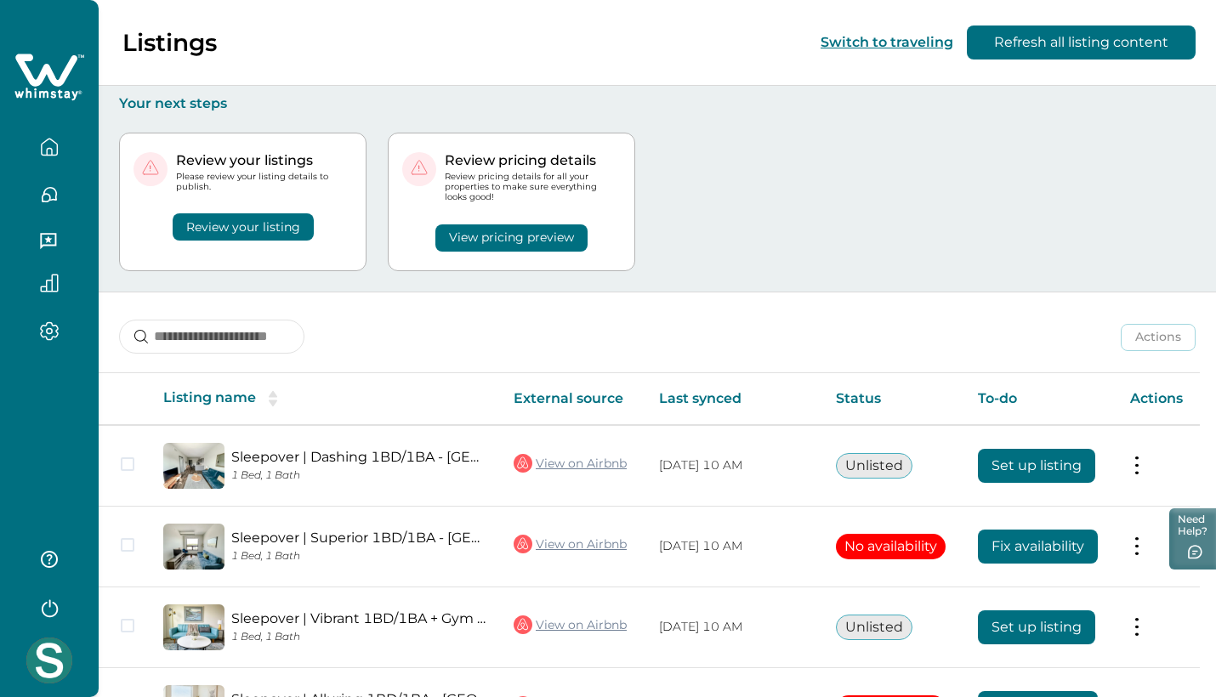
click at [271, 217] on button "Review your listing" at bounding box center [243, 226] width 141 height 27
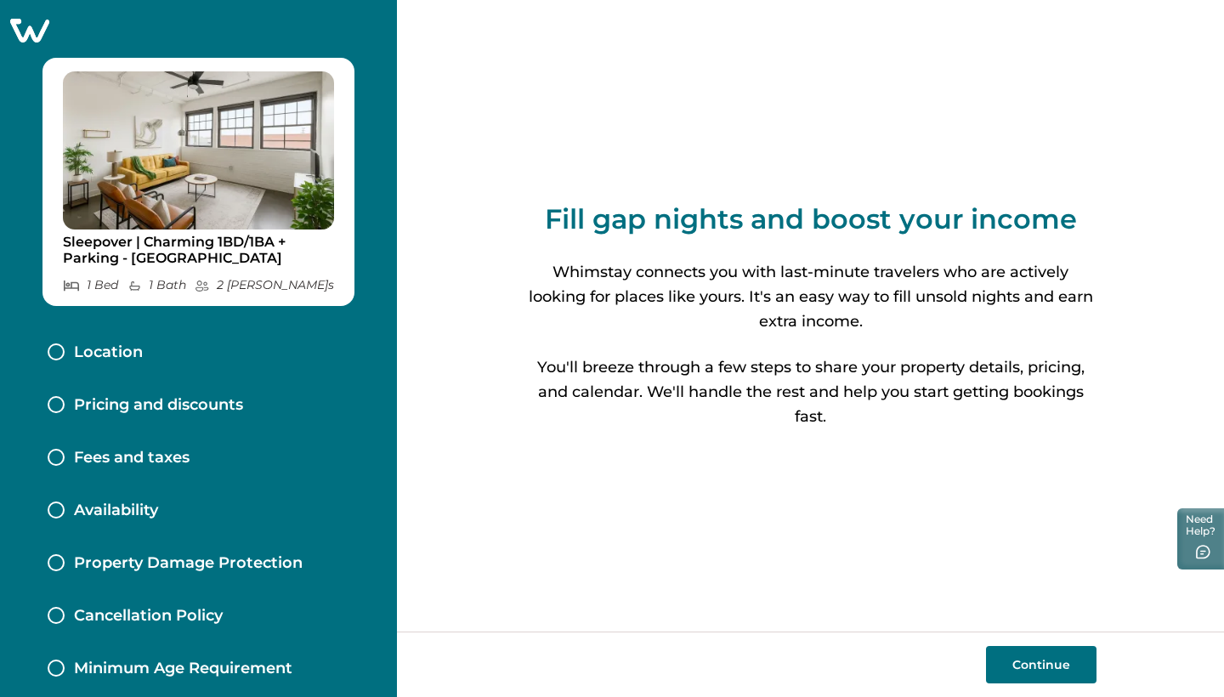
click at [40, 38] on icon at bounding box center [29, 31] width 39 height 24
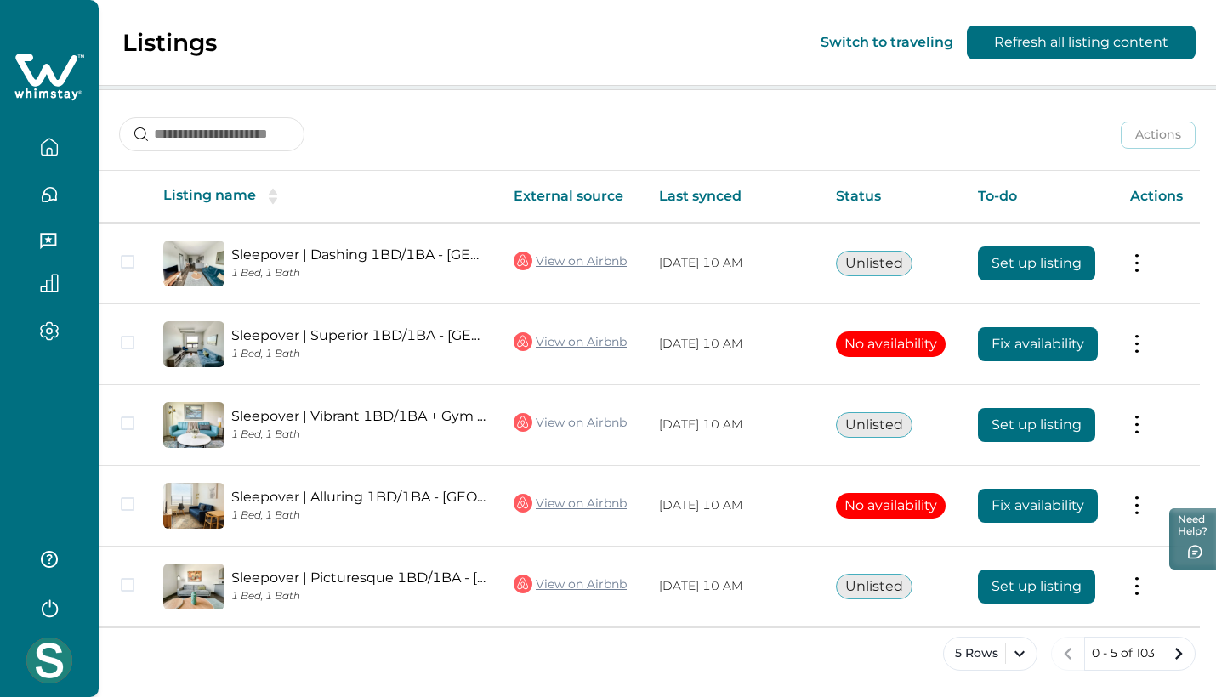
scroll to position [201, 0]
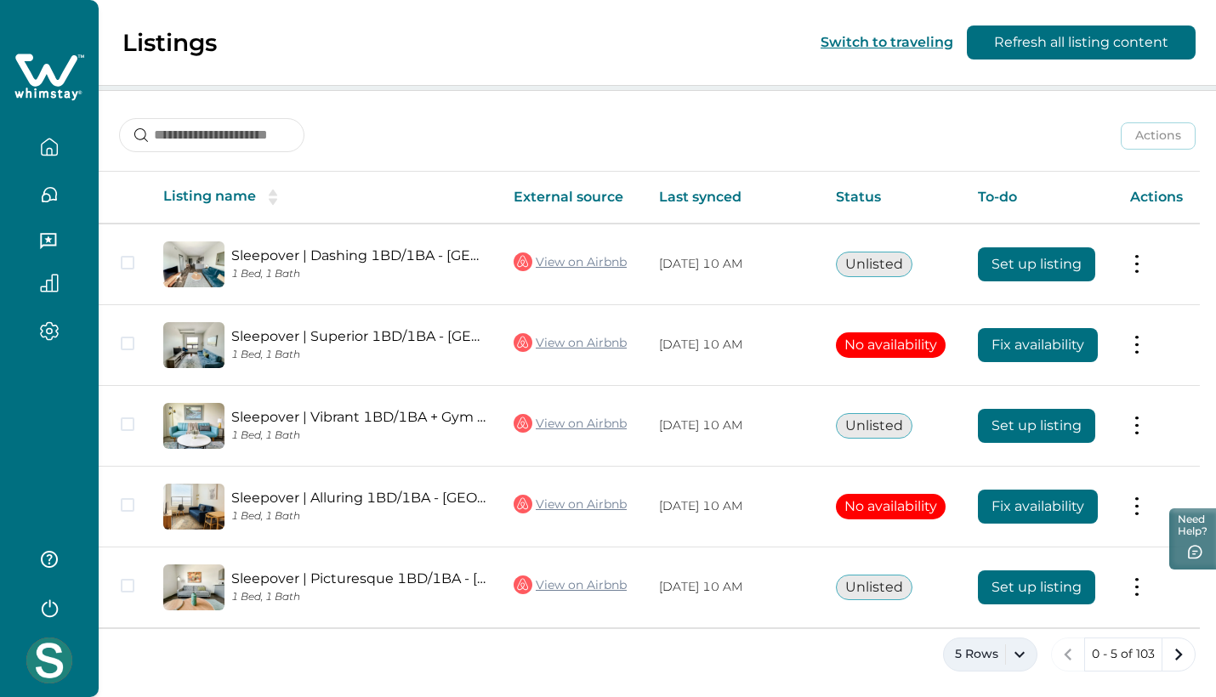
click at [1017, 655] on button "5 Rows" at bounding box center [990, 655] width 94 height 34
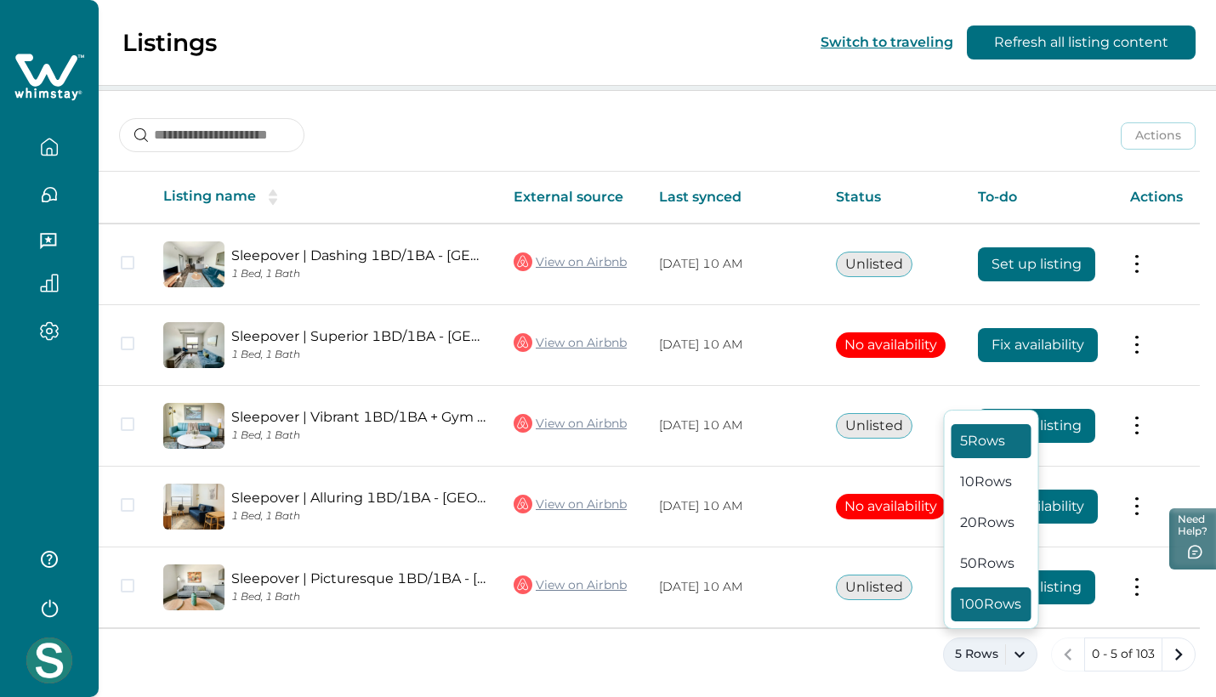
click at [978, 609] on button "100 Rows" at bounding box center [991, 604] width 80 height 34
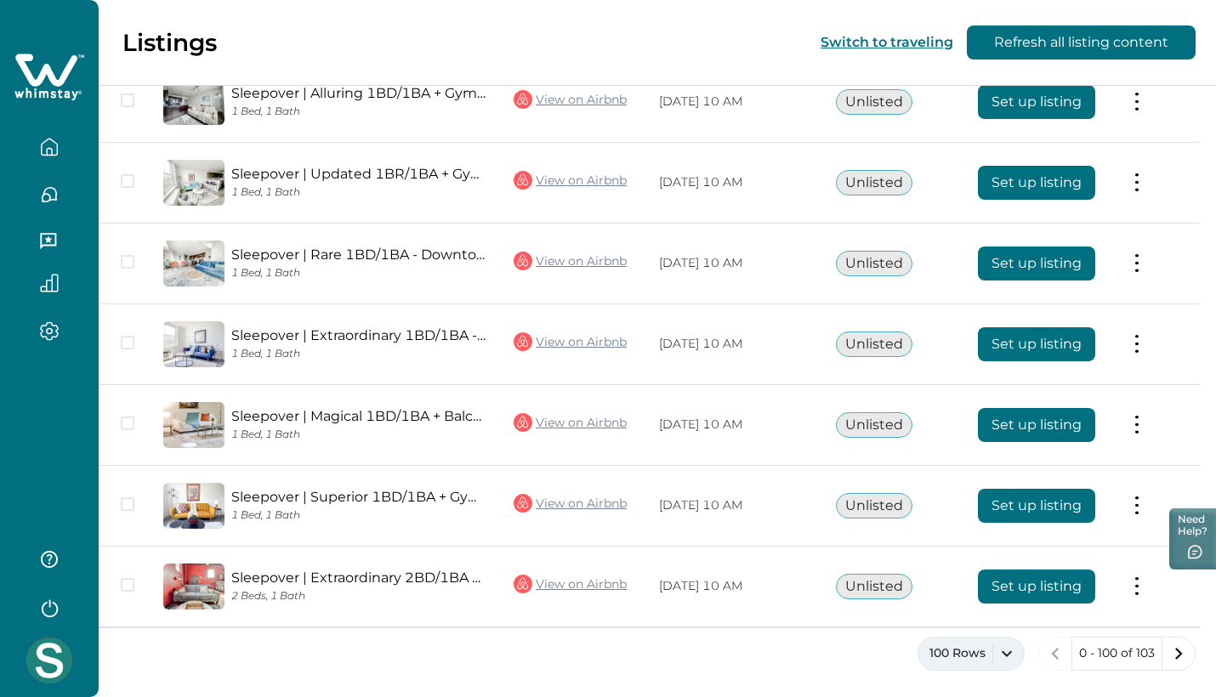
scroll to position [7873, 0]
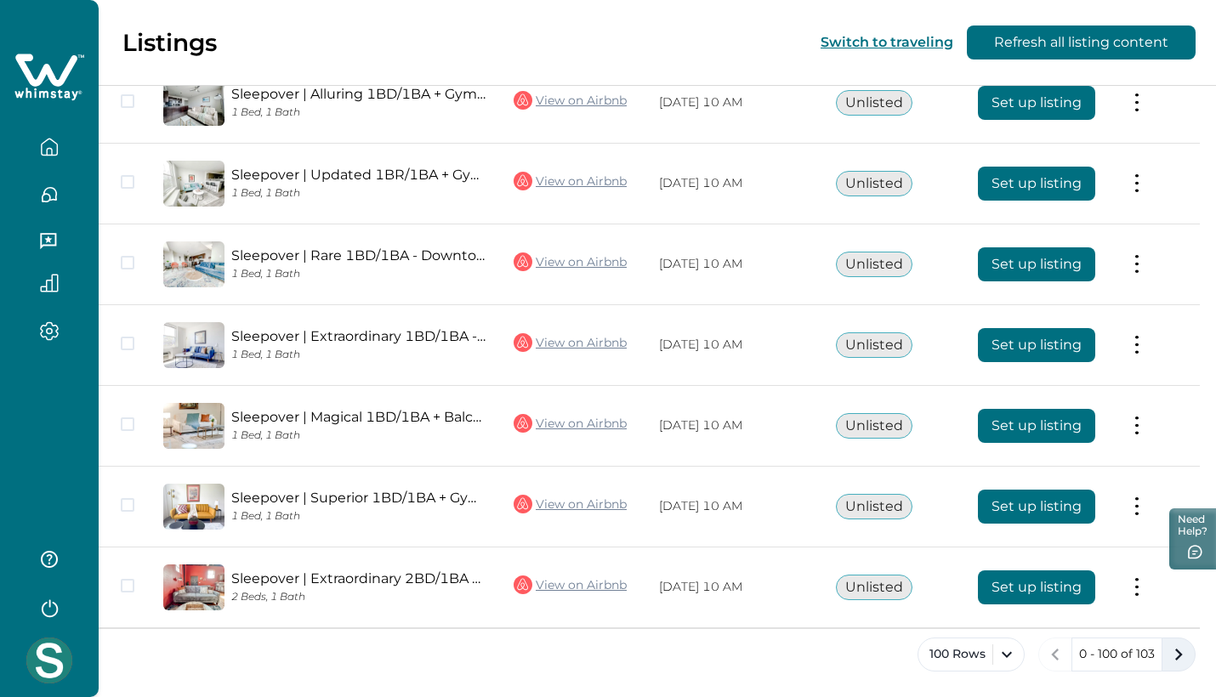
click at [1183, 654] on icon "next page" at bounding box center [1178, 655] width 24 height 24
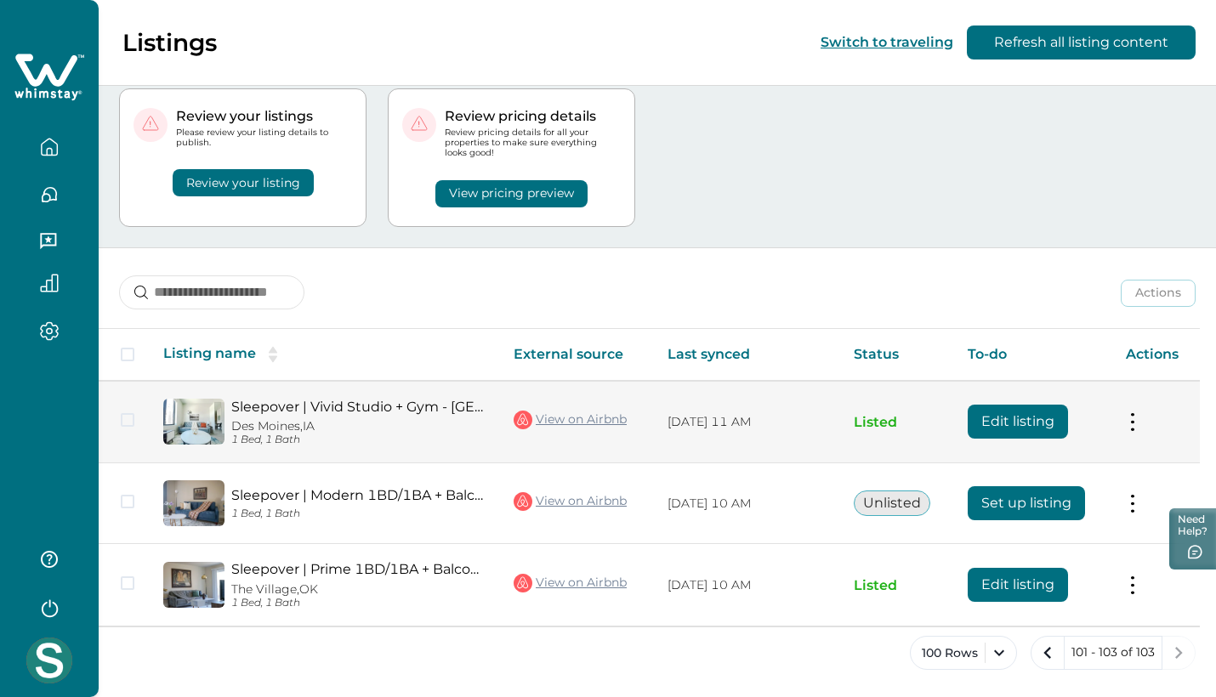
scroll to position [40, 0]
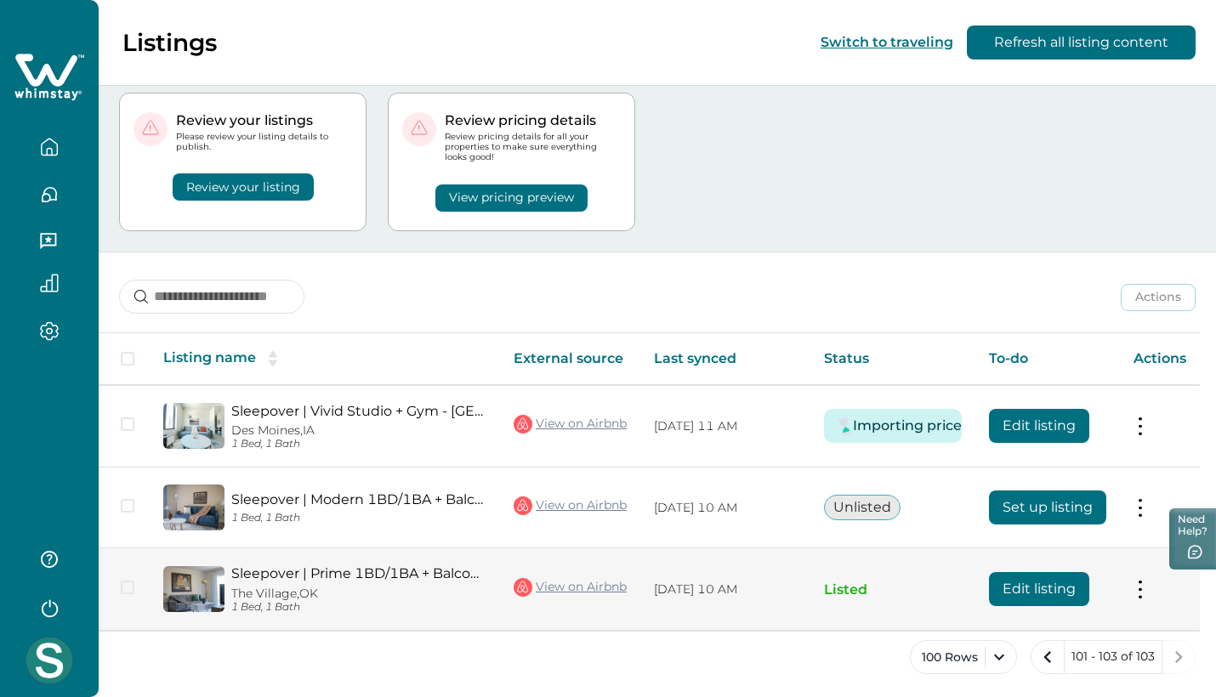
click at [1147, 581] on button at bounding box center [1140, 590] width 14 height 18
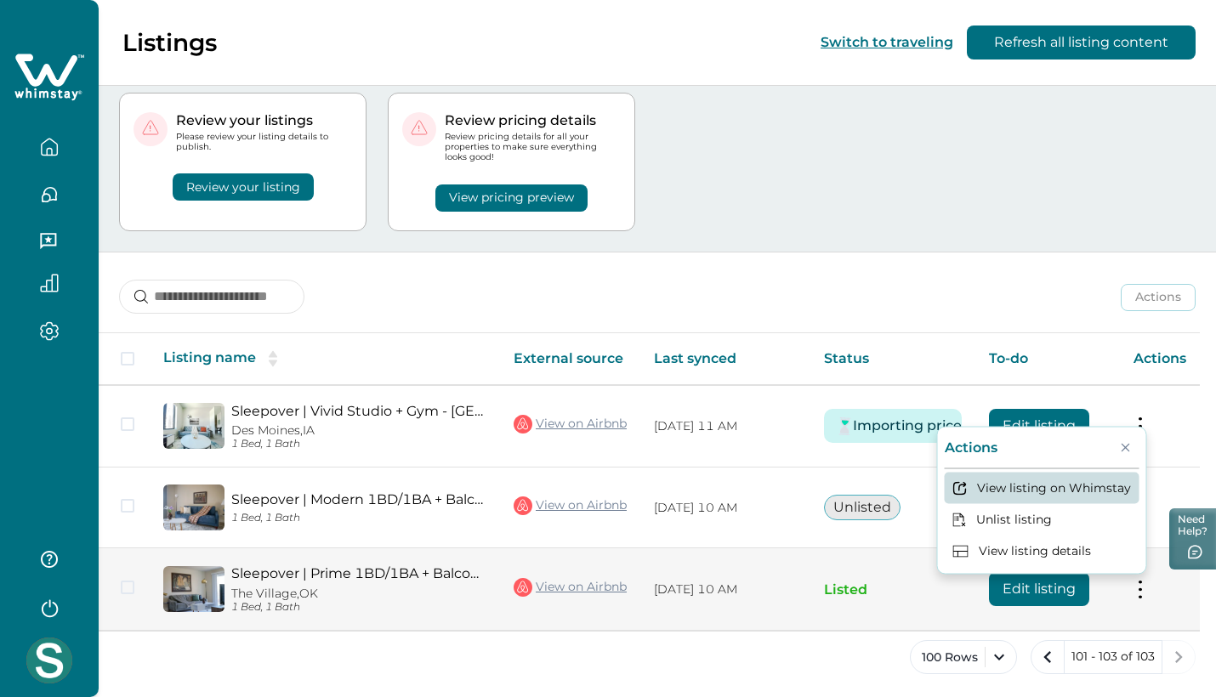
click at [1074, 485] on button "View listing on Whimstay" at bounding box center [1041, 488] width 195 height 31
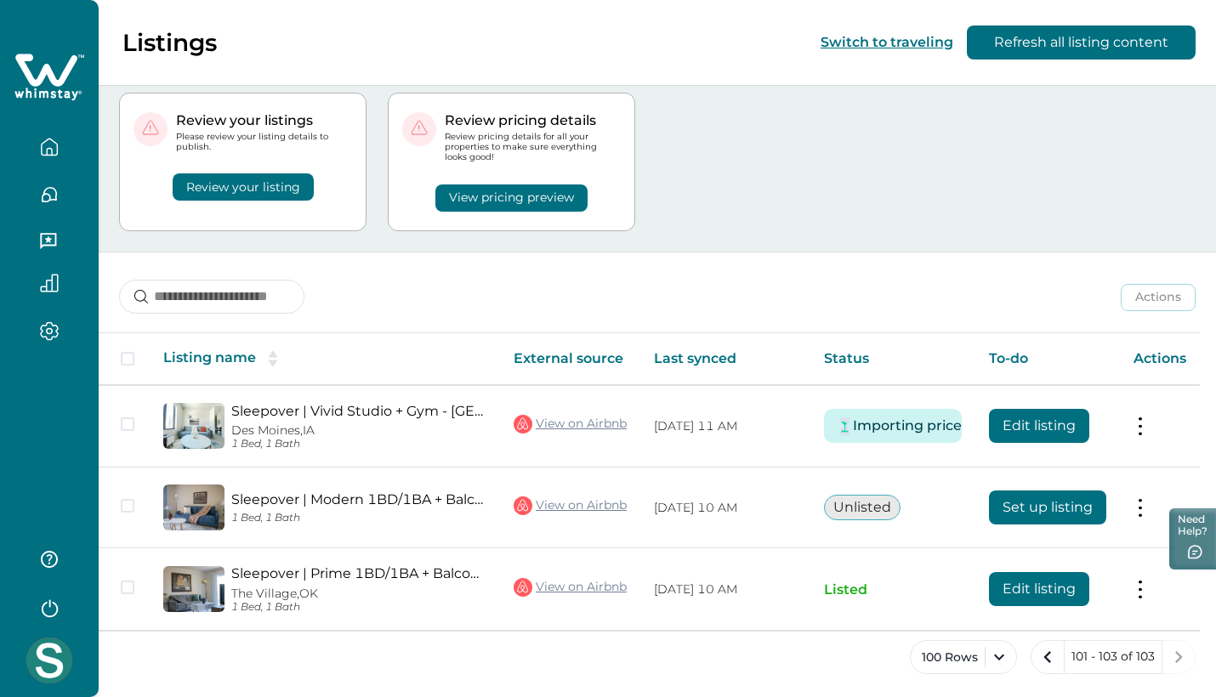
click at [269, 193] on button "Review your listing" at bounding box center [243, 186] width 141 height 27
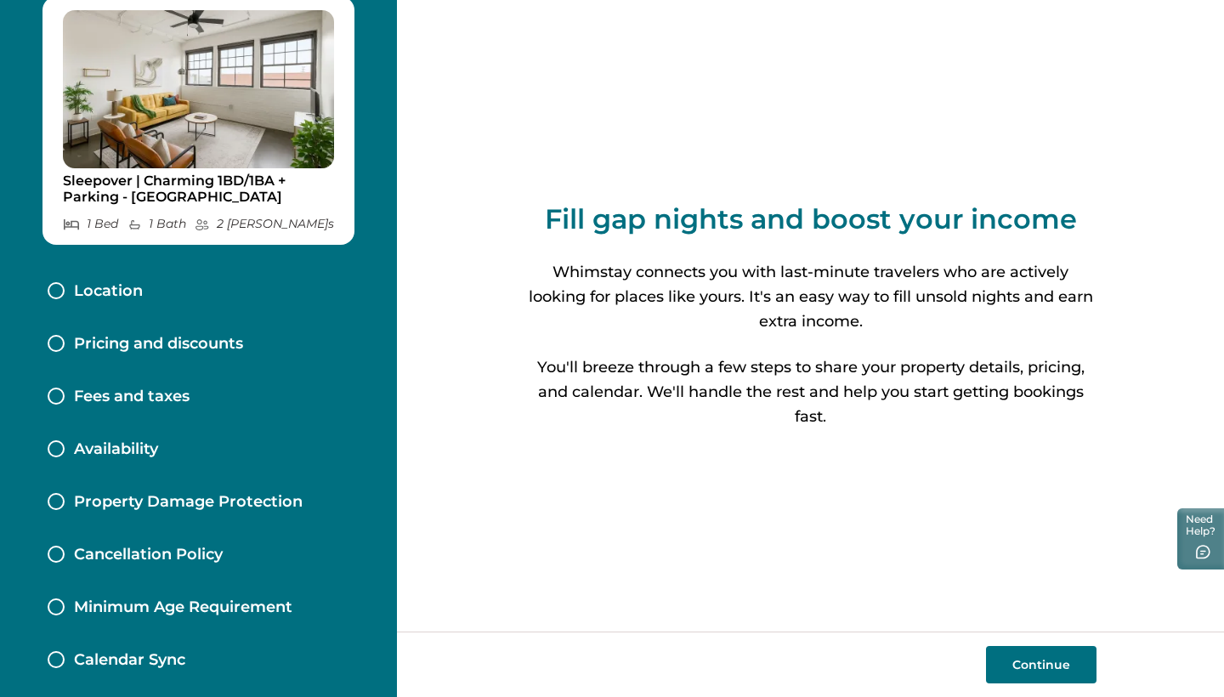
scroll to position [60, 0]
drag, startPoint x: 246, startPoint y: 224, endPoint x: 305, endPoint y: 232, distance: 60.1
click at [306, 232] on div "Sleepover | Charming 1BD/1BA + Parking - Wichita 1 Bed 1 Bath 2 Max Guest s" at bounding box center [199, 121] width 312 height 248
click at [305, 235] on div "Sleepover | Charming 1BD/1BA + Parking - Wichita 1 Bed 1 Bath 2 Max Guest s" at bounding box center [199, 121] width 312 height 248
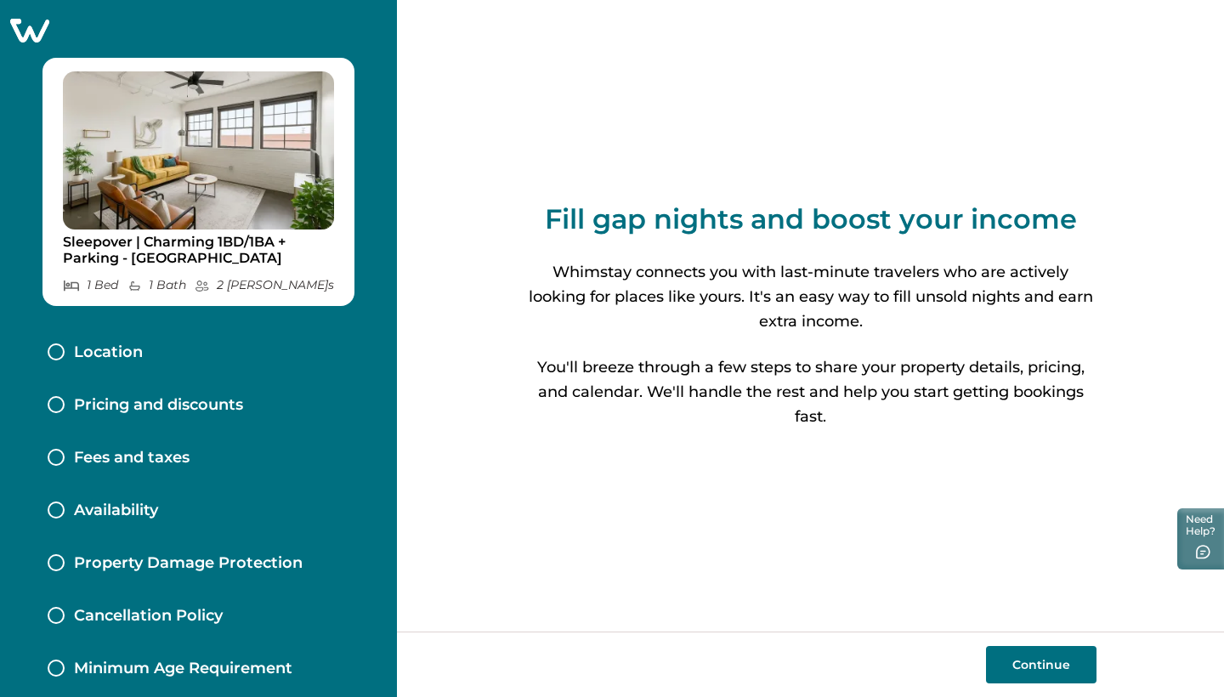
scroll to position [0, 0]
drag, startPoint x: 247, startPoint y: 284, endPoint x: 275, endPoint y: 286, distance: 27.3
click at [275, 286] on p "2 Max Guest s" at bounding box center [264, 285] width 139 height 14
click at [278, 323] on div "Sleepover | Charming 1BD/1BA + Parking - Wichita 1 Bed 1 Bath 2 Max Guest s Loc…" at bounding box center [198, 348] width 397 height 697
drag, startPoint x: 246, startPoint y: 284, endPoint x: 255, endPoint y: 286, distance: 9.5
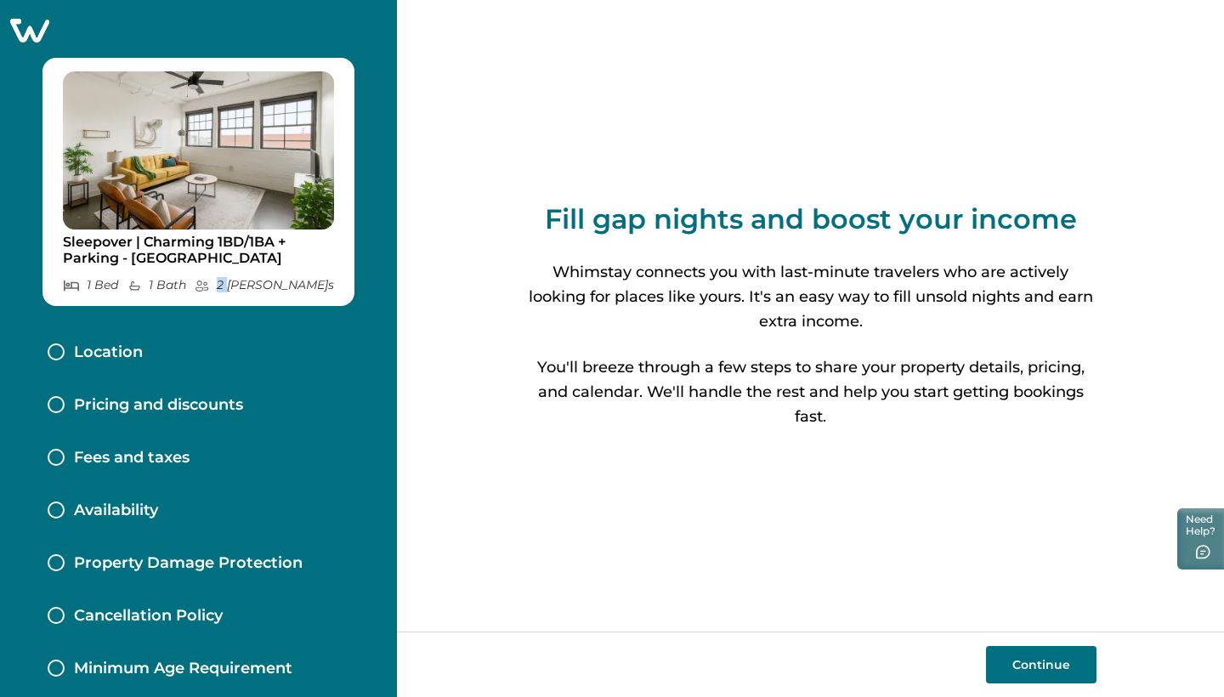
click at [255, 286] on p "2 Max Guest s" at bounding box center [264, 285] width 139 height 14
click at [292, 354] on div "Location" at bounding box center [198, 352] width 329 height 53
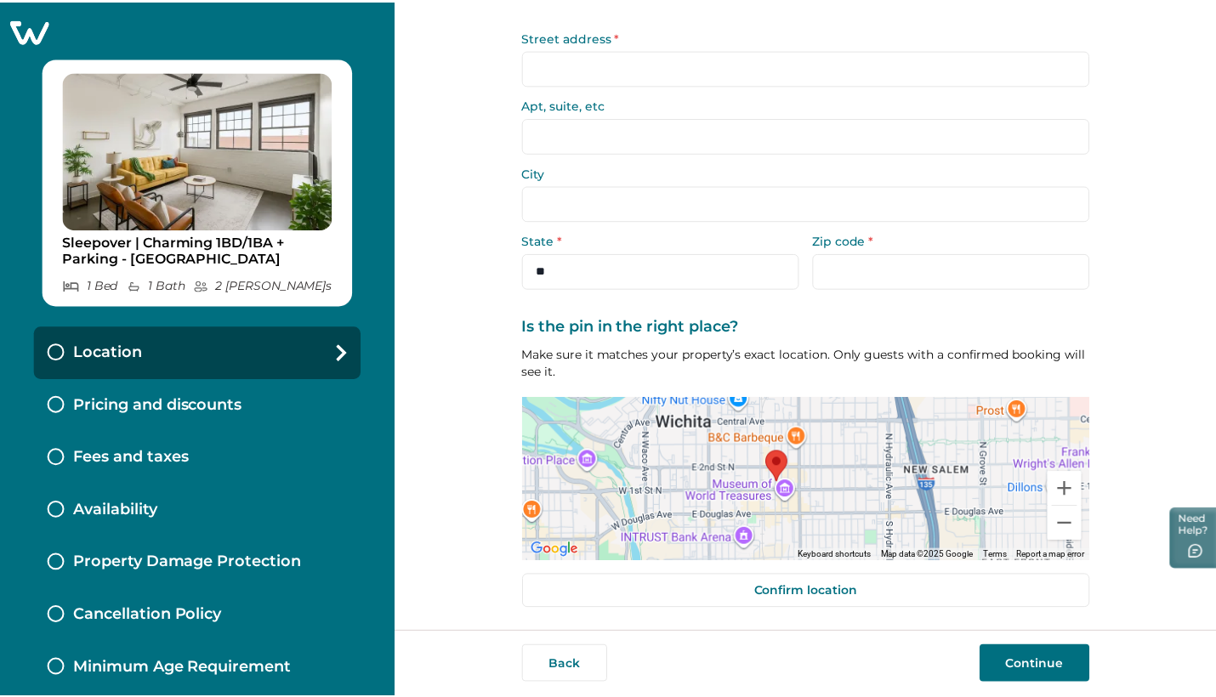
scroll to position [109, 0]
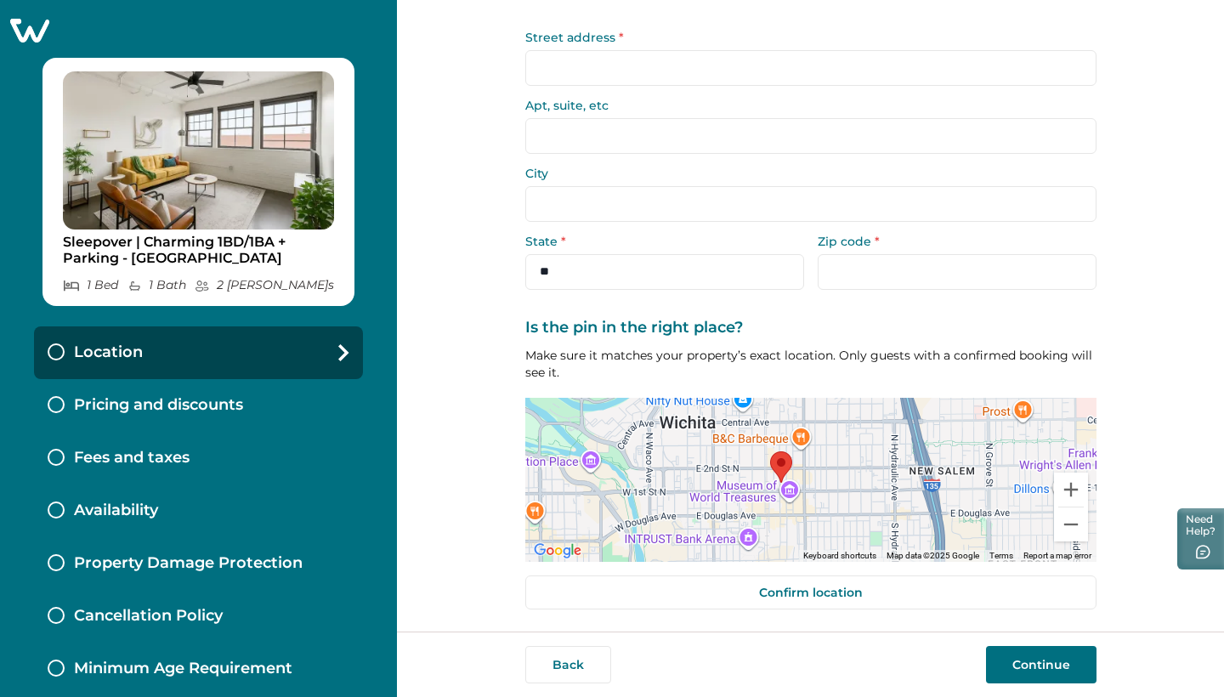
click at [21, 25] on icon at bounding box center [29, 31] width 39 height 24
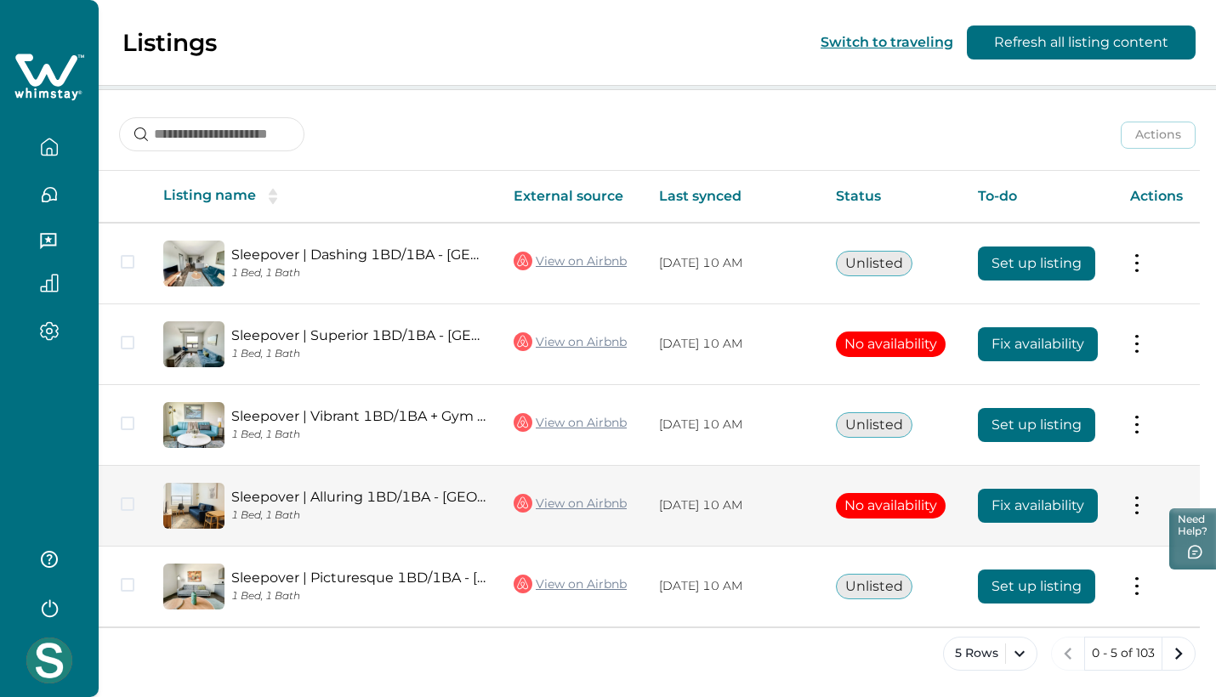
scroll to position [201, 0]
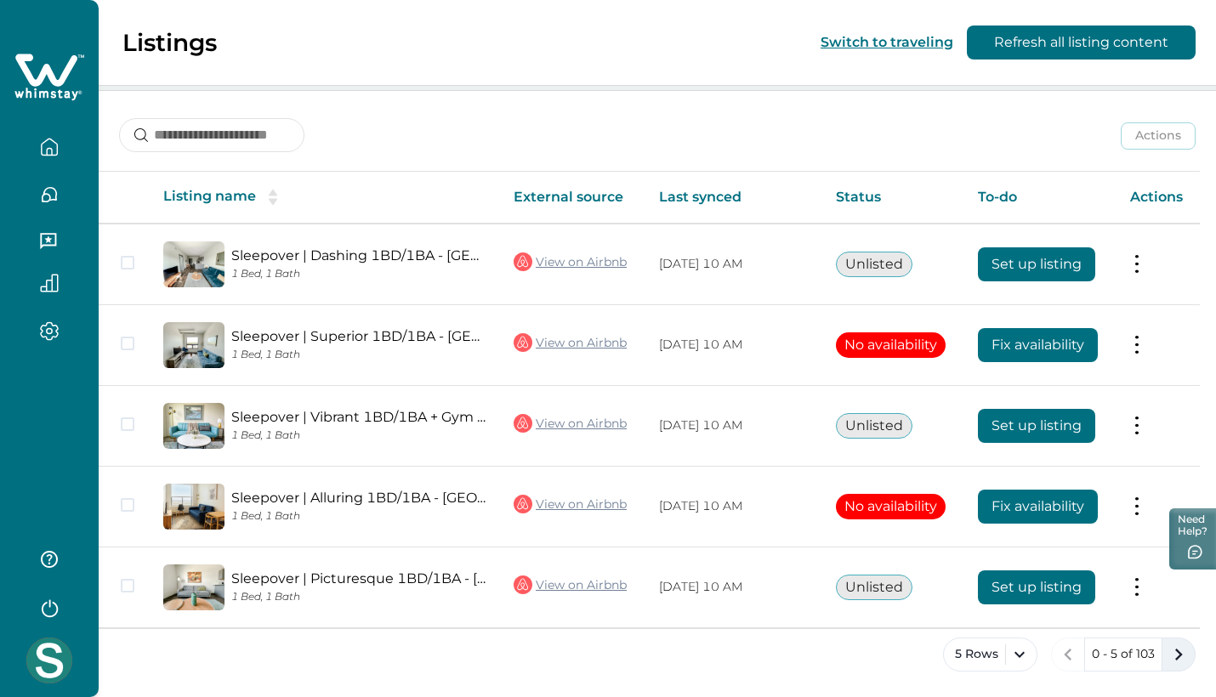
click at [1182, 655] on icon "next page" at bounding box center [1178, 655] width 24 height 24
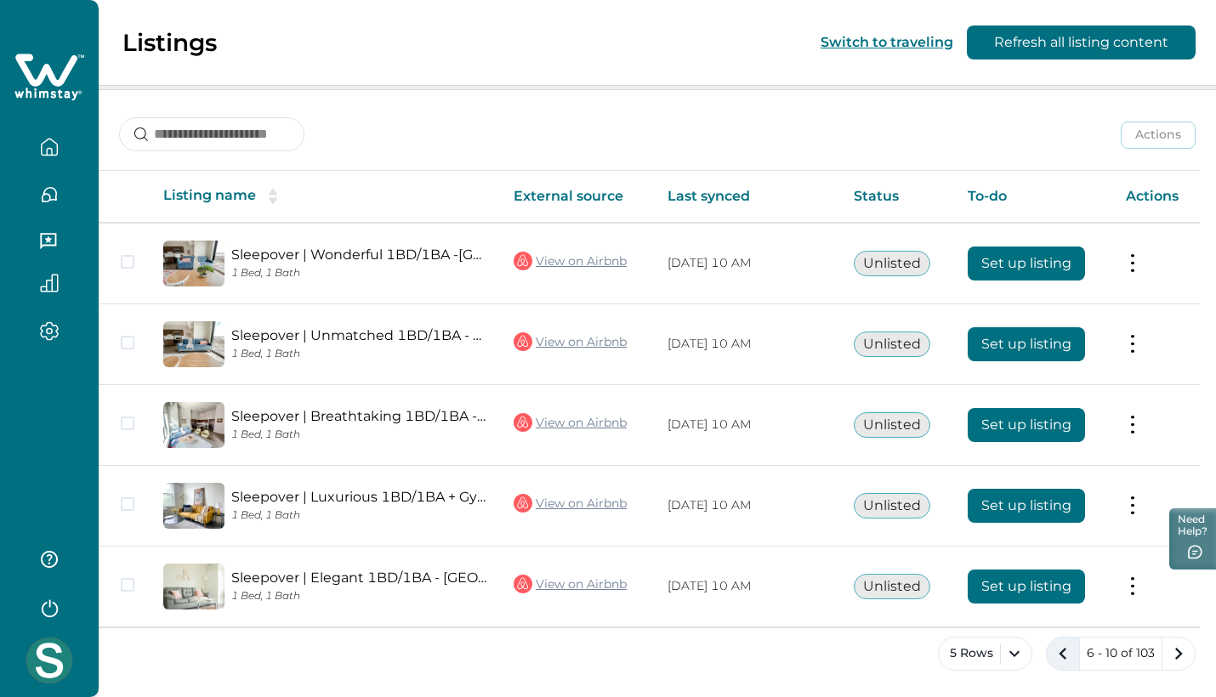
scroll to position [201, 0]
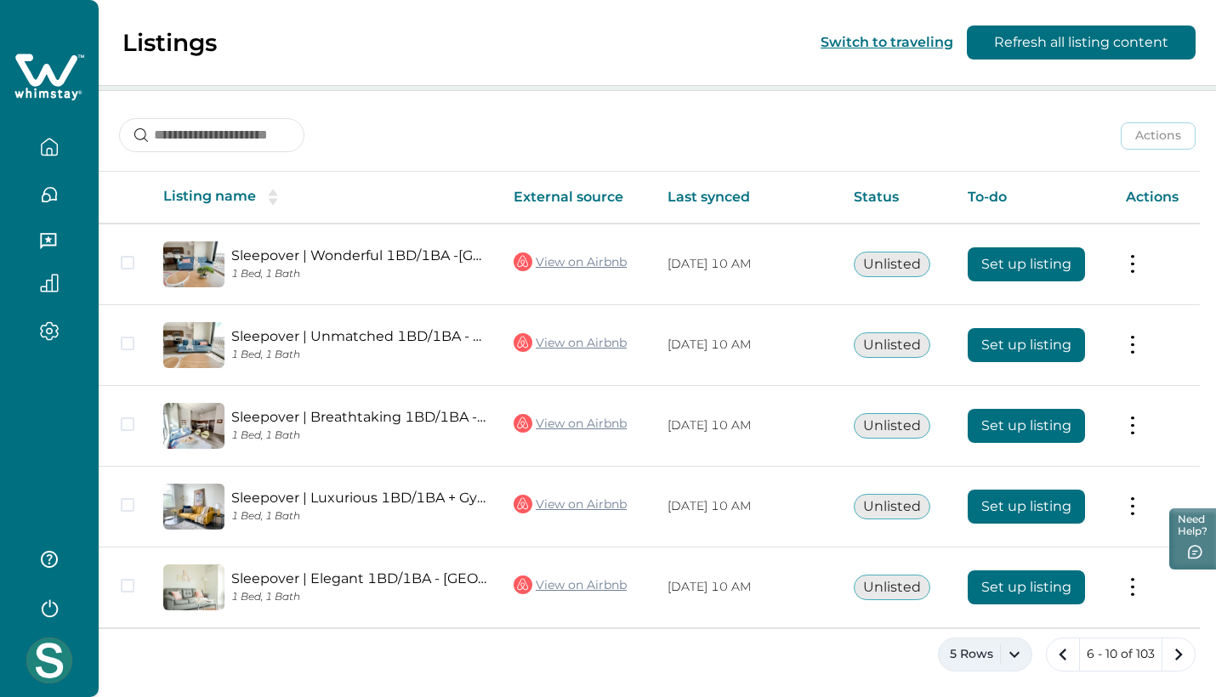
click at [1022, 659] on button "5 Rows" at bounding box center [985, 655] width 94 height 34
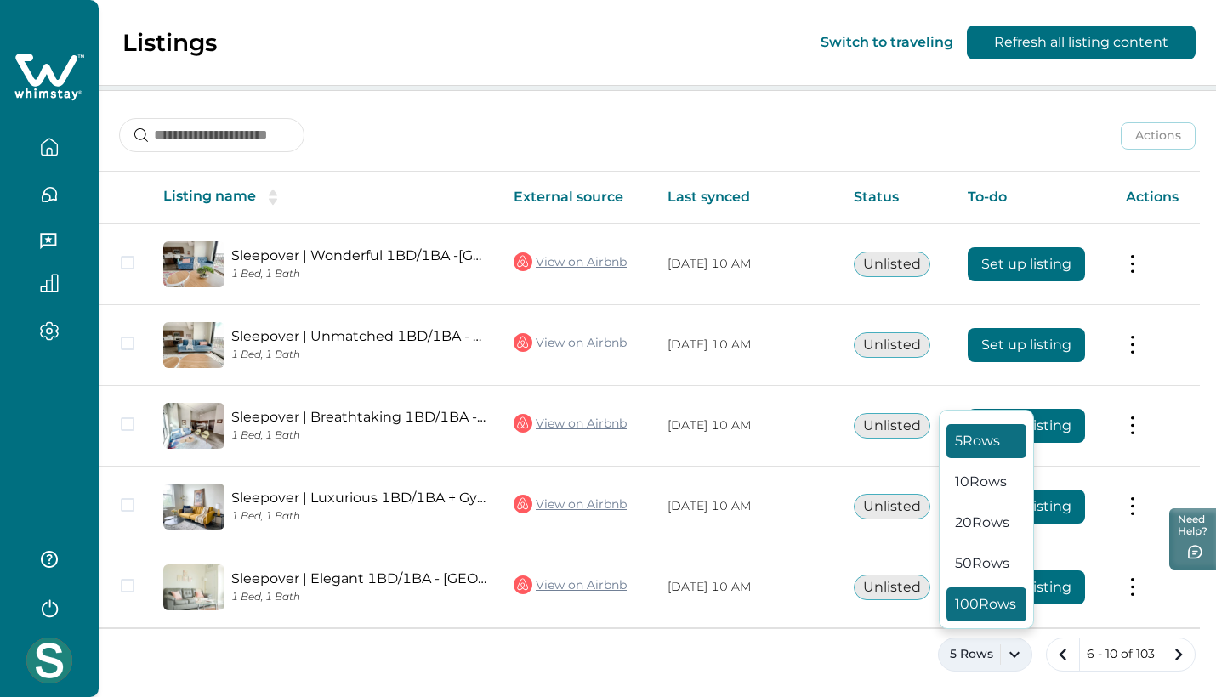
click at [983, 598] on button "100 Rows" at bounding box center [986, 604] width 80 height 34
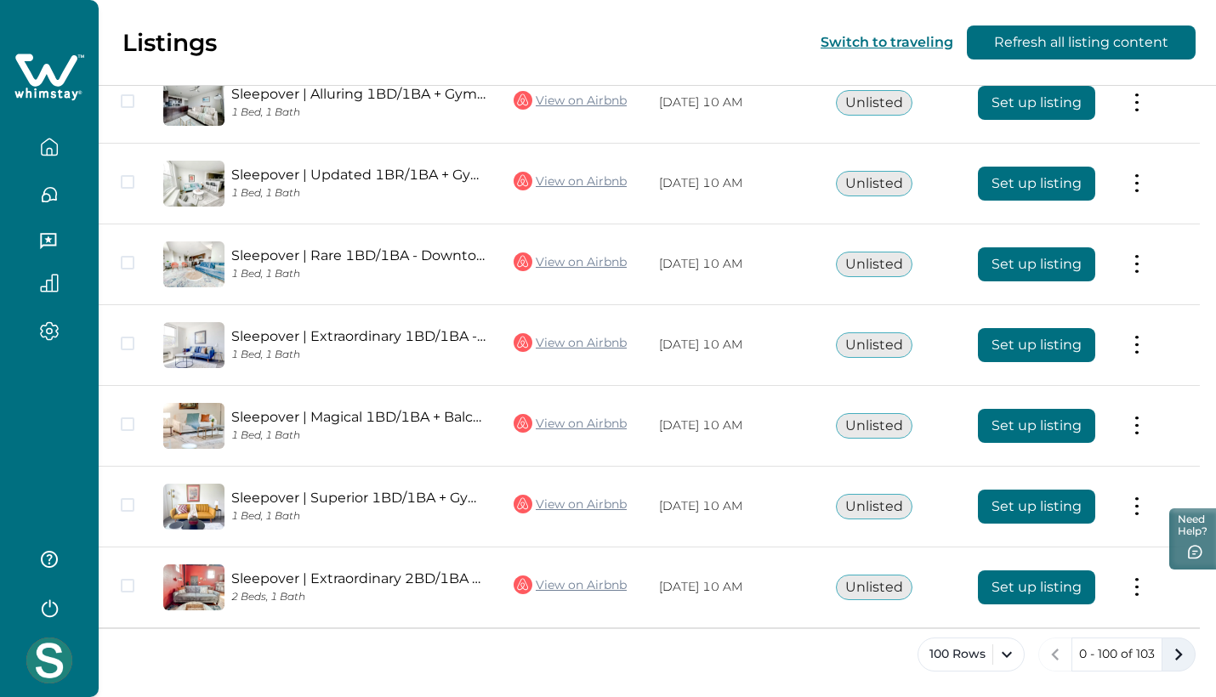
click at [1169, 655] on icon "next page" at bounding box center [1178, 655] width 24 height 24
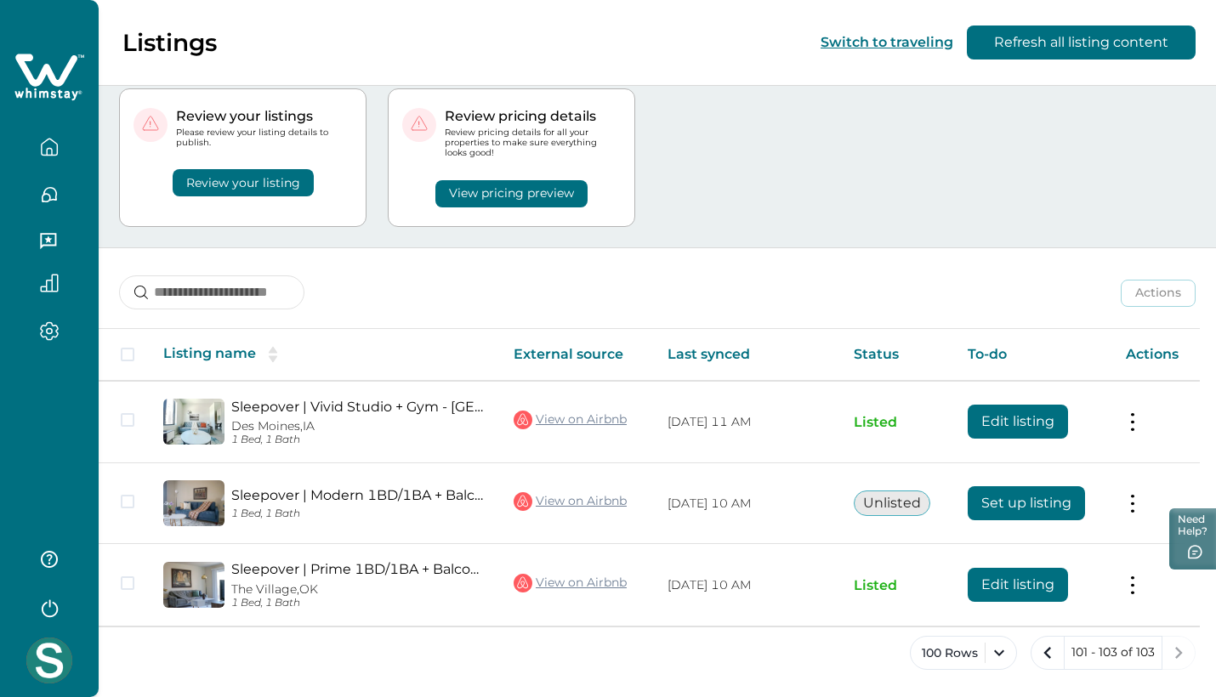
scroll to position [40, 0]
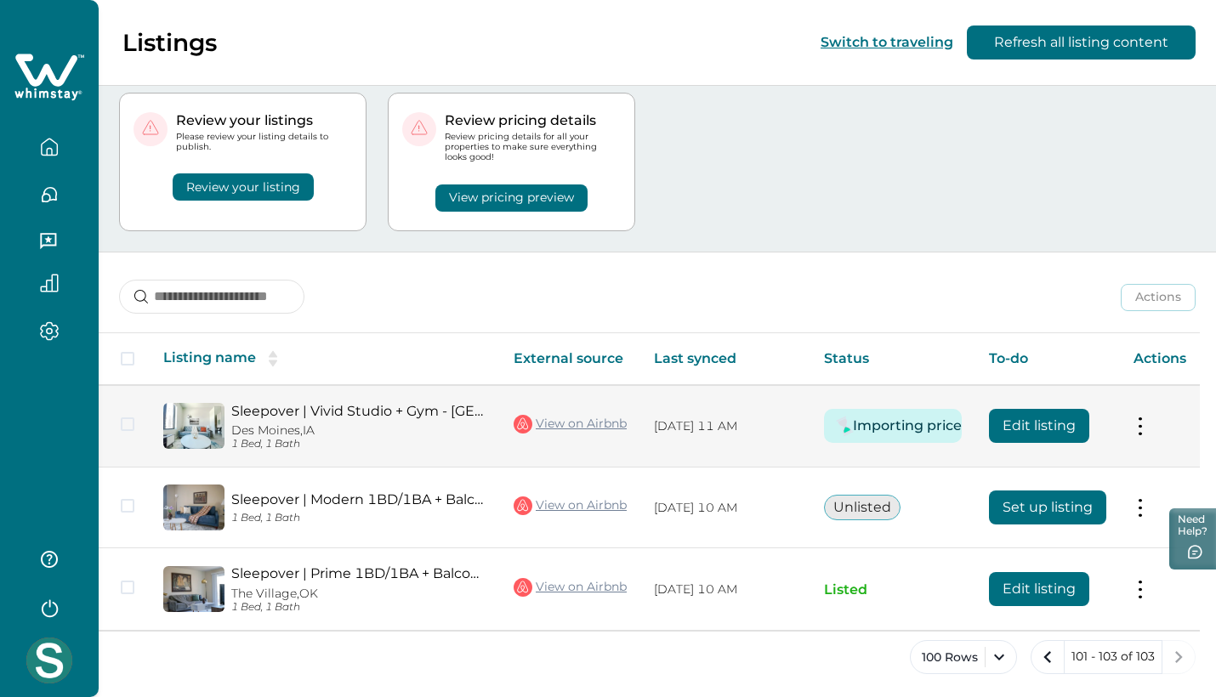
click at [1145, 422] on button at bounding box center [1140, 426] width 14 height 18
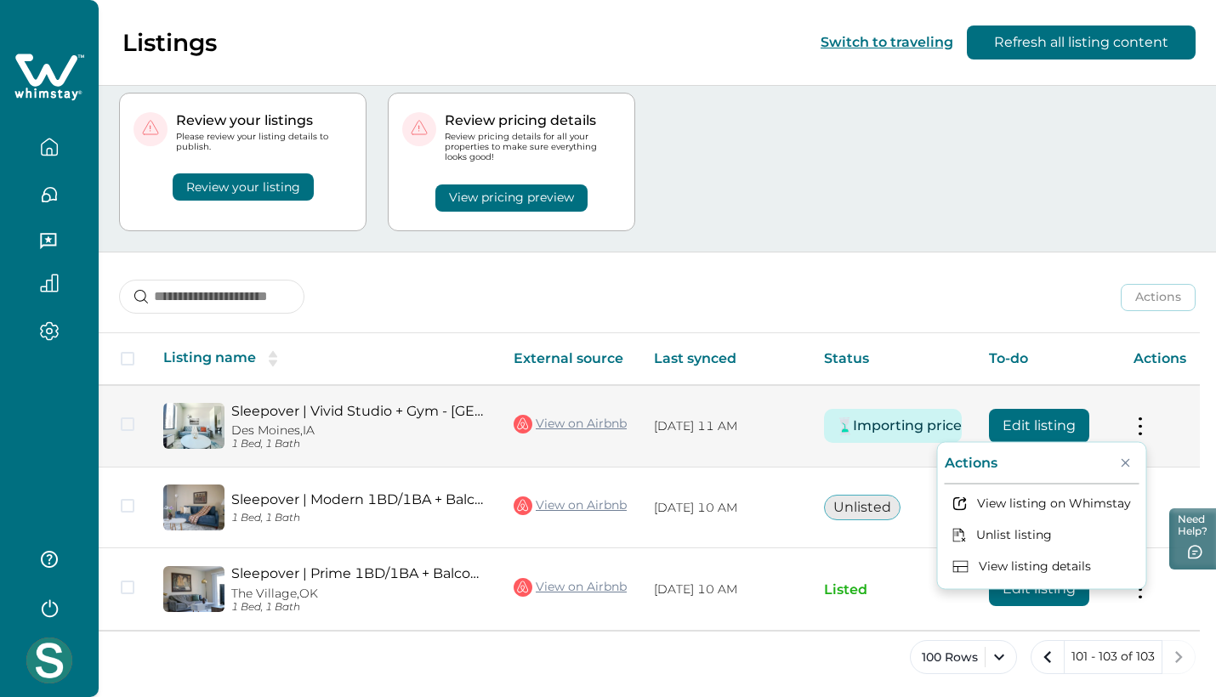
click at [1072, 421] on button "Edit listing" at bounding box center [1039, 426] width 100 height 34
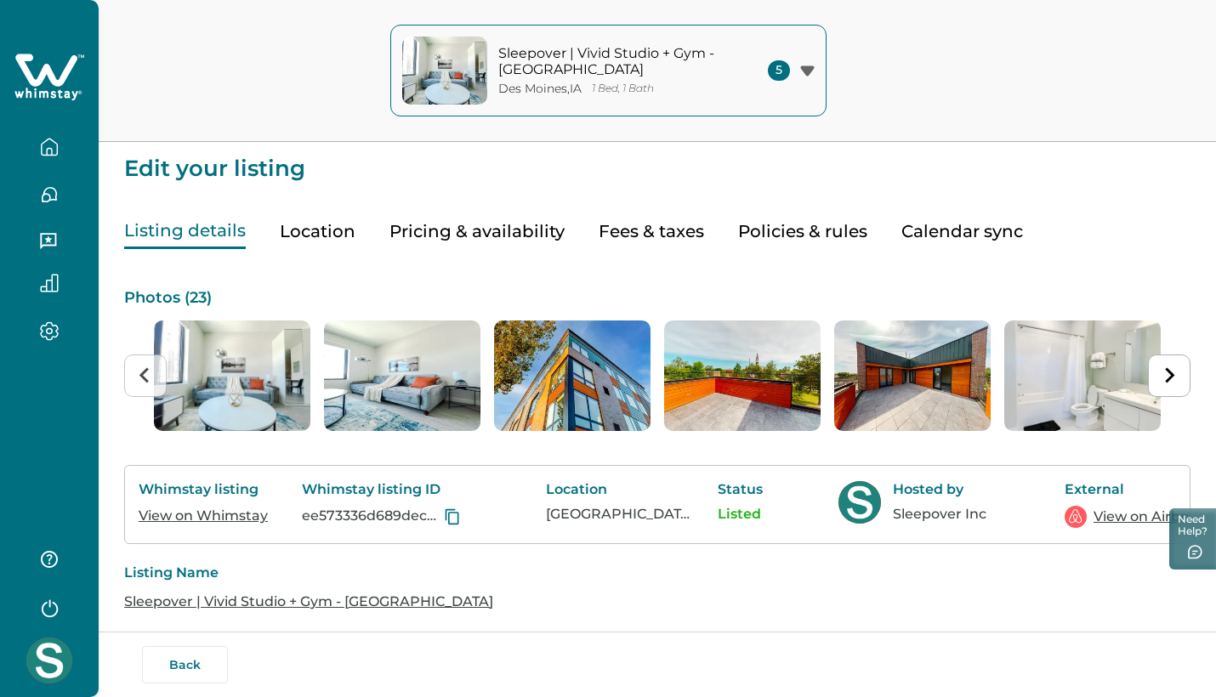
scroll to position [2, 0]
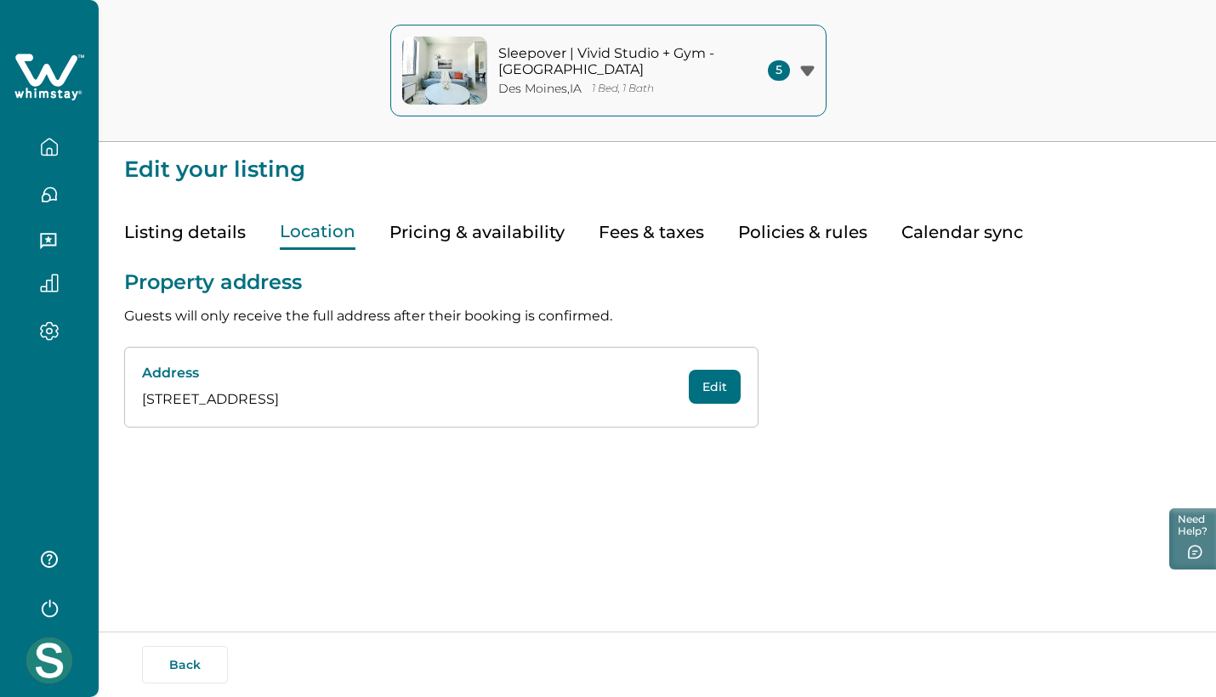
click at [343, 229] on button "Location" at bounding box center [318, 232] width 76 height 35
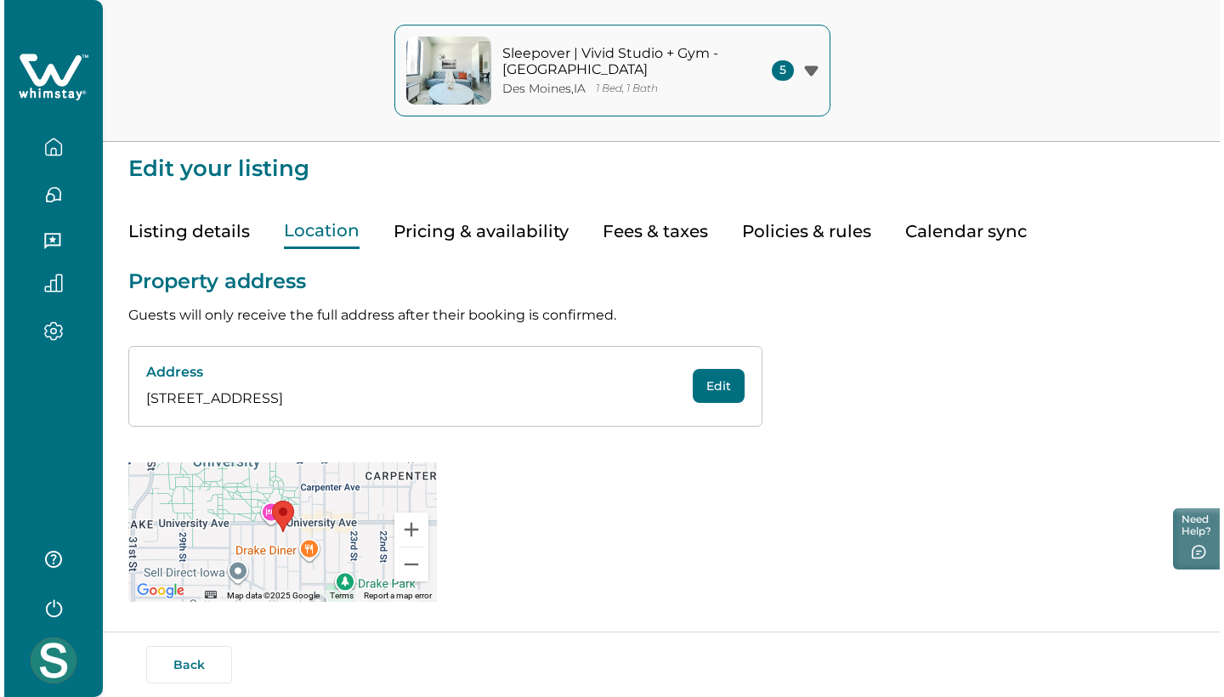
scroll to position [2, 0]
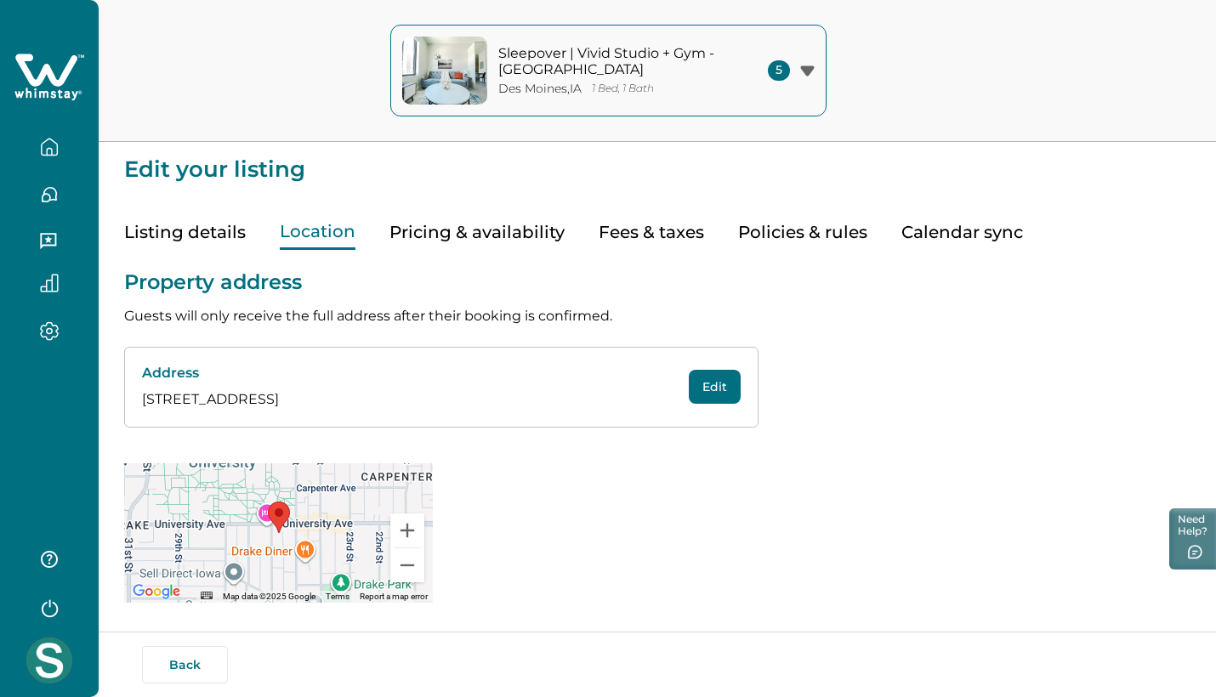
click at [805, 73] on icon "button" at bounding box center [807, 70] width 14 height 10
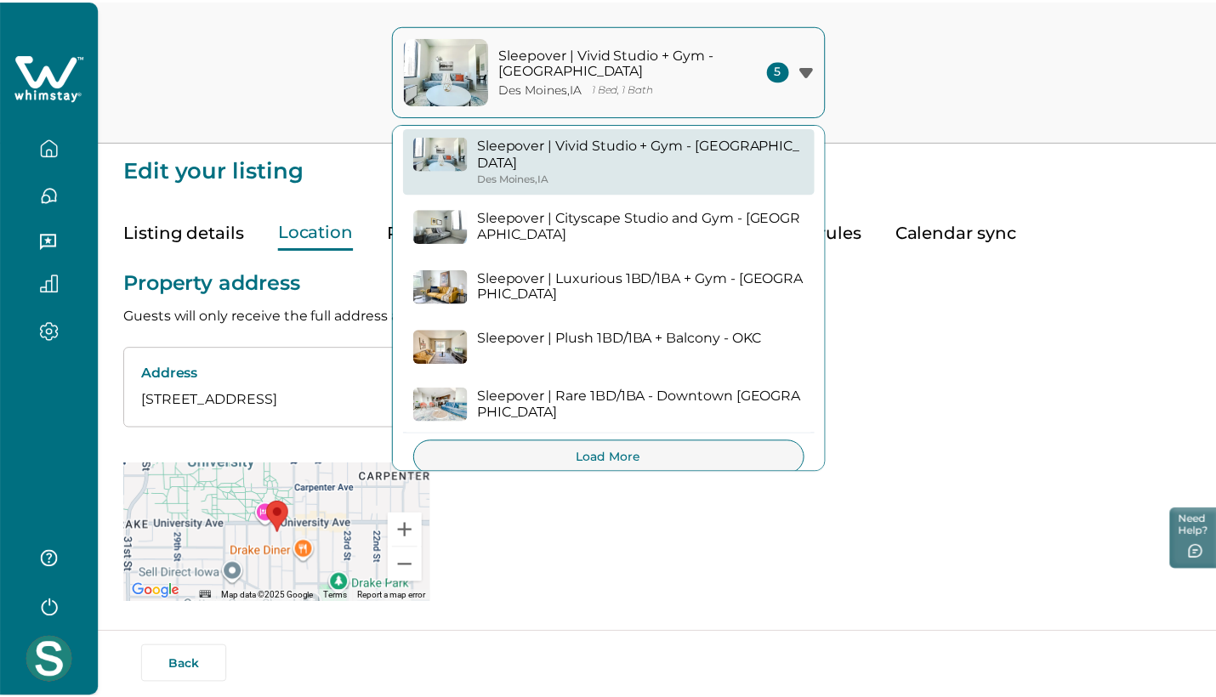
scroll to position [9, 0]
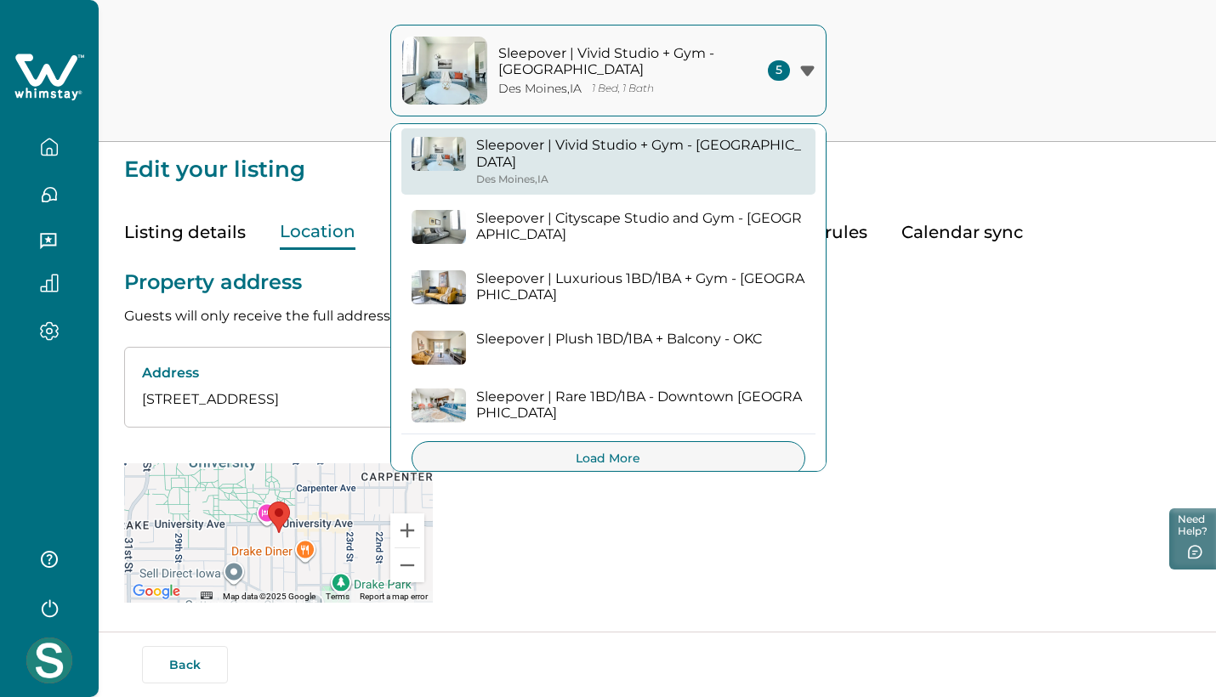
click at [871, 86] on div "Sleepover | Vivid Studio + Gym - Des Moines Des Moines , IA 1 Bed, 1 Bath 5 Sle…" at bounding box center [608, 71] width 1216 height 142
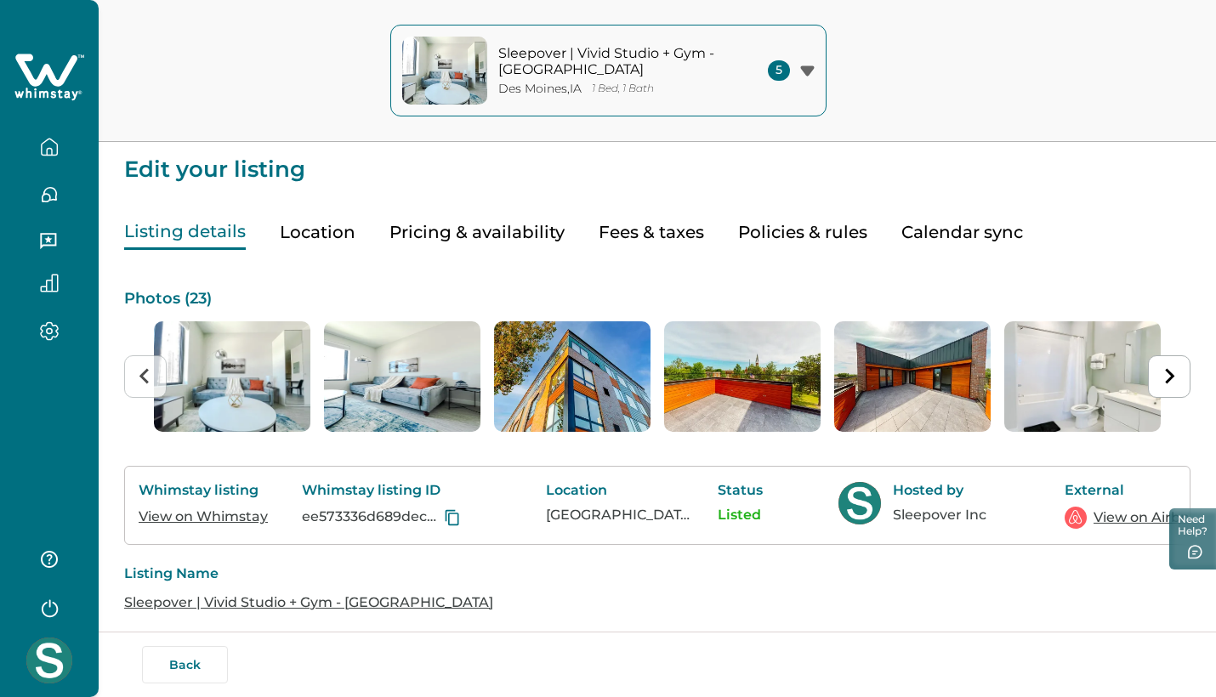
click at [196, 230] on button "Listing details" at bounding box center [185, 232] width 122 height 35
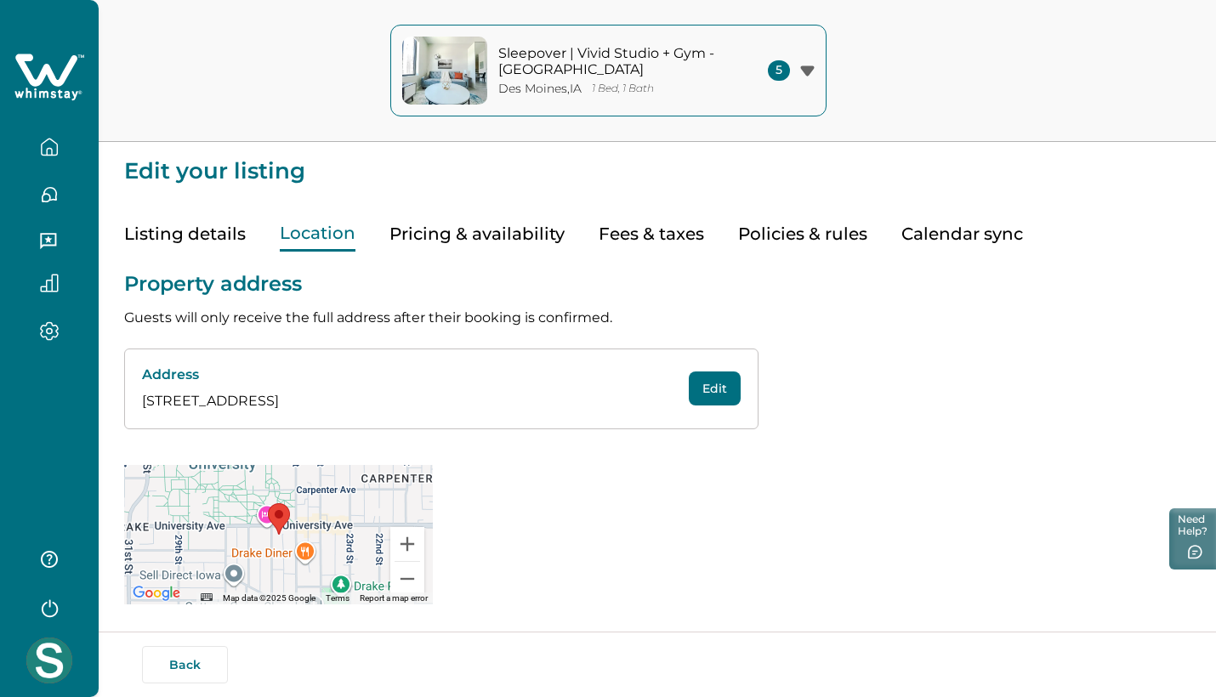
click at [330, 231] on button "Location" at bounding box center [318, 234] width 76 height 35
click at [490, 239] on button "Pricing & availability" at bounding box center [476, 234] width 175 height 35
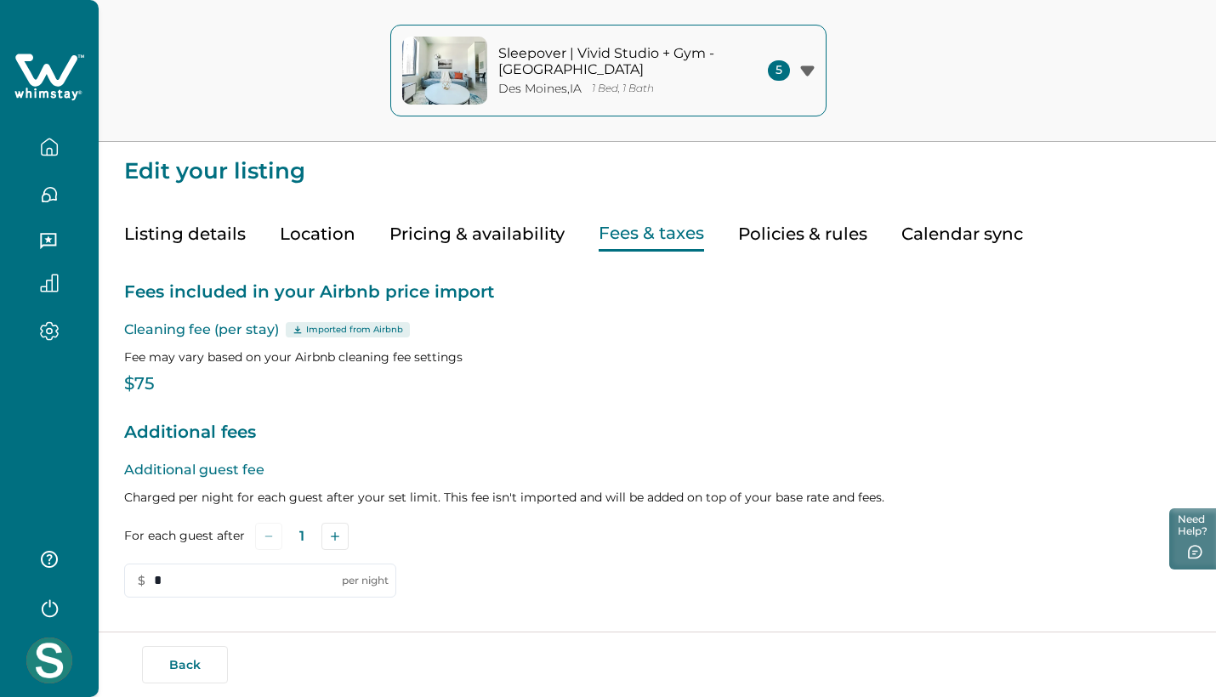
type input "*"
click at [653, 237] on button "Fees & taxes" at bounding box center [650, 234] width 105 height 35
click at [767, 240] on button "Policies & rules" at bounding box center [802, 234] width 129 height 35
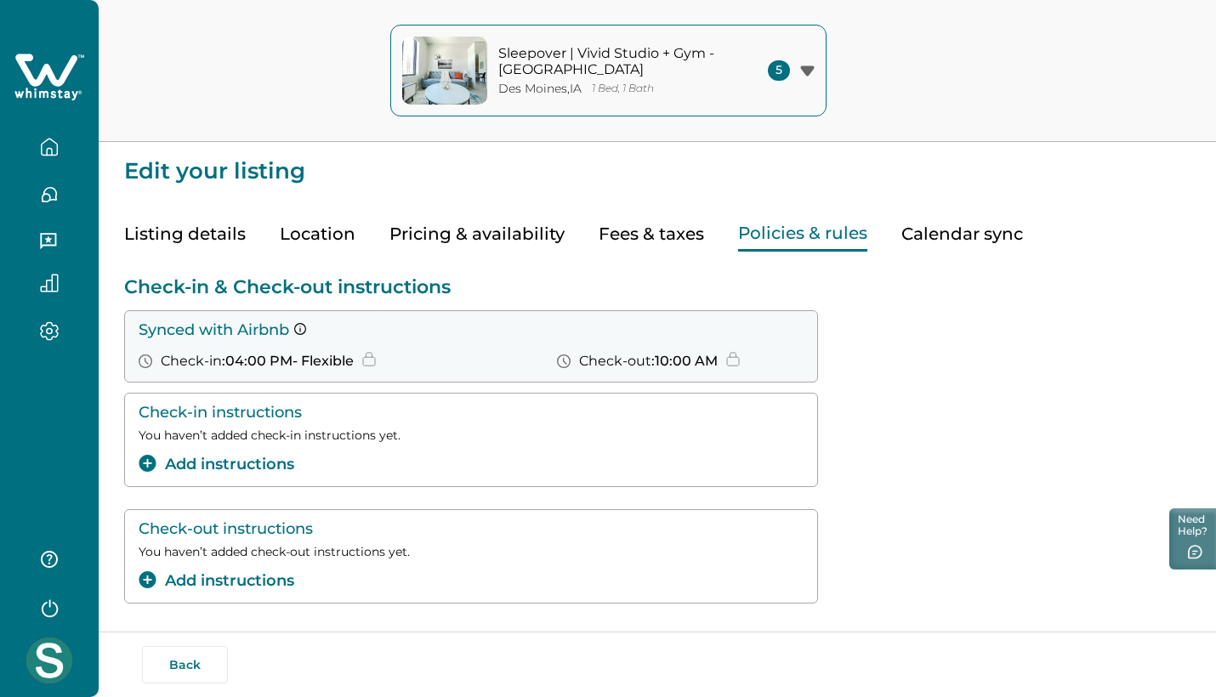
click at [990, 233] on button "Calendar sync" at bounding box center [962, 234] width 122 height 35
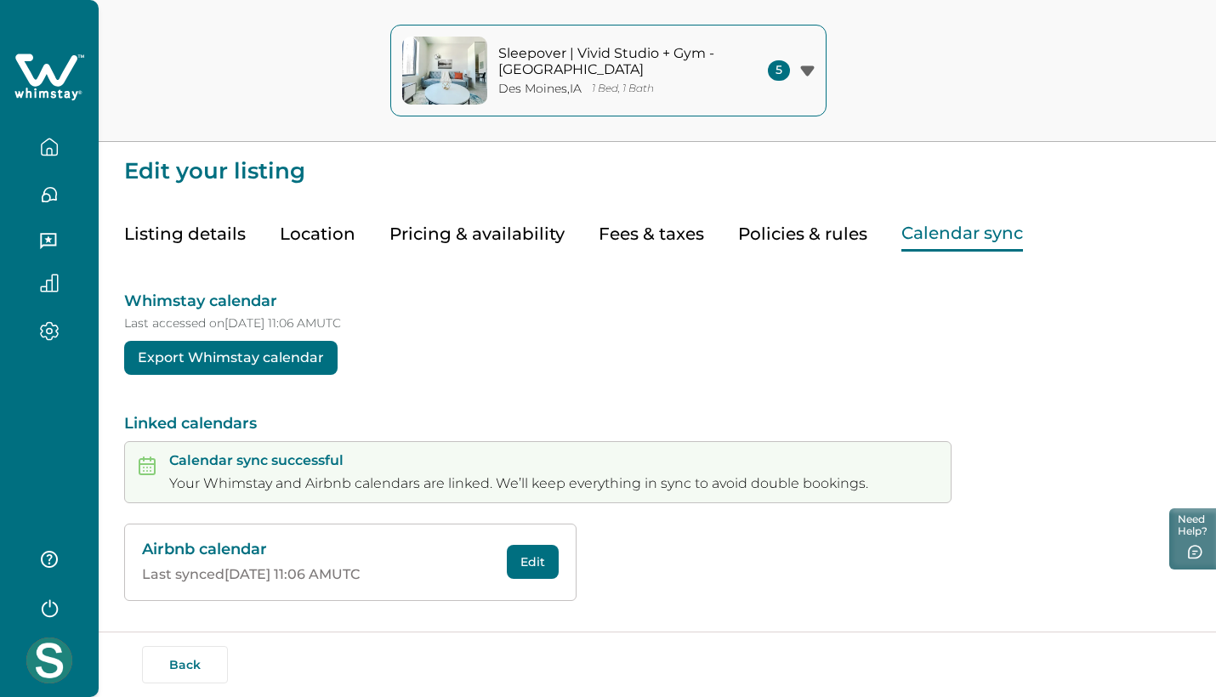
click at [182, 251] on button "Listing details" at bounding box center [185, 234] width 122 height 35
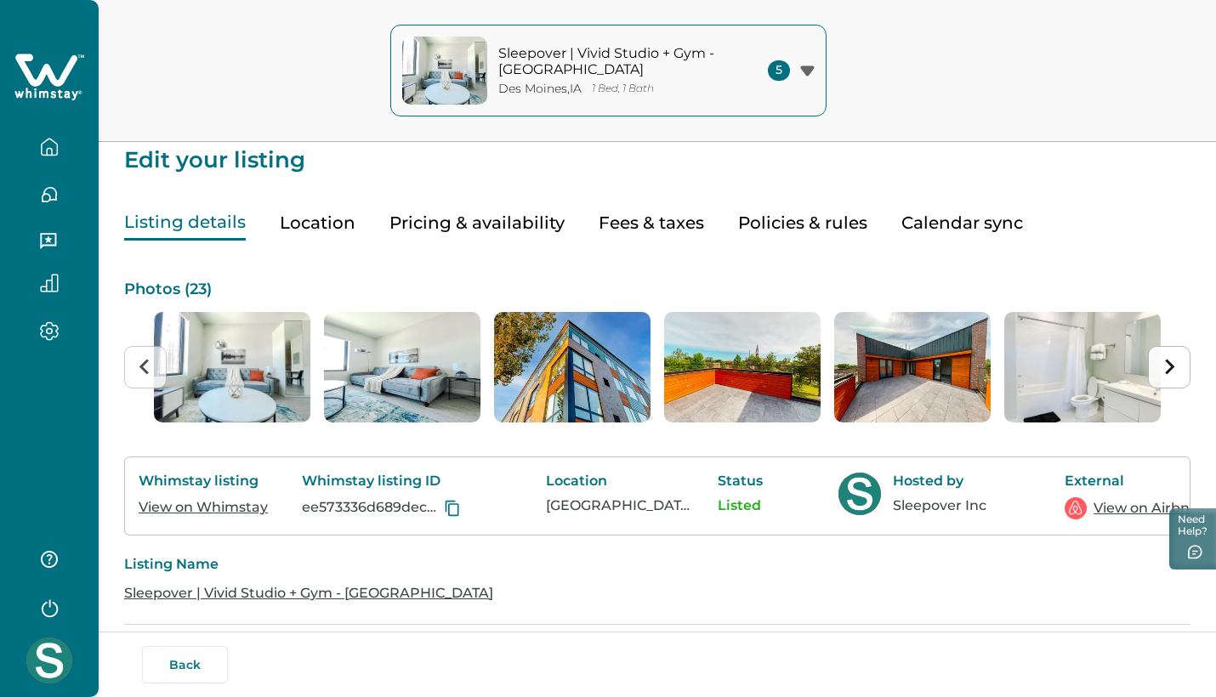
click at [1176, 366] on icon "Next slide" at bounding box center [1168, 367] width 16 height 16
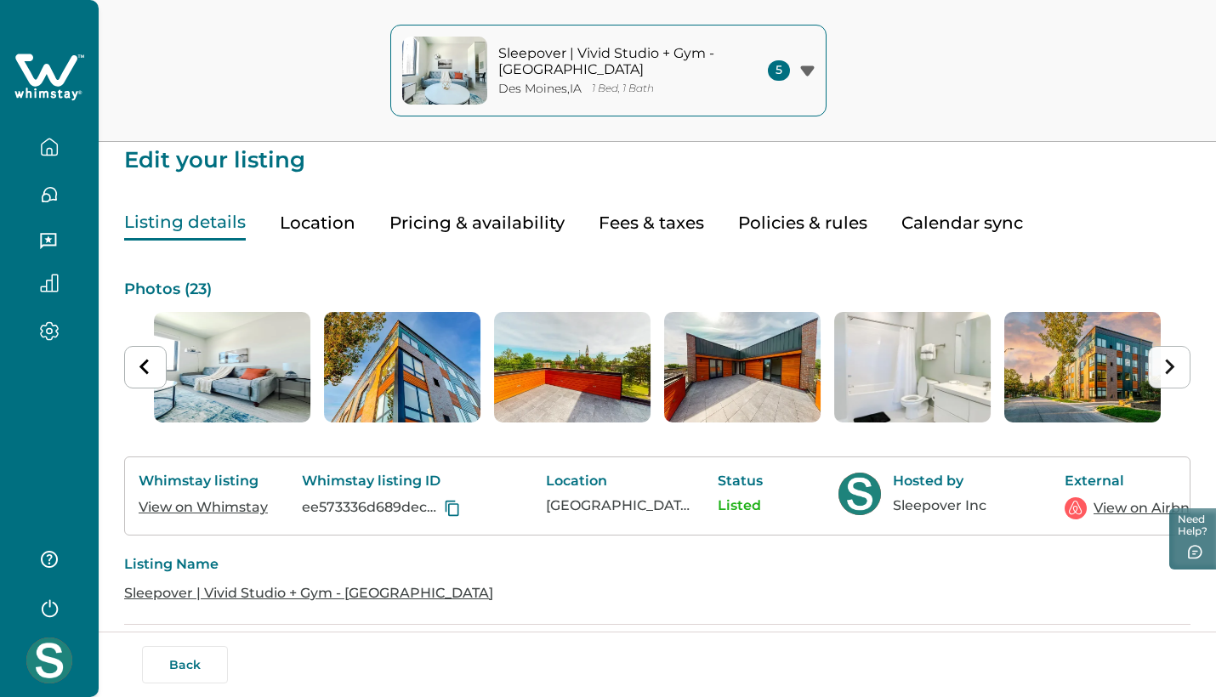
click at [1176, 366] on icon "Next slide" at bounding box center [1168, 367] width 16 height 16
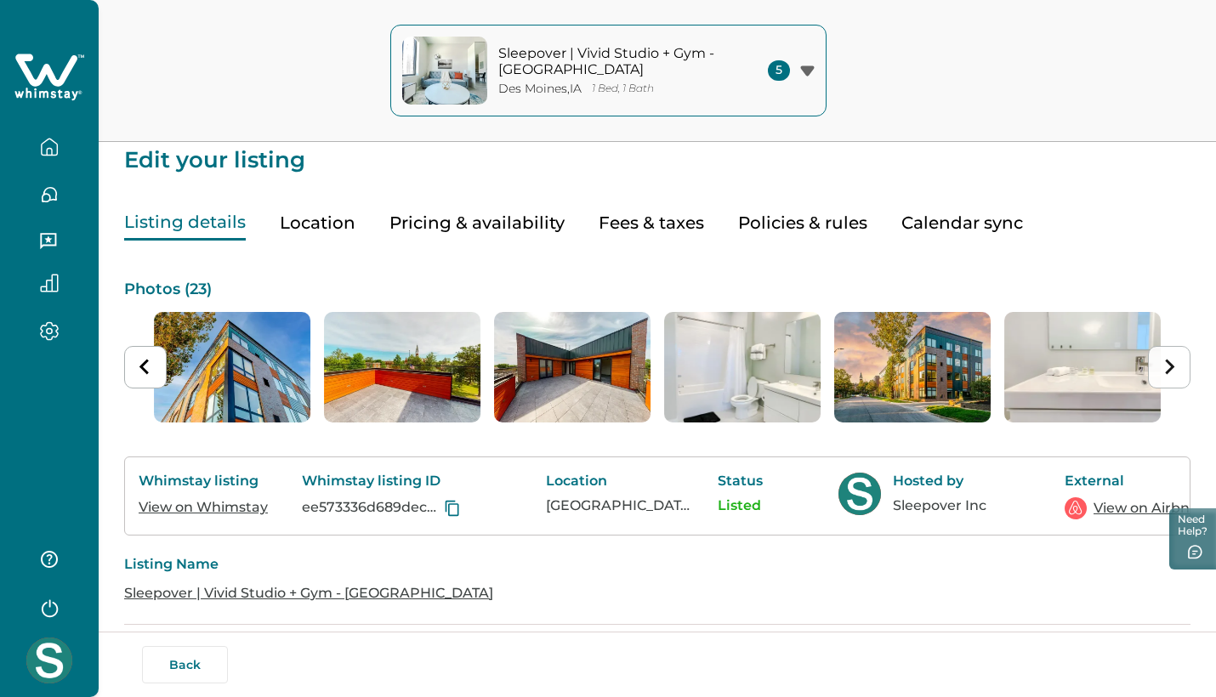
click at [1176, 366] on icon "Next slide" at bounding box center [1168, 367] width 16 height 16
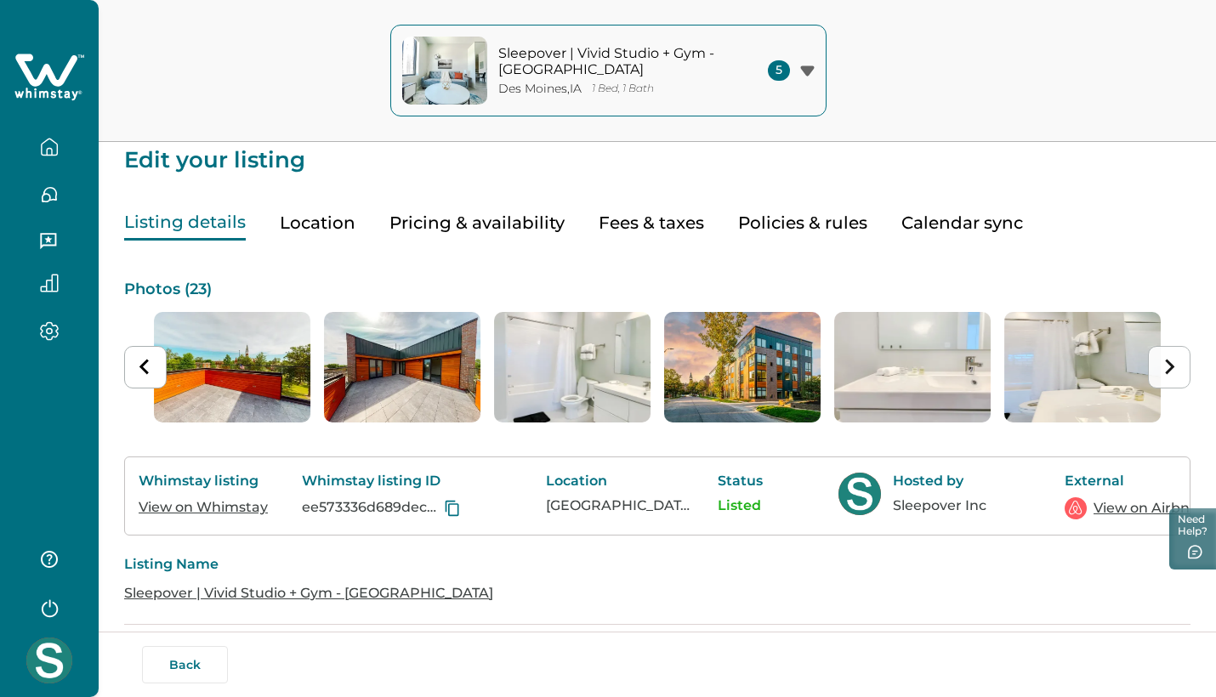
click at [1176, 366] on icon "Next slide" at bounding box center [1168, 367] width 16 height 16
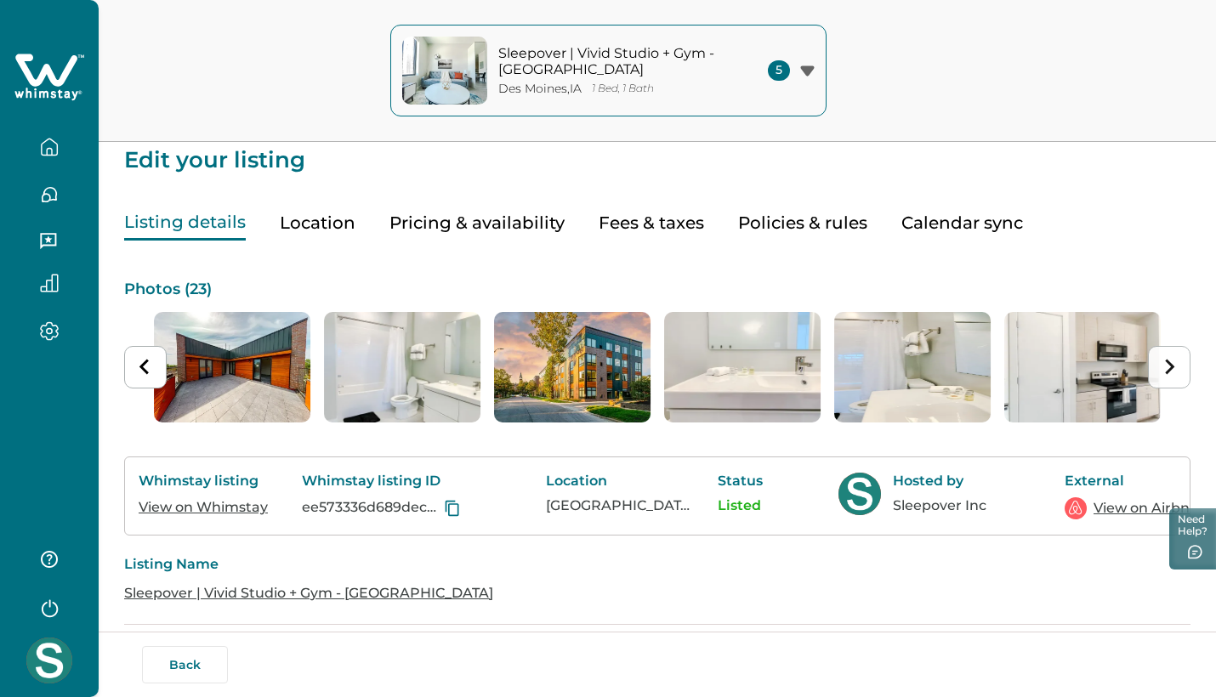
click at [1176, 366] on icon "Next slide" at bounding box center [1168, 367] width 16 height 16
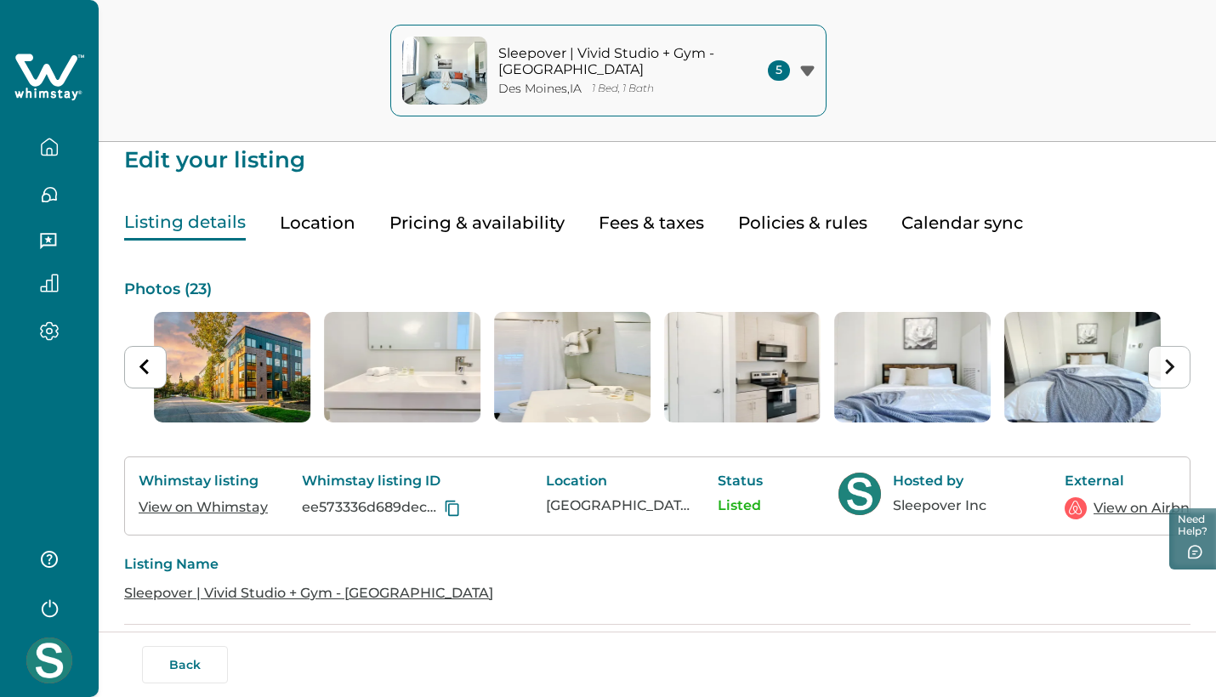
click at [1176, 366] on icon "Next slide" at bounding box center [1168, 367] width 16 height 16
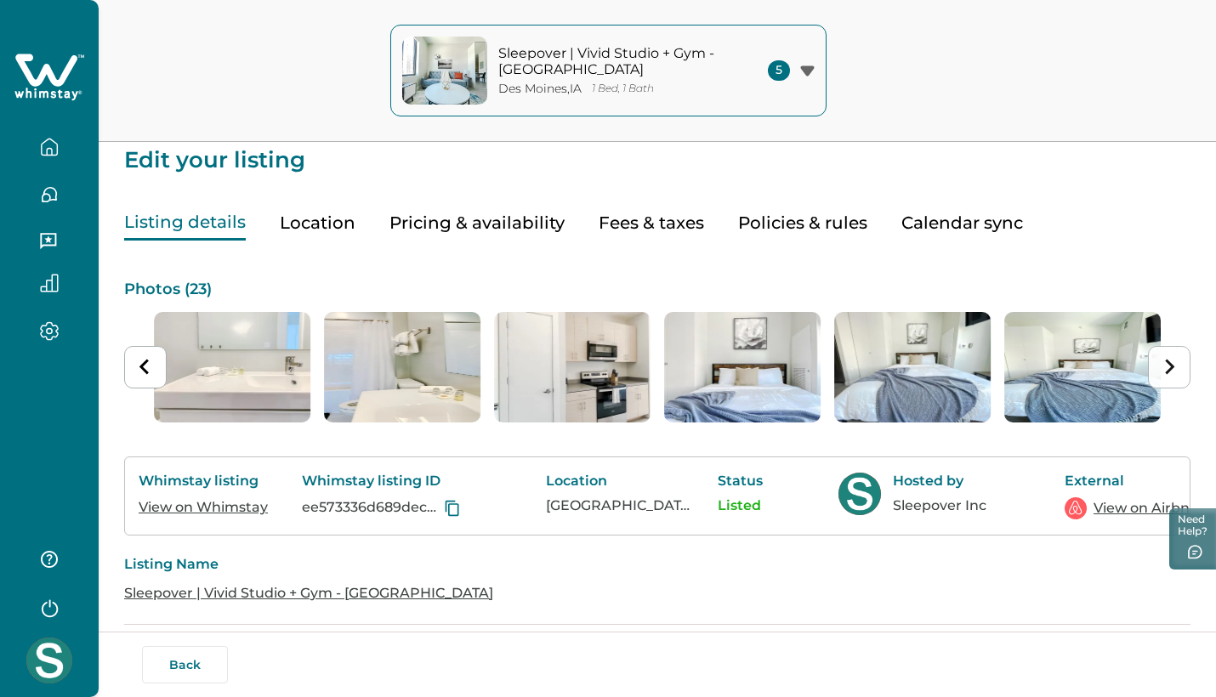
click at [1176, 366] on icon "Next slide" at bounding box center [1168, 367] width 16 height 16
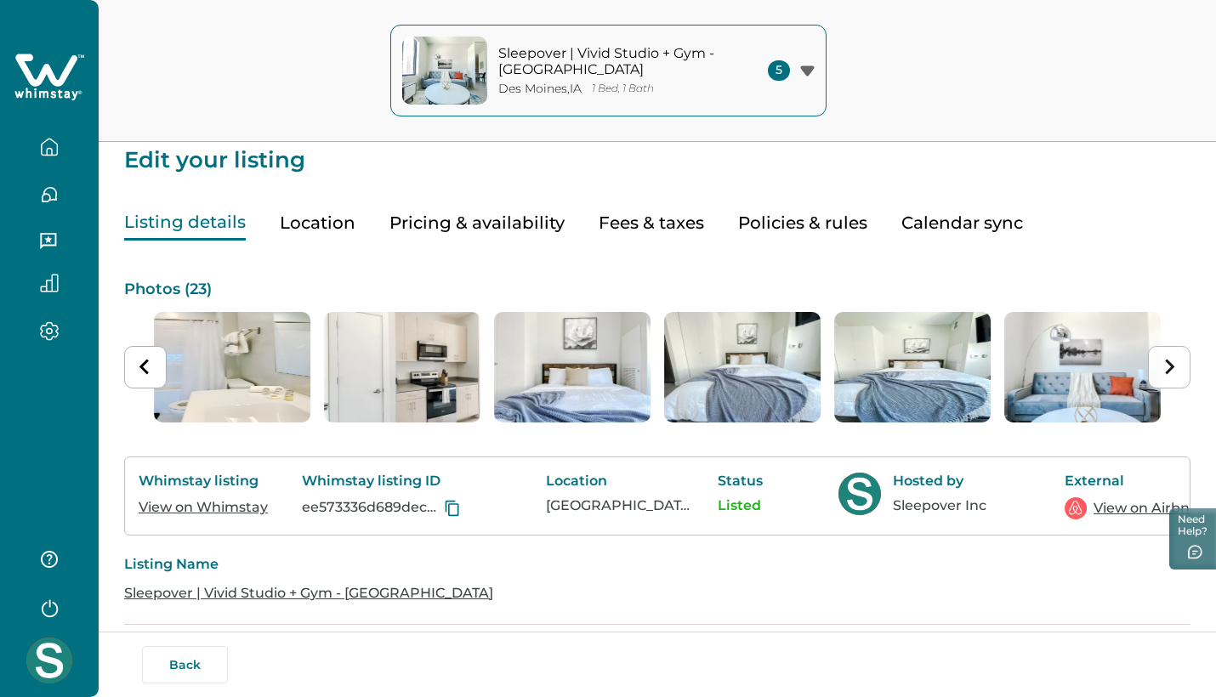
click at [1176, 366] on icon "Next slide" at bounding box center [1168, 367] width 16 height 16
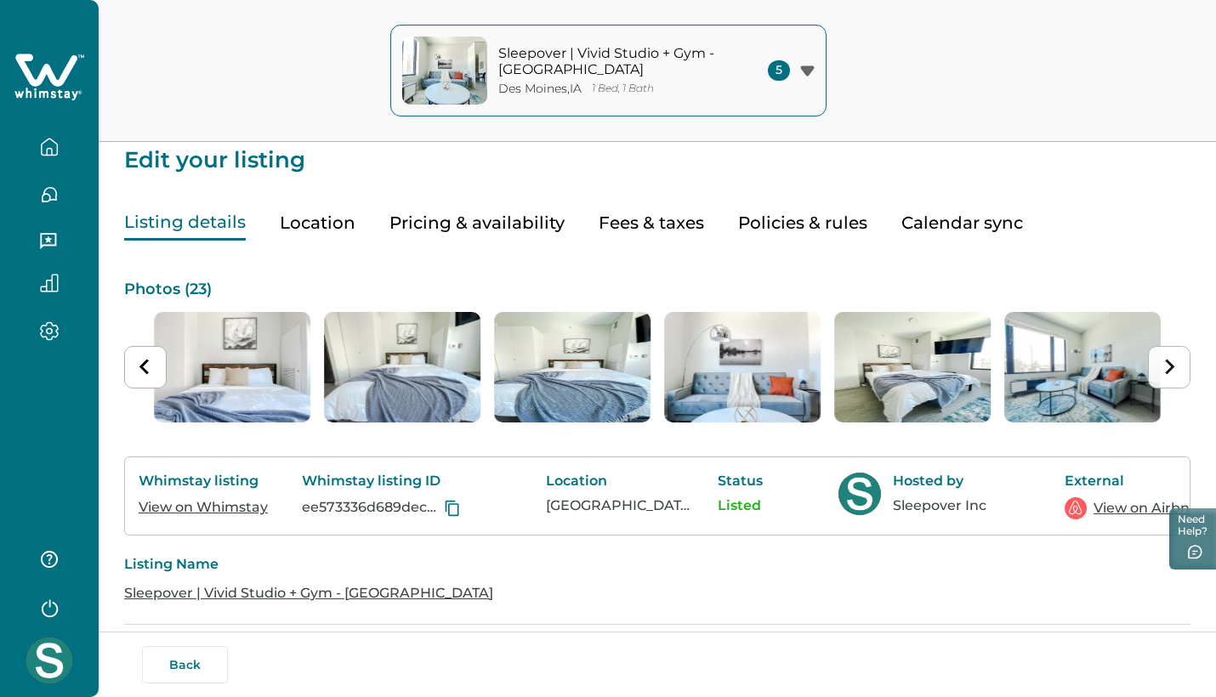
click at [1176, 366] on icon "Next slide" at bounding box center [1168, 367] width 16 height 16
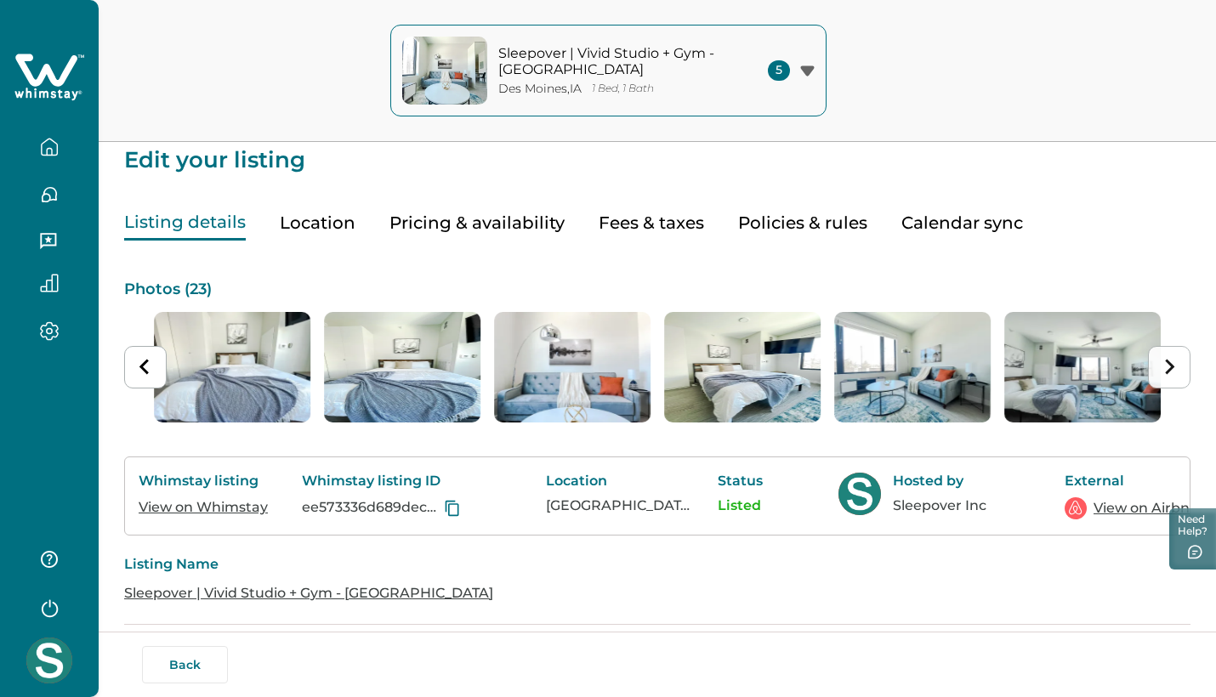
click at [1176, 366] on icon "Next slide" at bounding box center [1168, 367] width 16 height 16
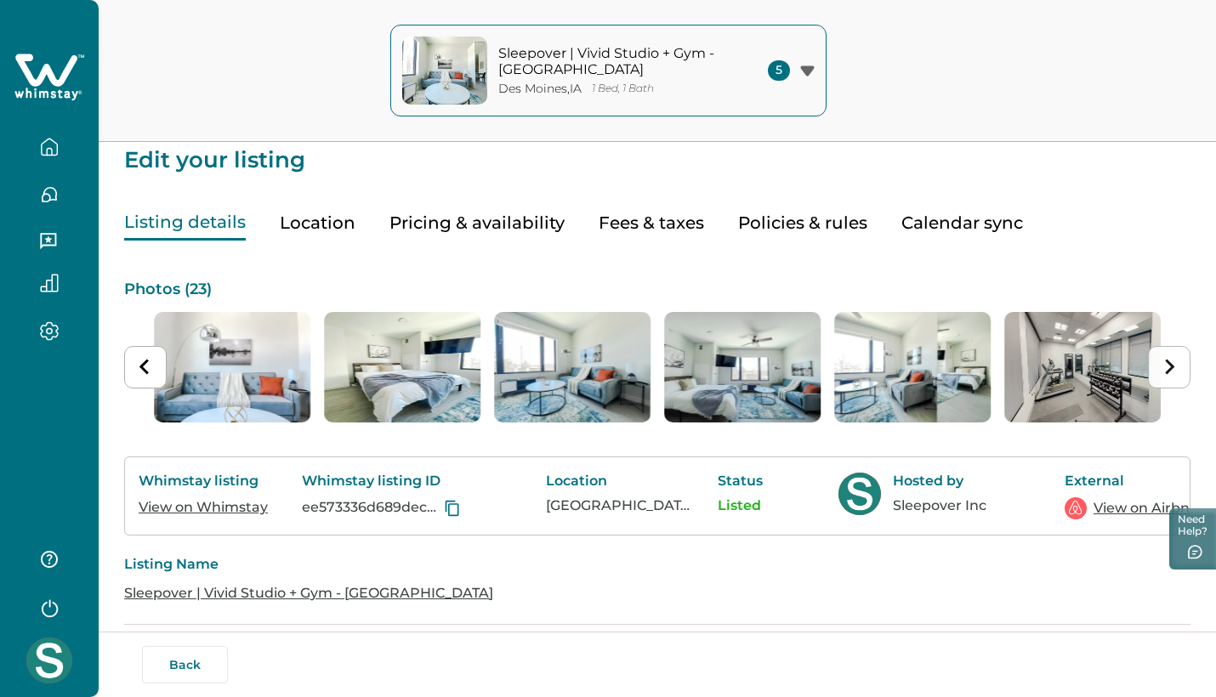
click at [1176, 366] on icon "Next slide" at bounding box center [1168, 367] width 16 height 16
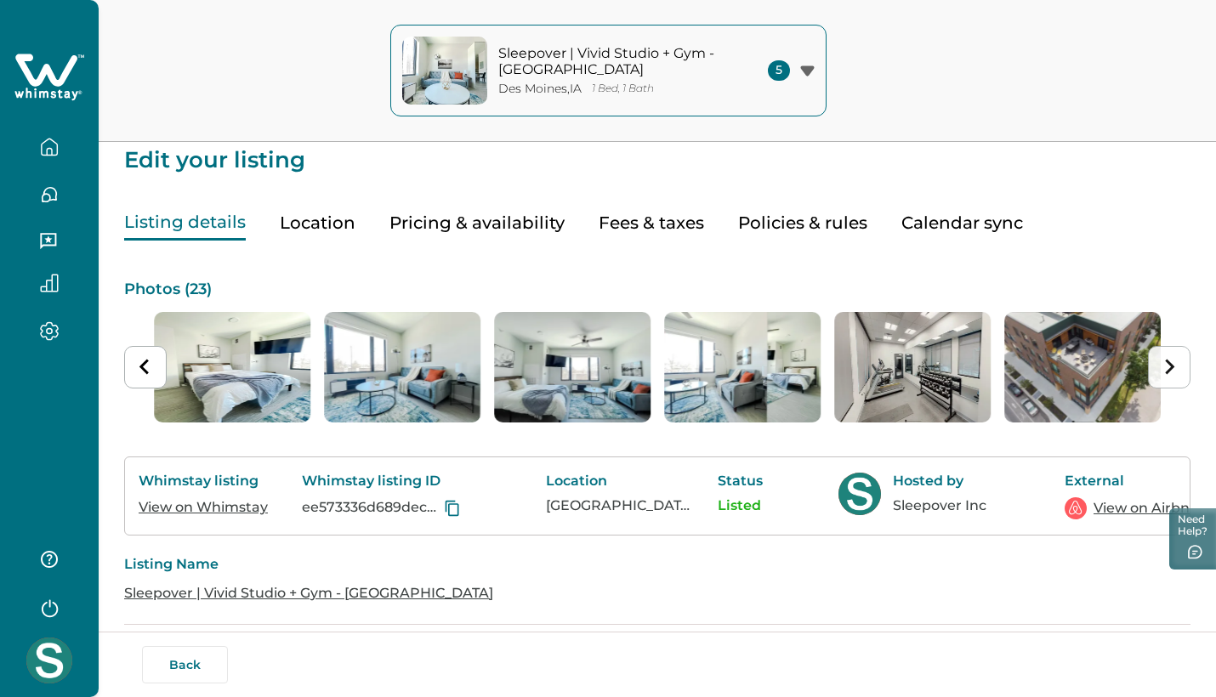
click at [1176, 366] on icon "Next slide" at bounding box center [1168, 367] width 16 height 16
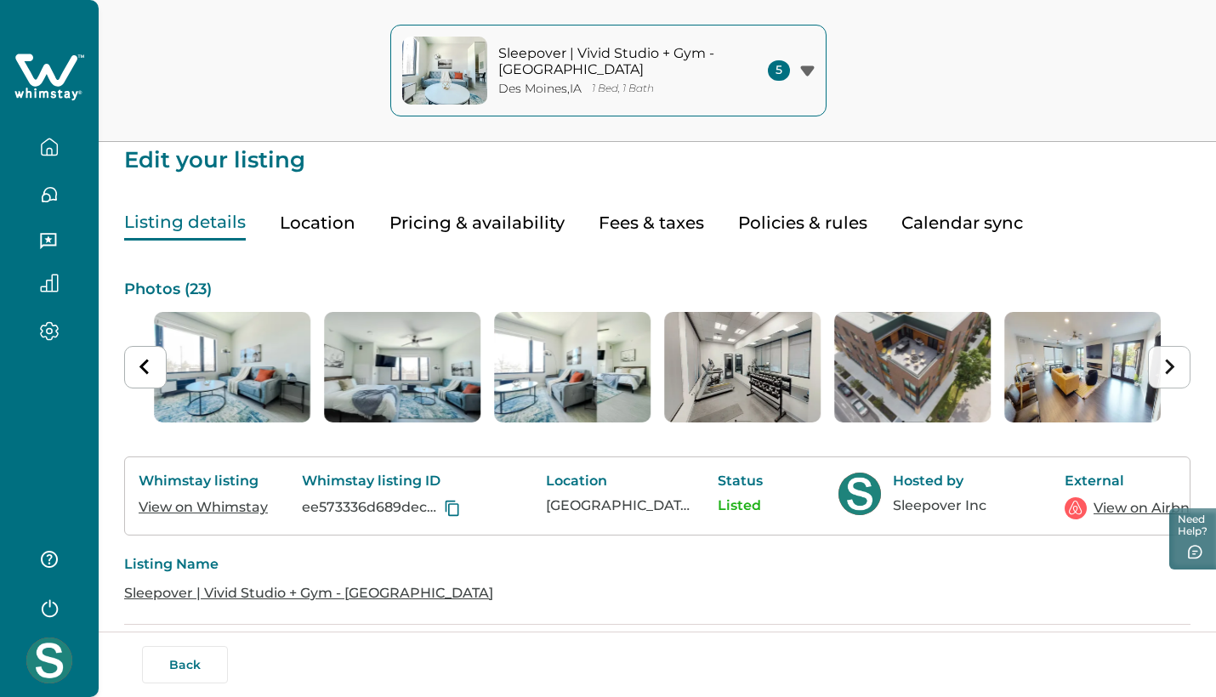
click at [1176, 366] on icon "Next slide" at bounding box center [1168, 367] width 16 height 16
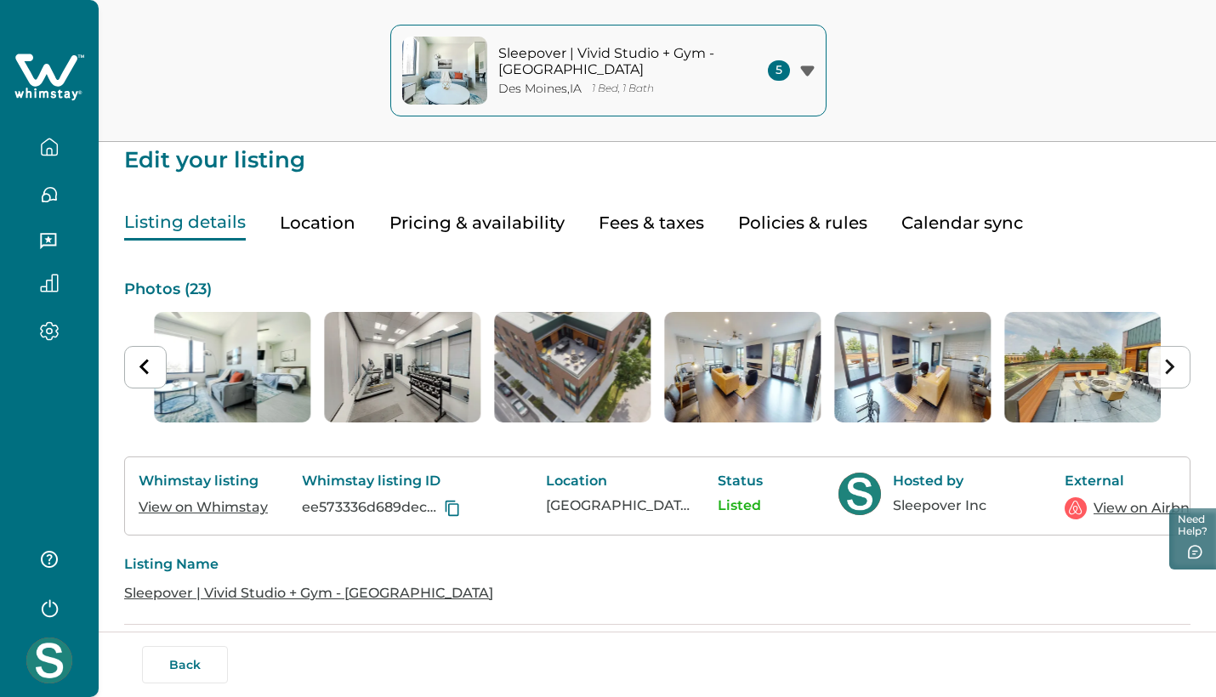
click at [1176, 366] on icon "Next slide" at bounding box center [1168, 367] width 16 height 16
click at [52, 139] on icon "button" at bounding box center [49, 147] width 15 height 16
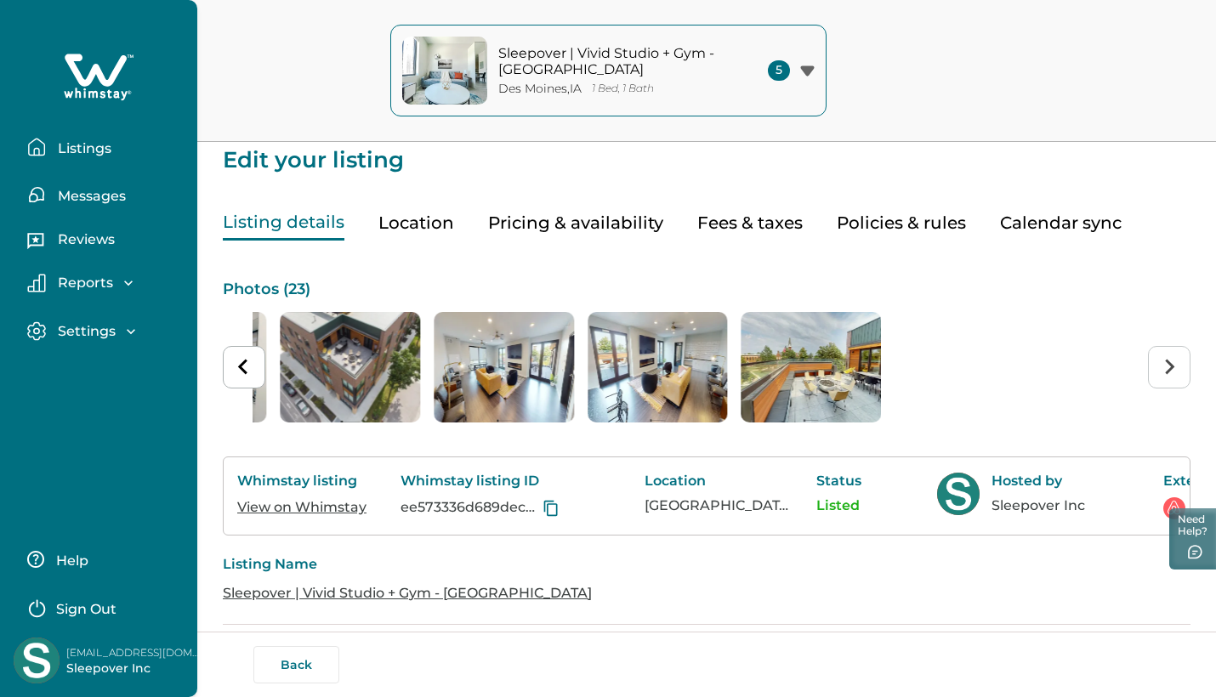
click at [115, 140] on button "Listings" at bounding box center [105, 147] width 156 height 34
